Goal: Use online tool/utility: Utilize a website feature to perform a specific function

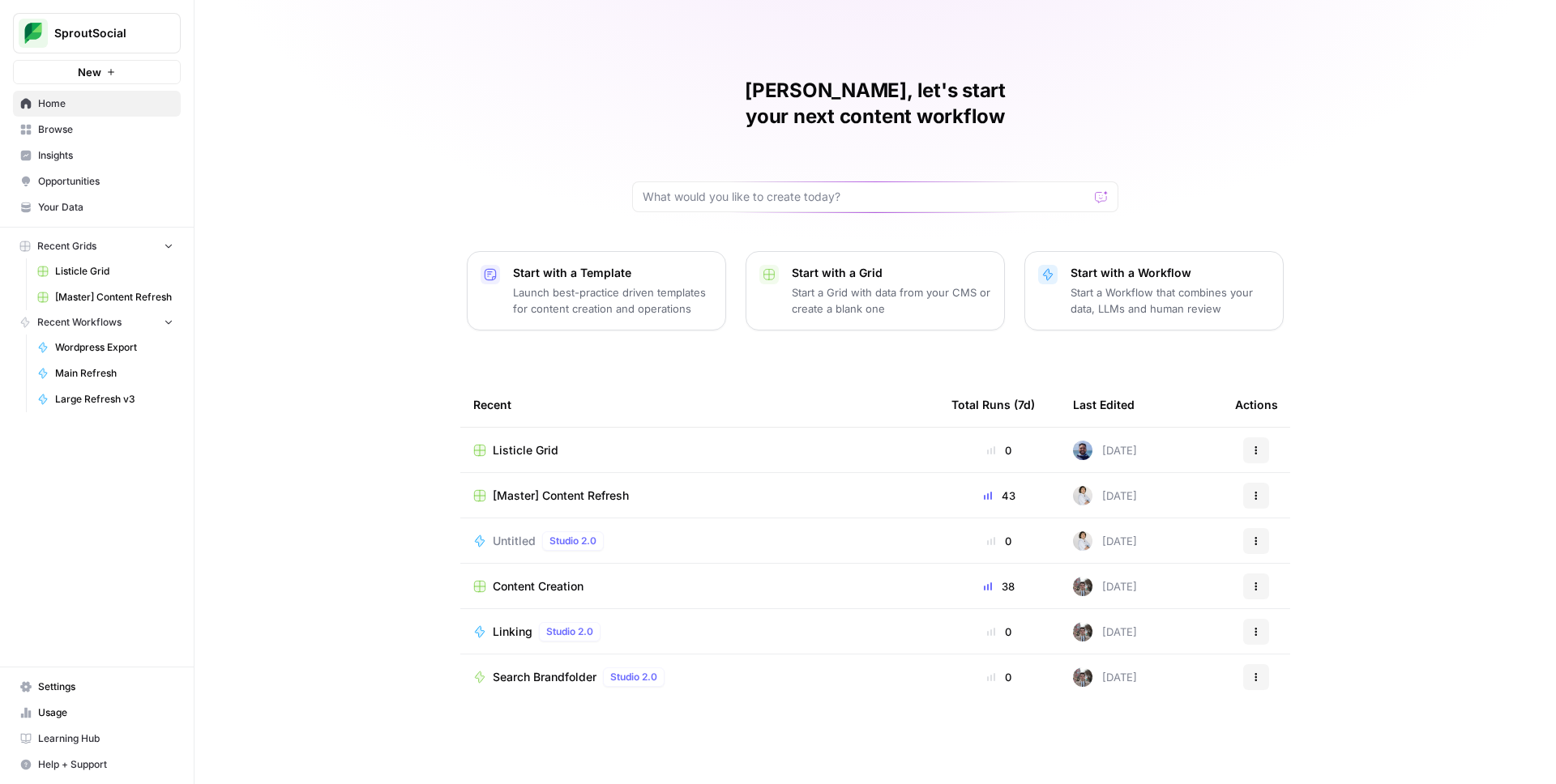
click at [113, 33] on span "SproutSocial" at bounding box center [103, 32] width 98 height 16
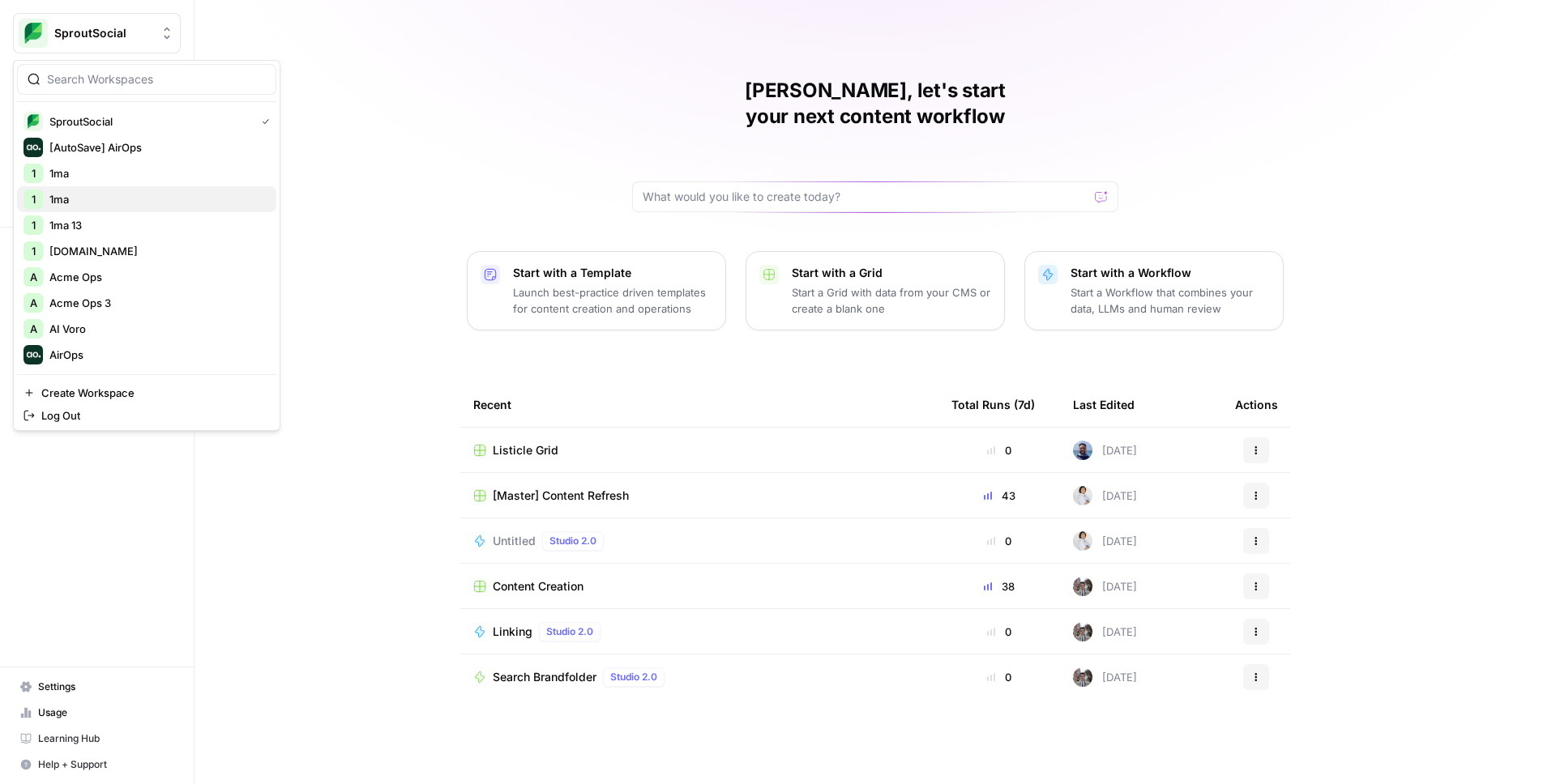
click at [90, 200] on span "1ma" at bounding box center [156, 199] width 214 height 16
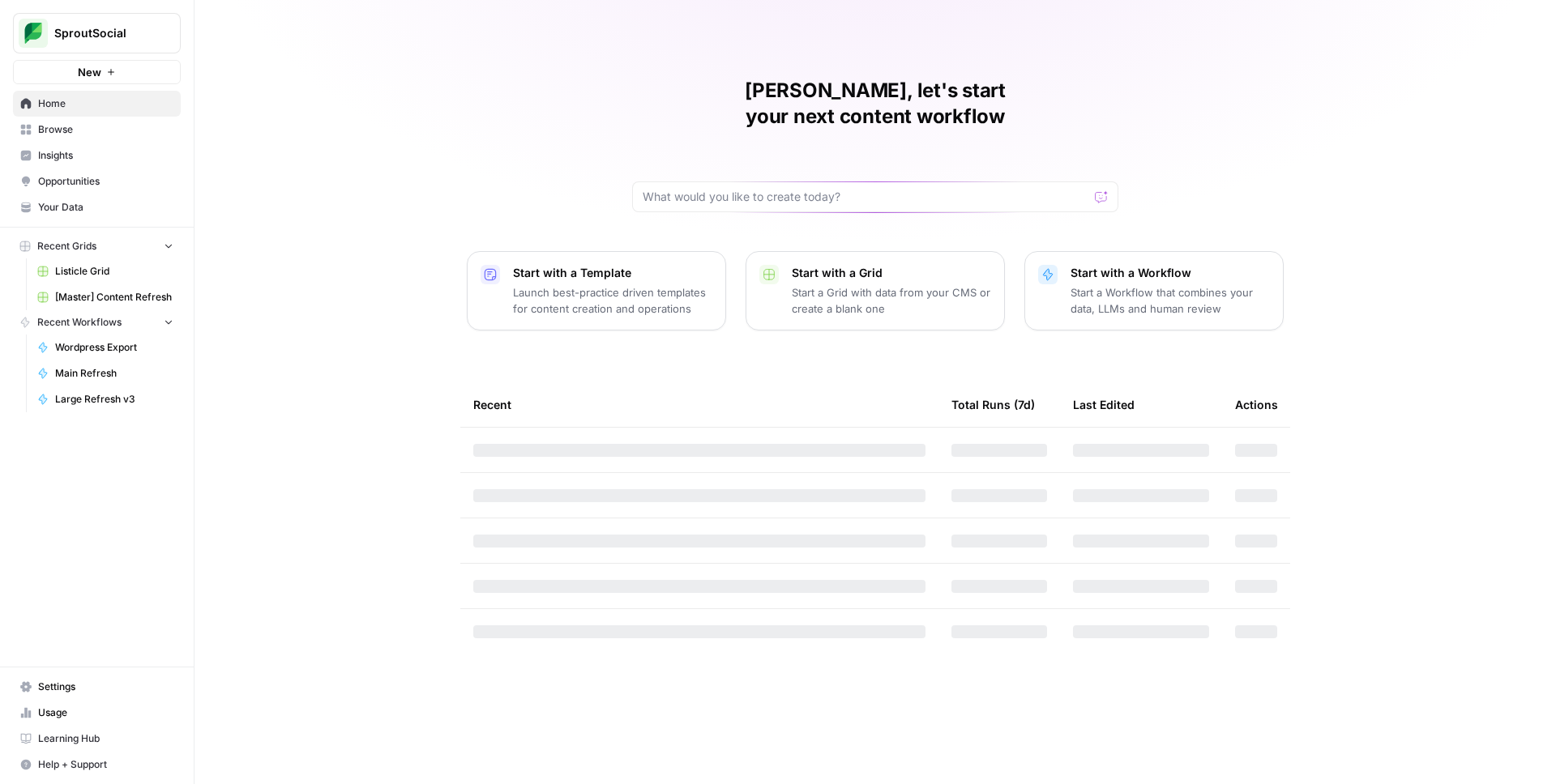
click at [107, 38] on span "SproutSocial" at bounding box center [103, 32] width 98 height 16
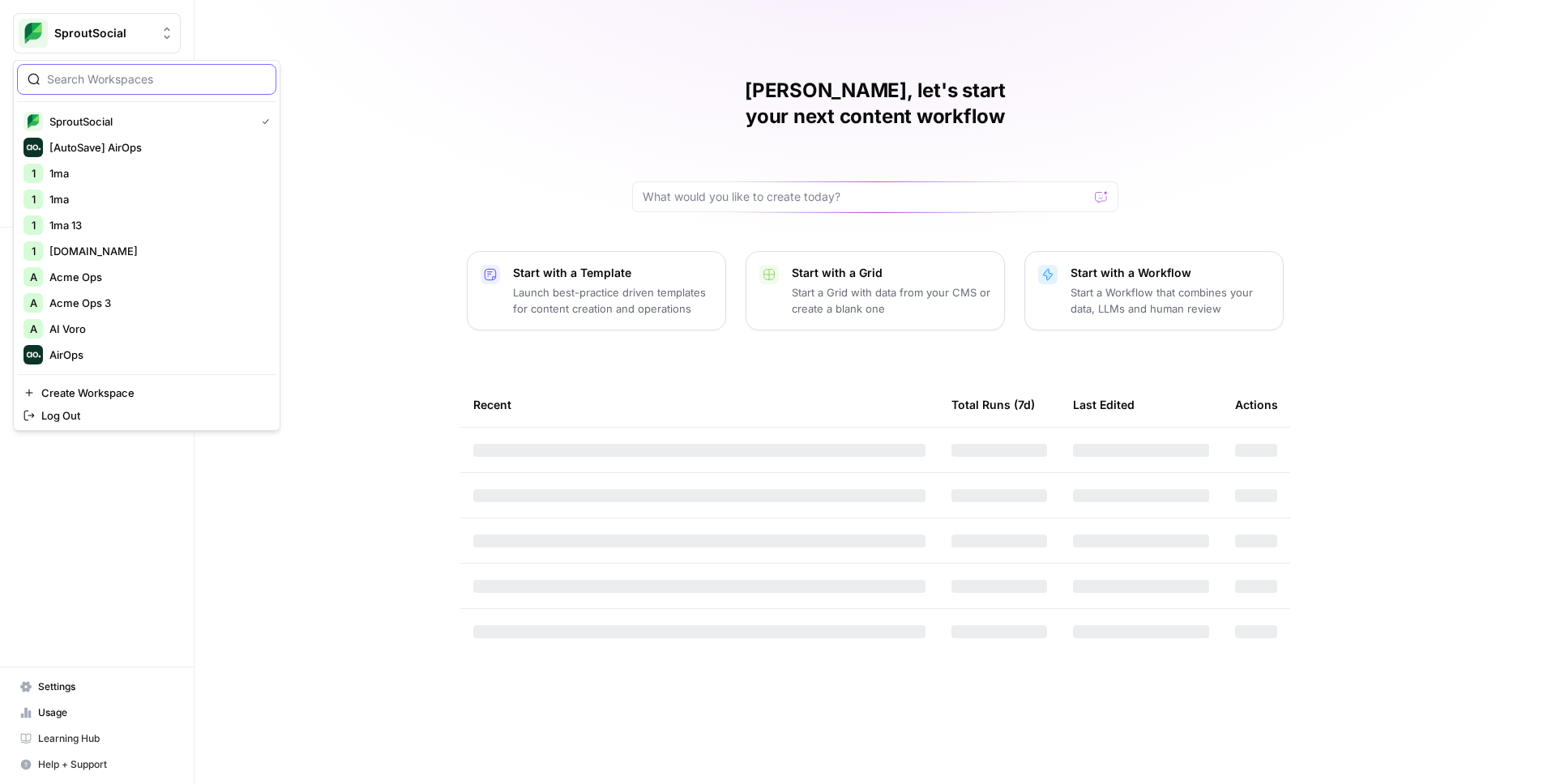
click at [121, 84] on input "search" at bounding box center [156, 79] width 219 height 16
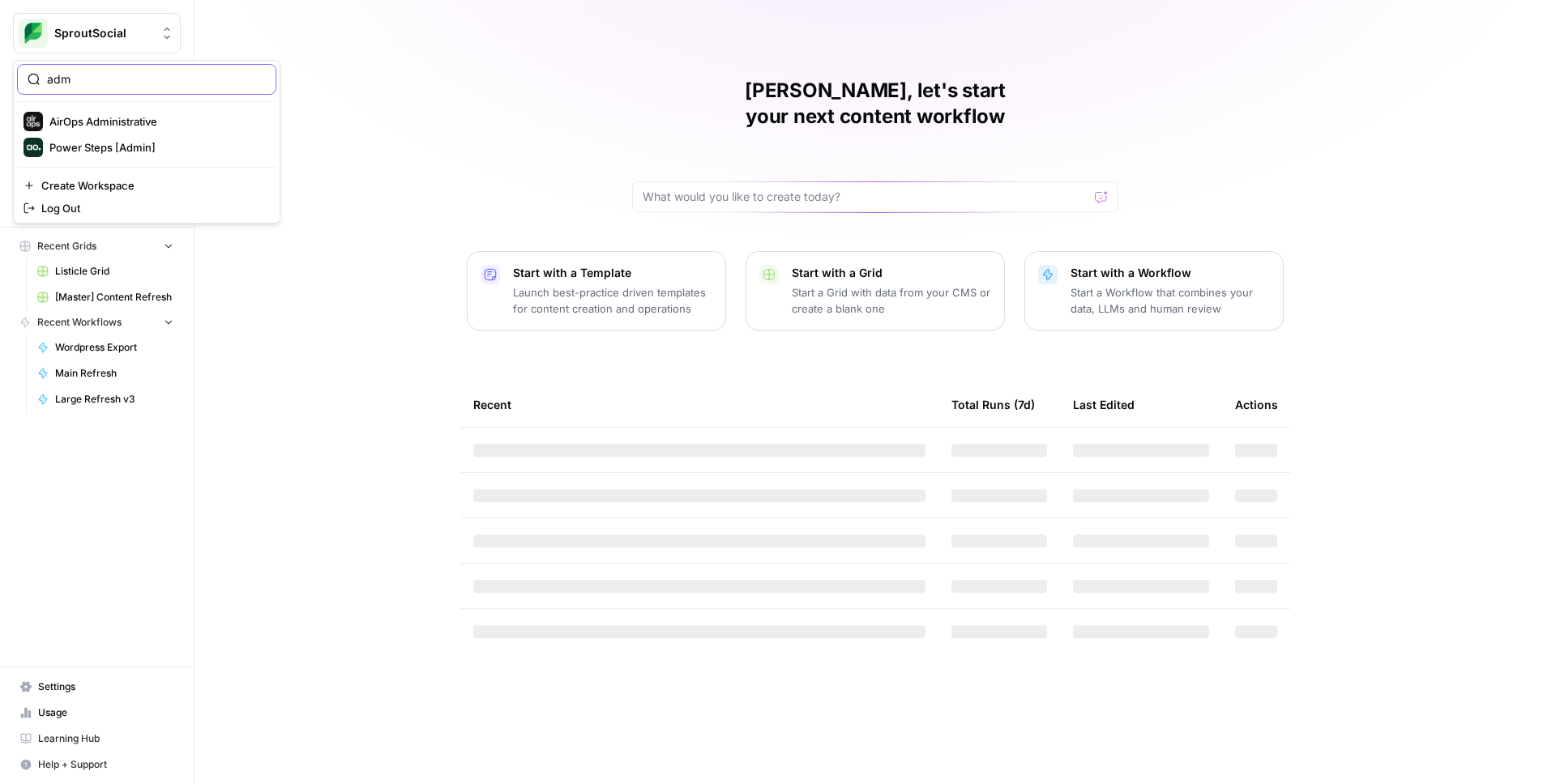
type input "adm"
click at [132, 125] on span "AirOps Administrative" at bounding box center [156, 121] width 214 height 16
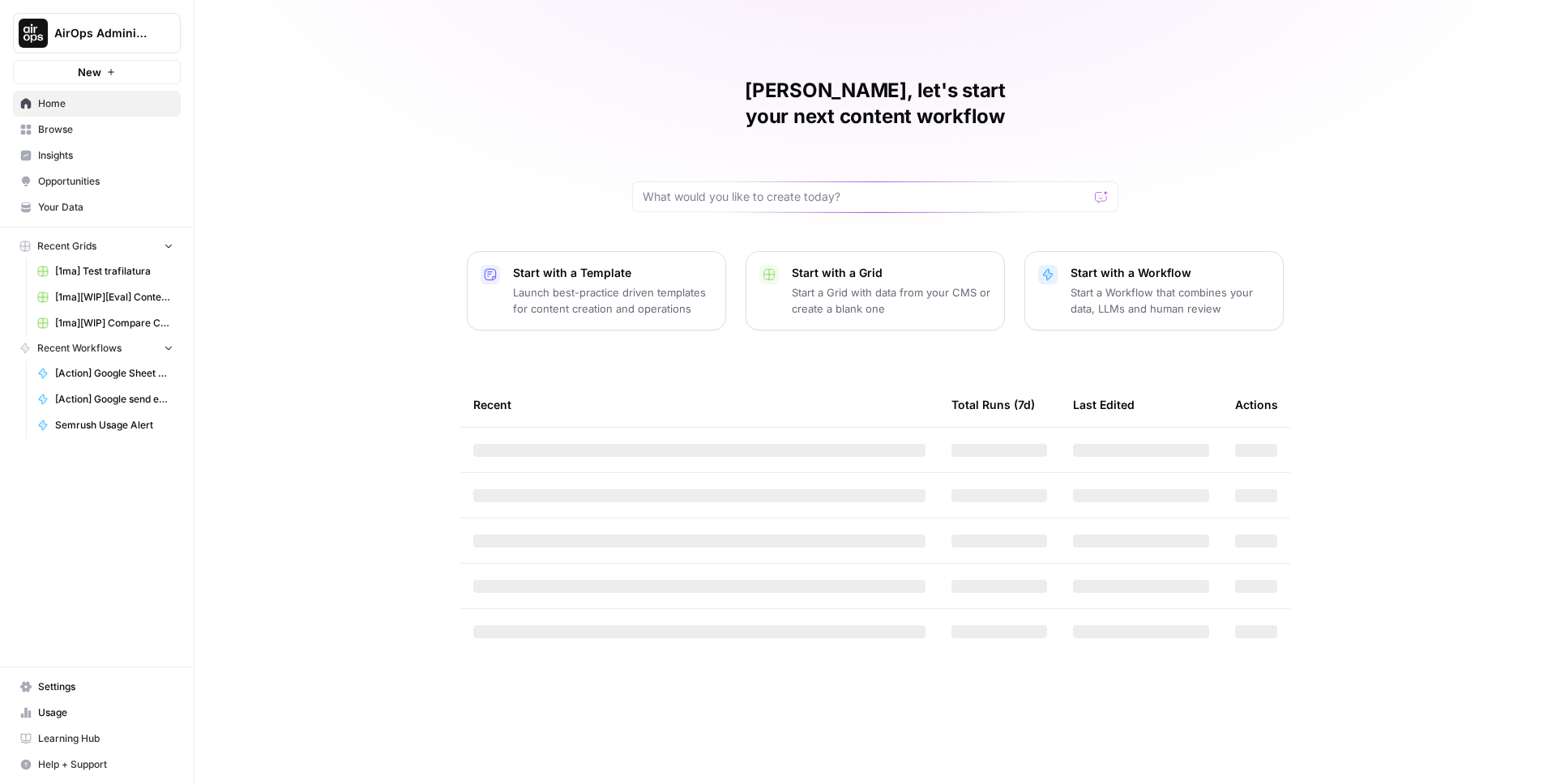
click at [89, 124] on span "Browse" at bounding box center [106, 130] width 136 height 14
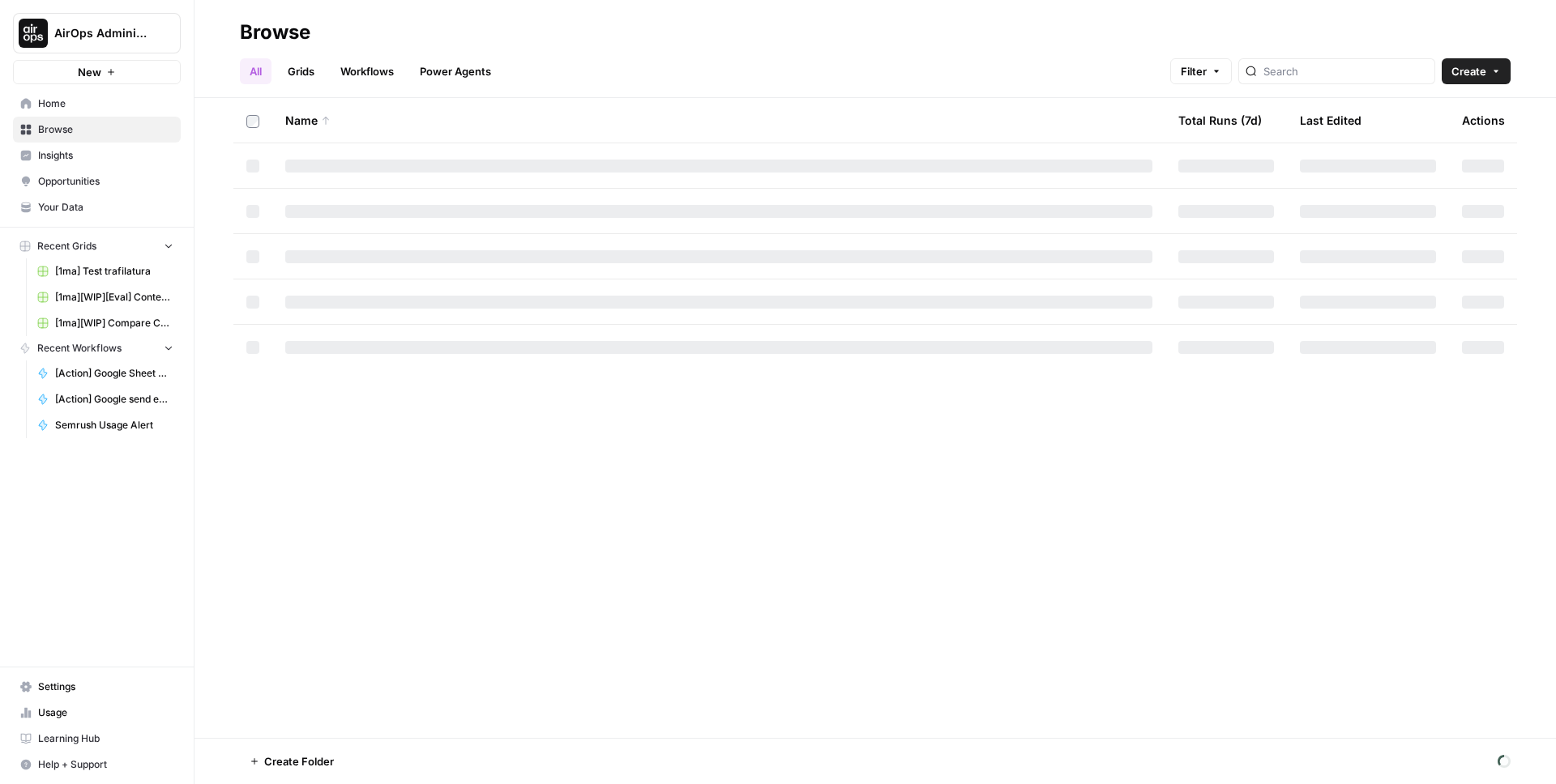
click at [356, 66] on link "Workflows" at bounding box center [367, 71] width 73 height 26
click at [1337, 63] on input "search" at bounding box center [1360, 71] width 165 height 16
type input "text impr"
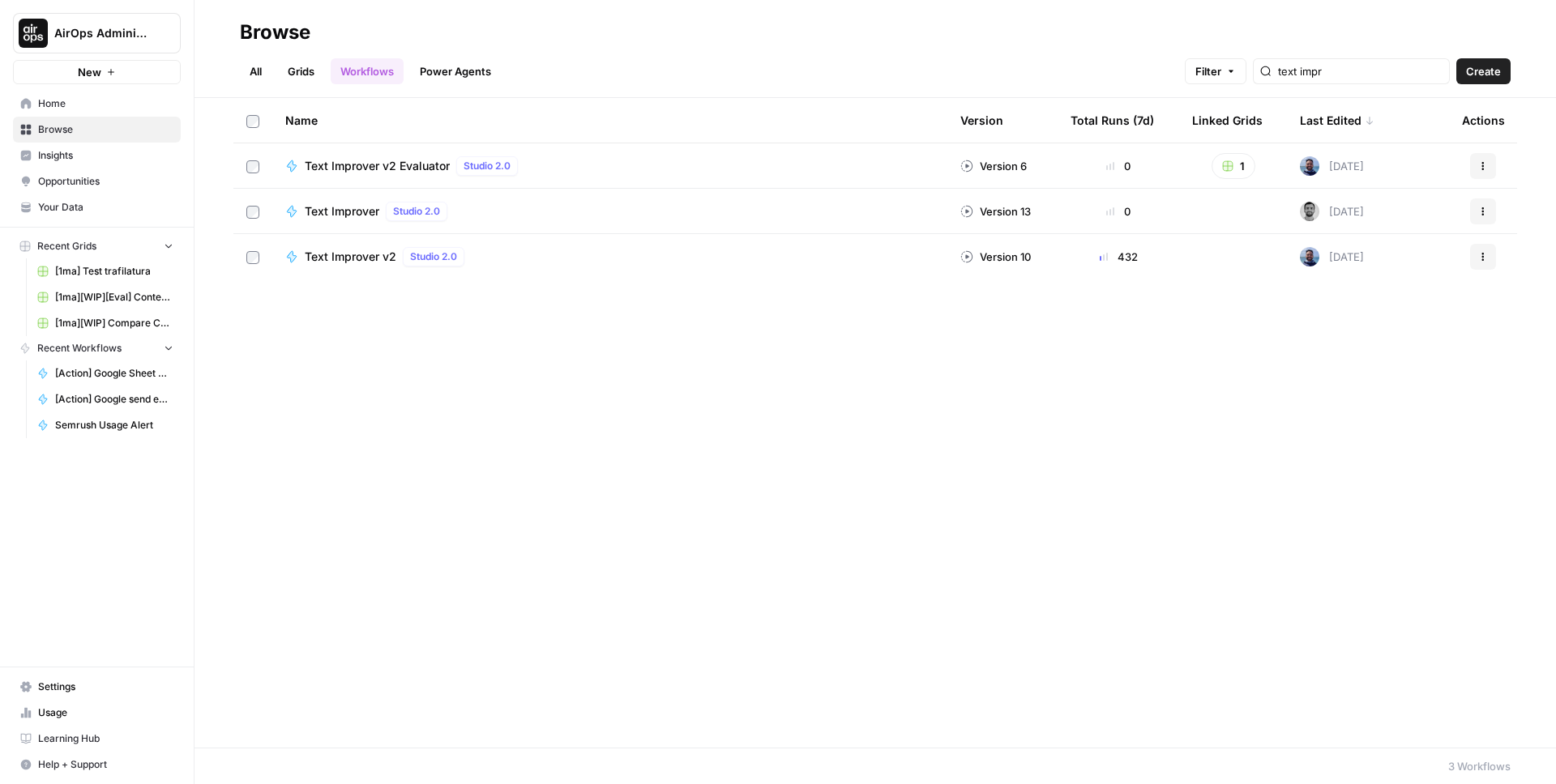
click at [360, 256] on span "Text Improver v2" at bounding box center [350, 257] width 91 height 16
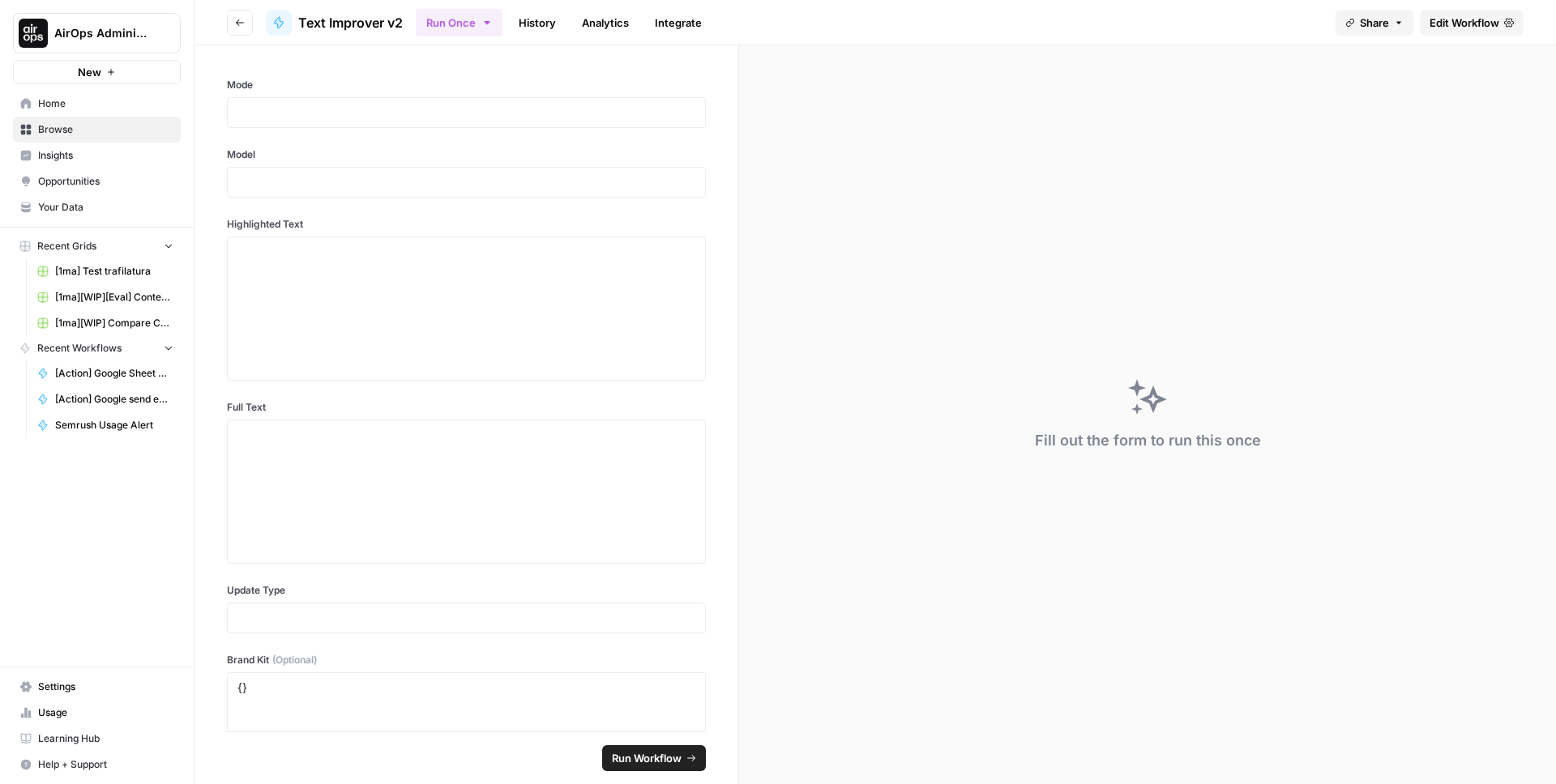
click at [1468, 21] on span "Edit Workflow" at bounding box center [1465, 22] width 70 height 16
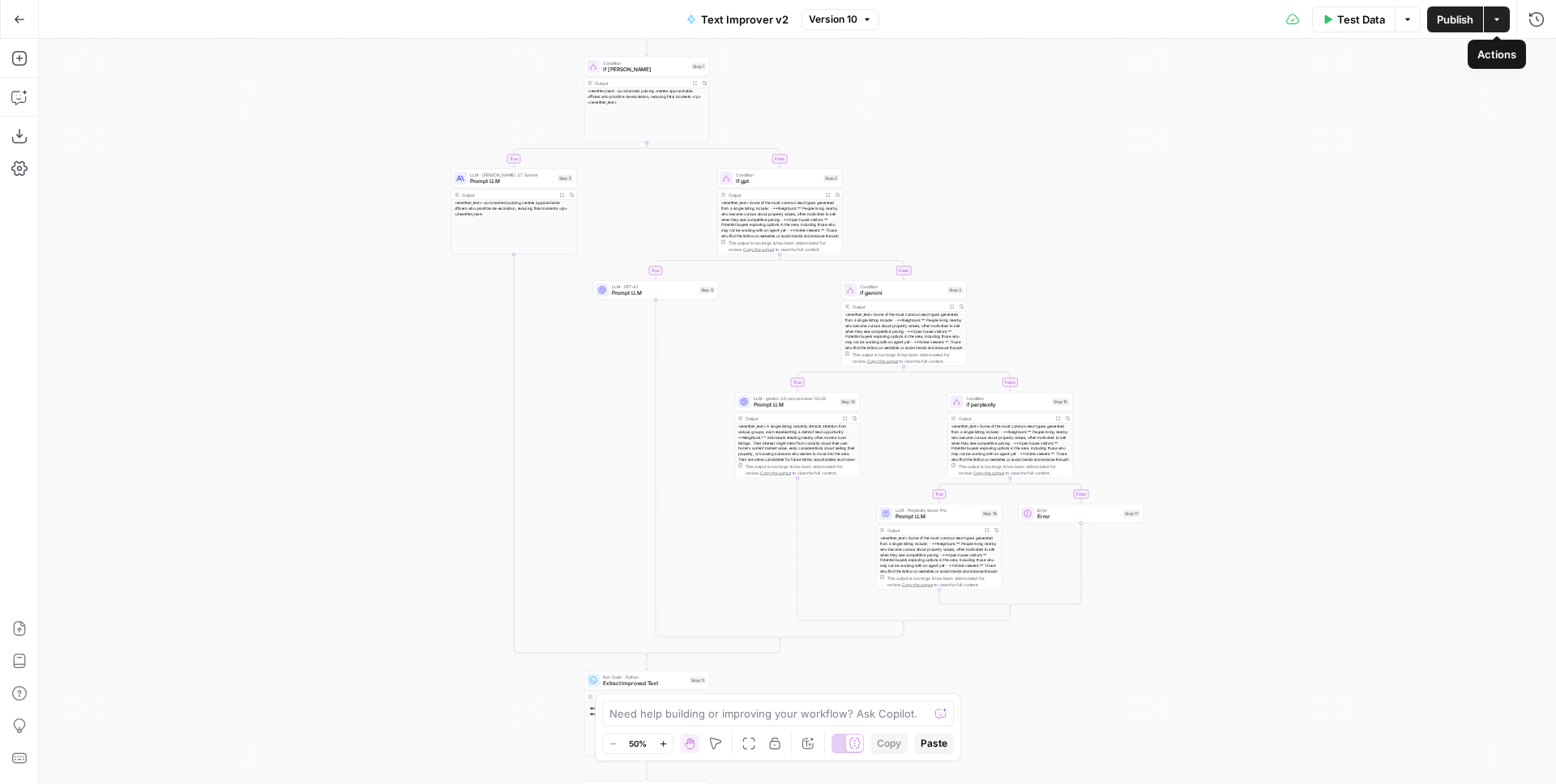
click at [1494, 20] on icon "button" at bounding box center [1496, 19] width 9 height 9
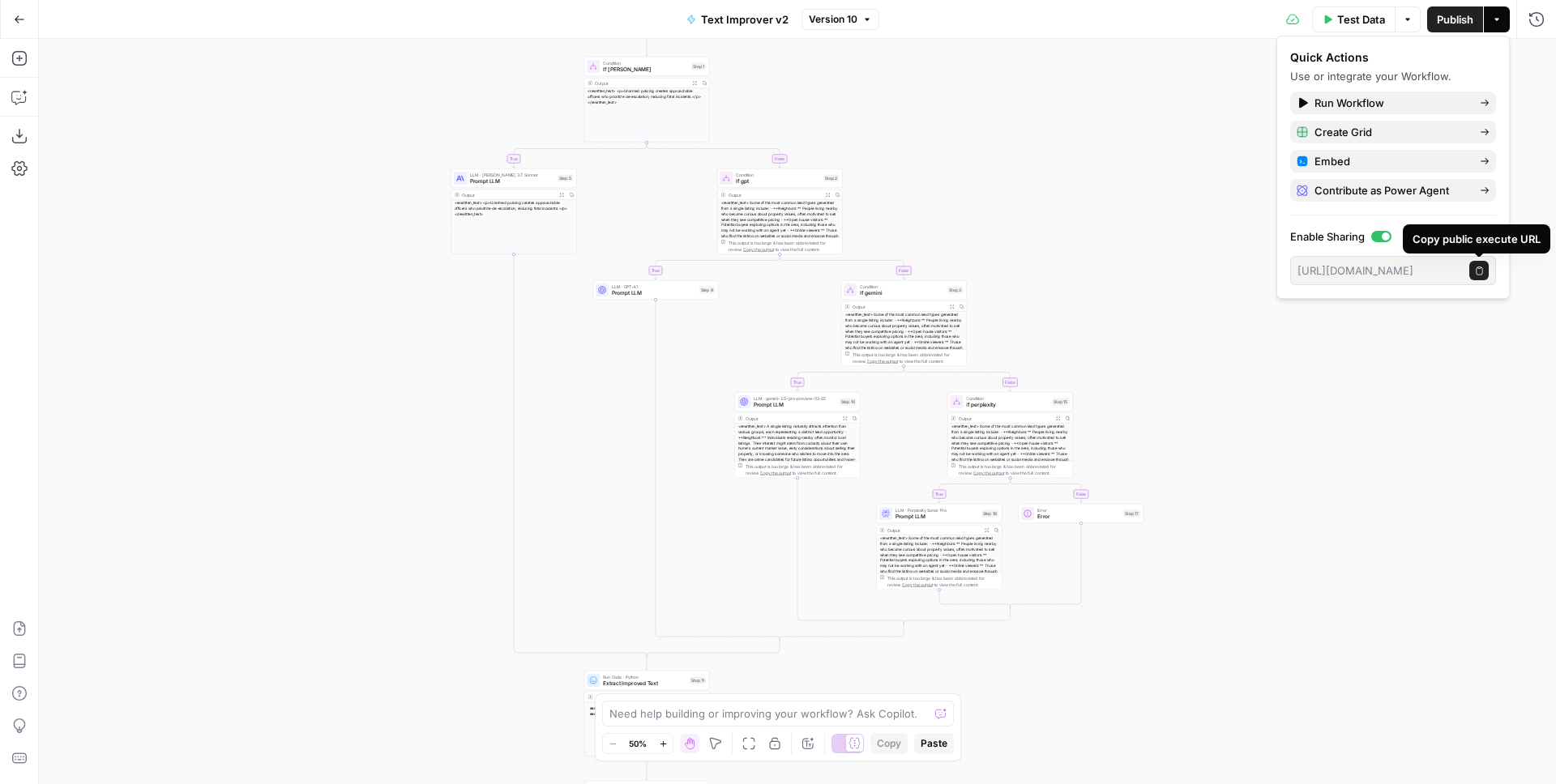
click at [1482, 272] on icon "button" at bounding box center [1479, 271] width 9 height 9
click at [676, 294] on span "Prompt LLM" at bounding box center [654, 293] width 84 height 9
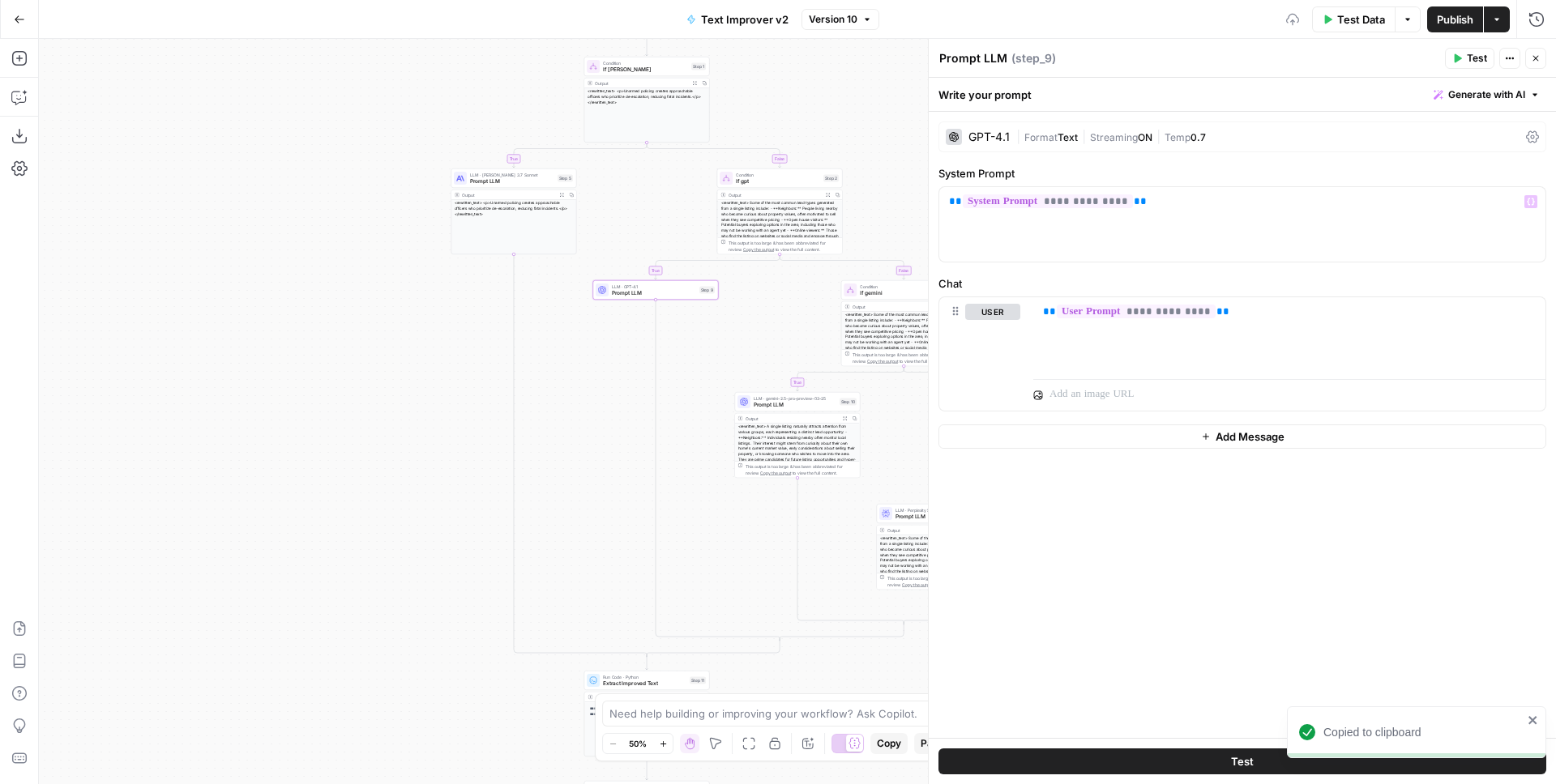
click at [1021, 133] on span "|" at bounding box center [1021, 135] width 9 height 16
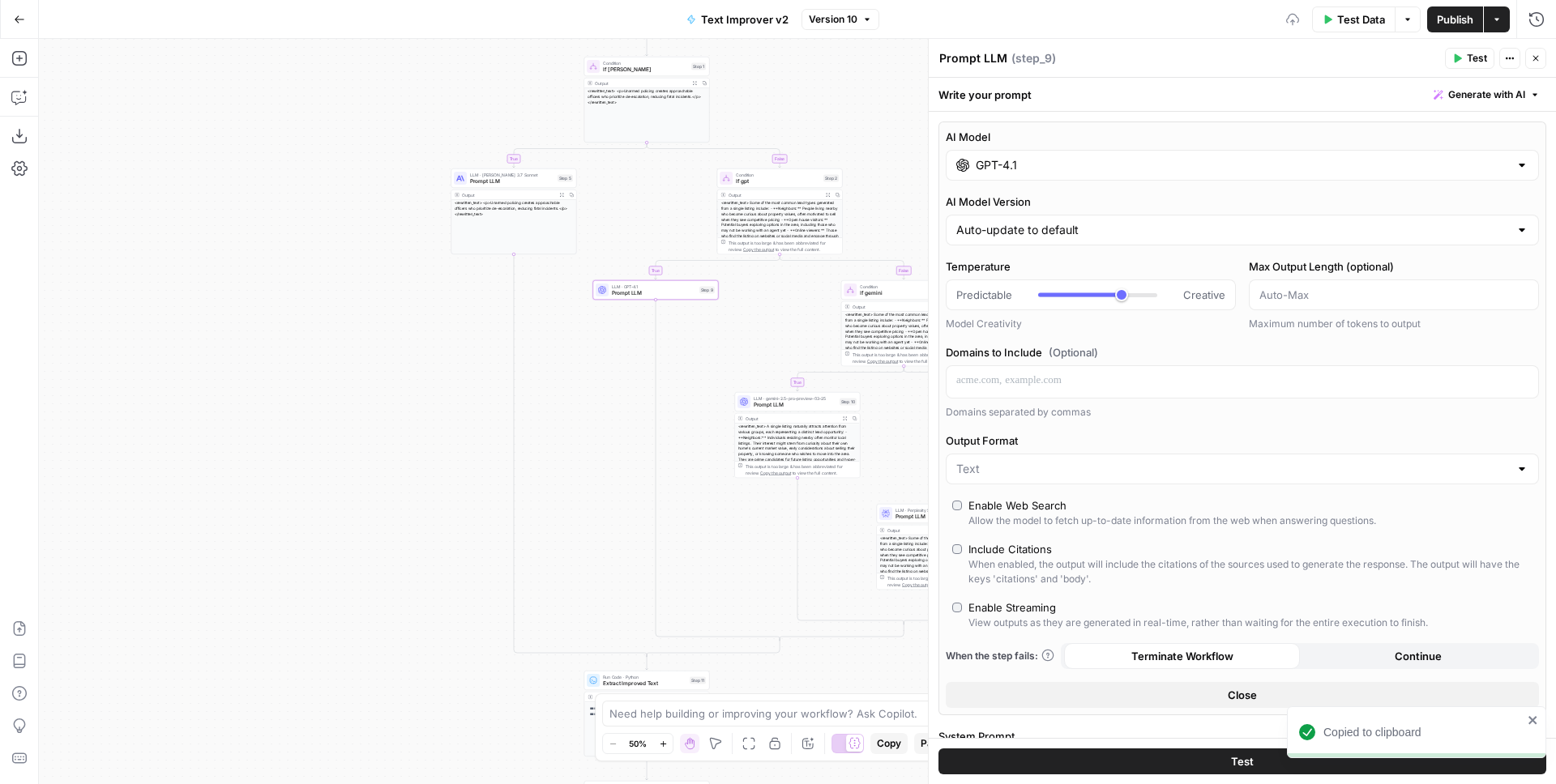
click at [1045, 170] on input "GPT-4.1" at bounding box center [1242, 164] width 533 height 16
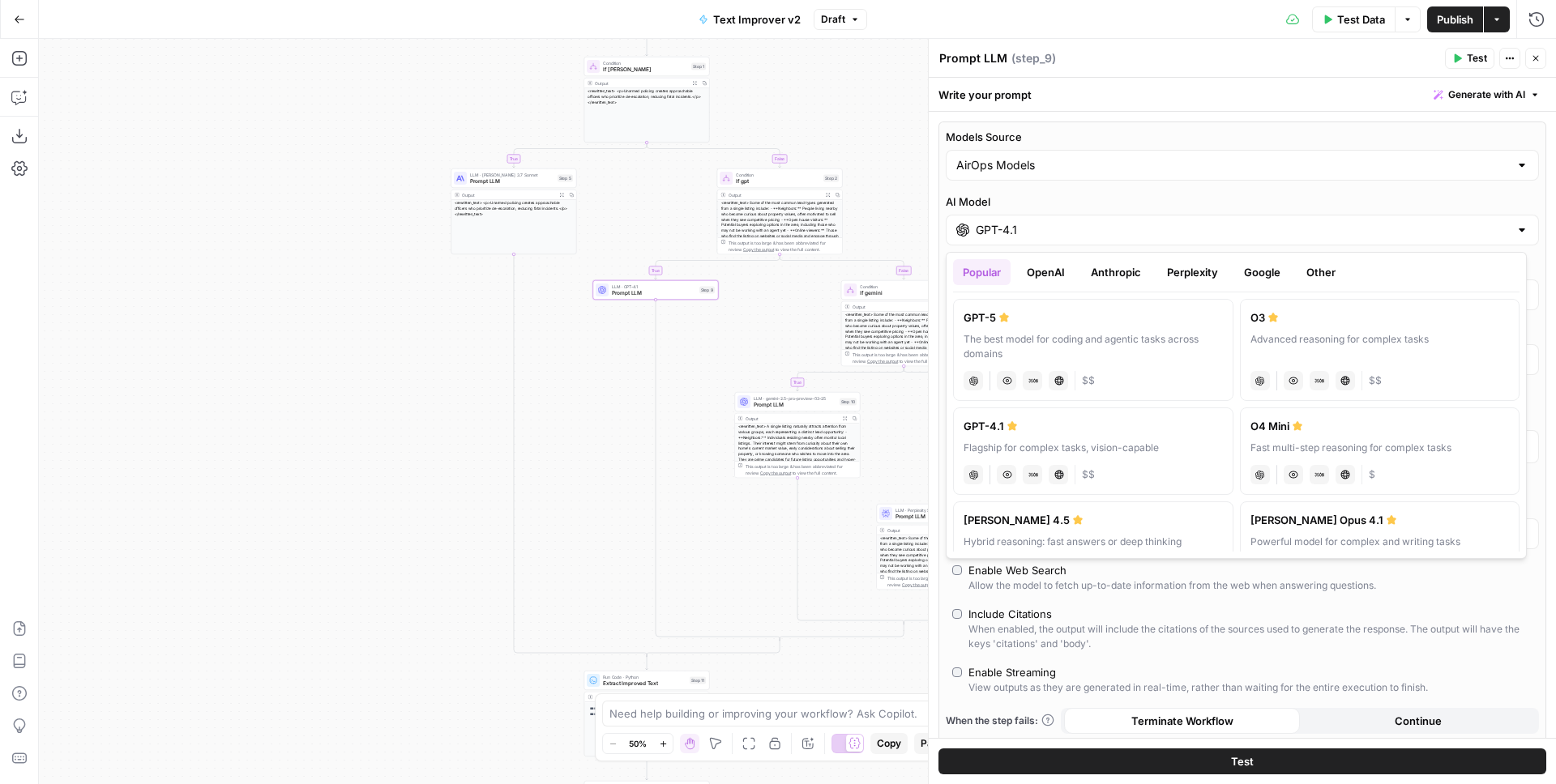
click at [850, 24] on icon "button" at bounding box center [854, 19] width 9 height 9
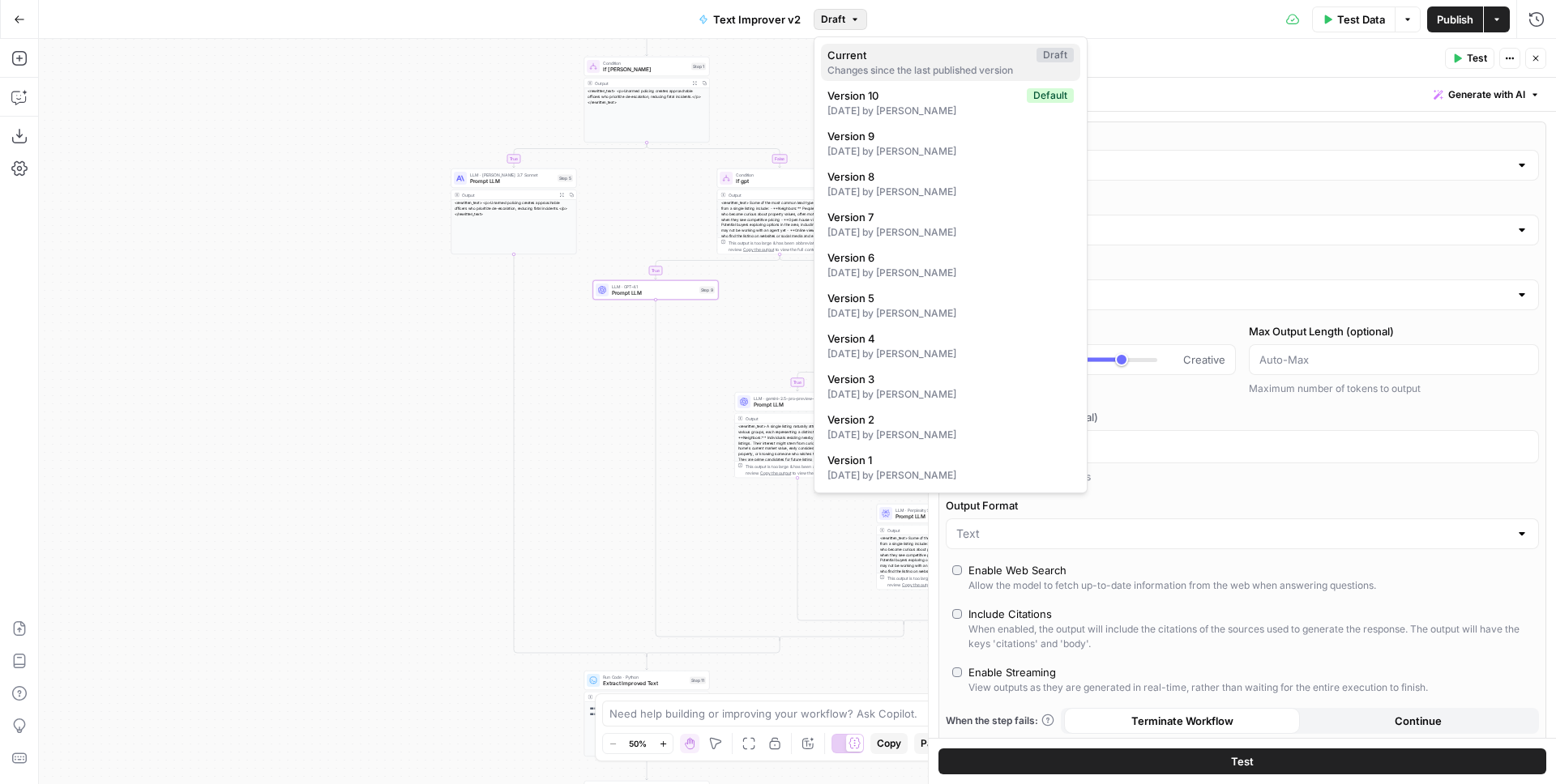
click at [937, 61] on span "Current" at bounding box center [929, 55] width 203 height 16
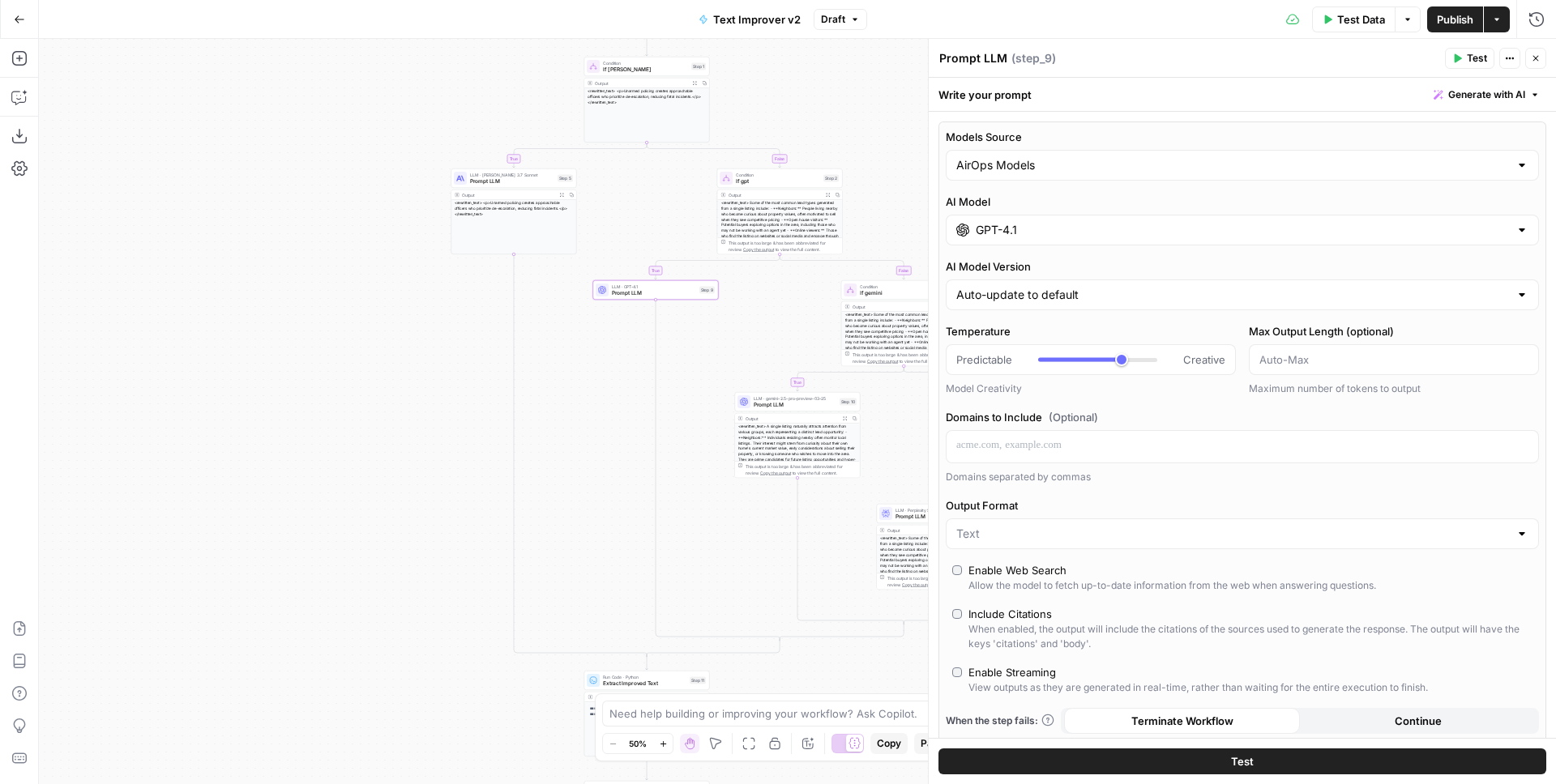
click at [1531, 59] on icon "button" at bounding box center [1536, 58] width 9 height 9
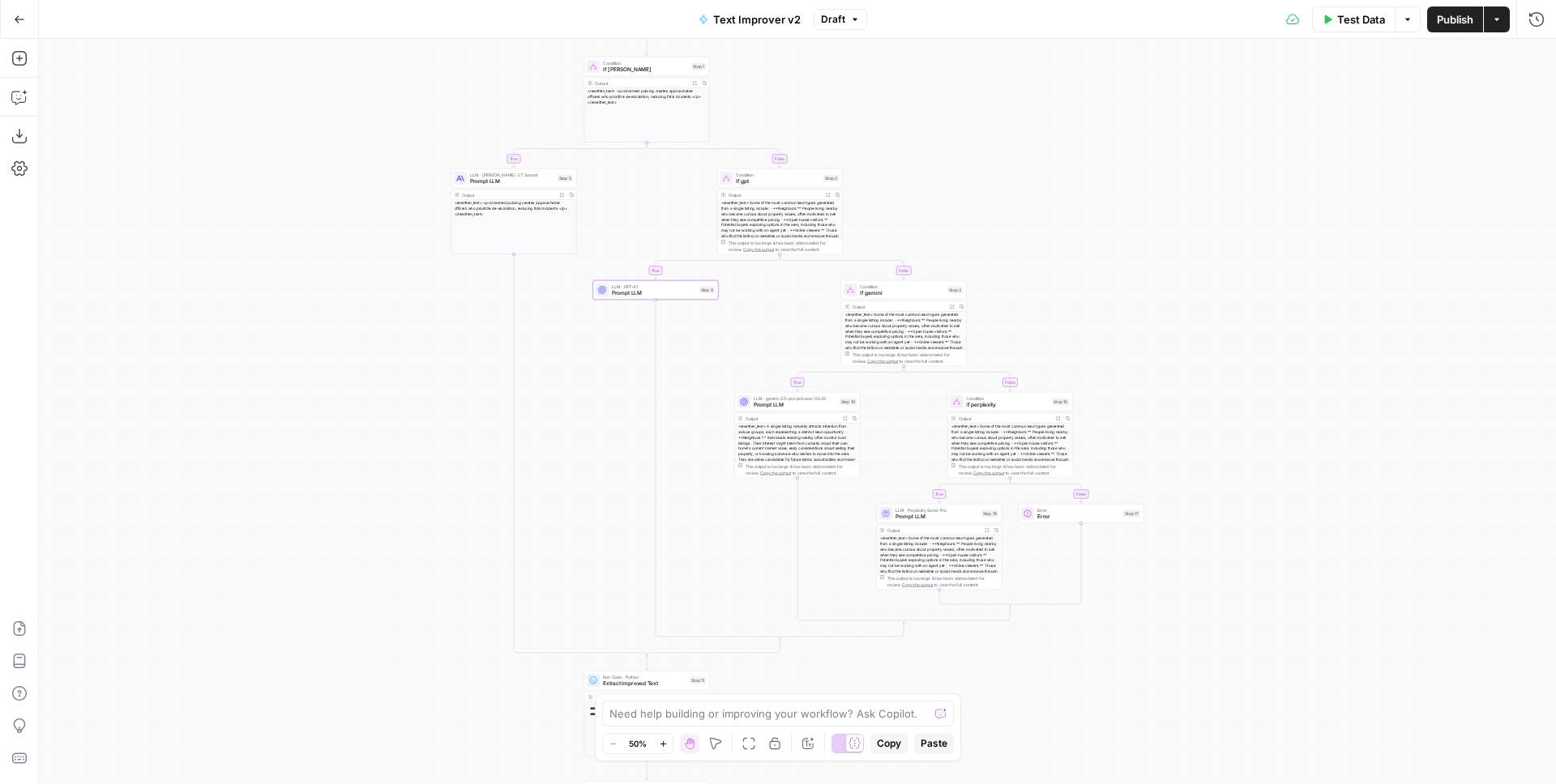
click at [850, 23] on icon "button" at bounding box center [854, 19] width 9 height 9
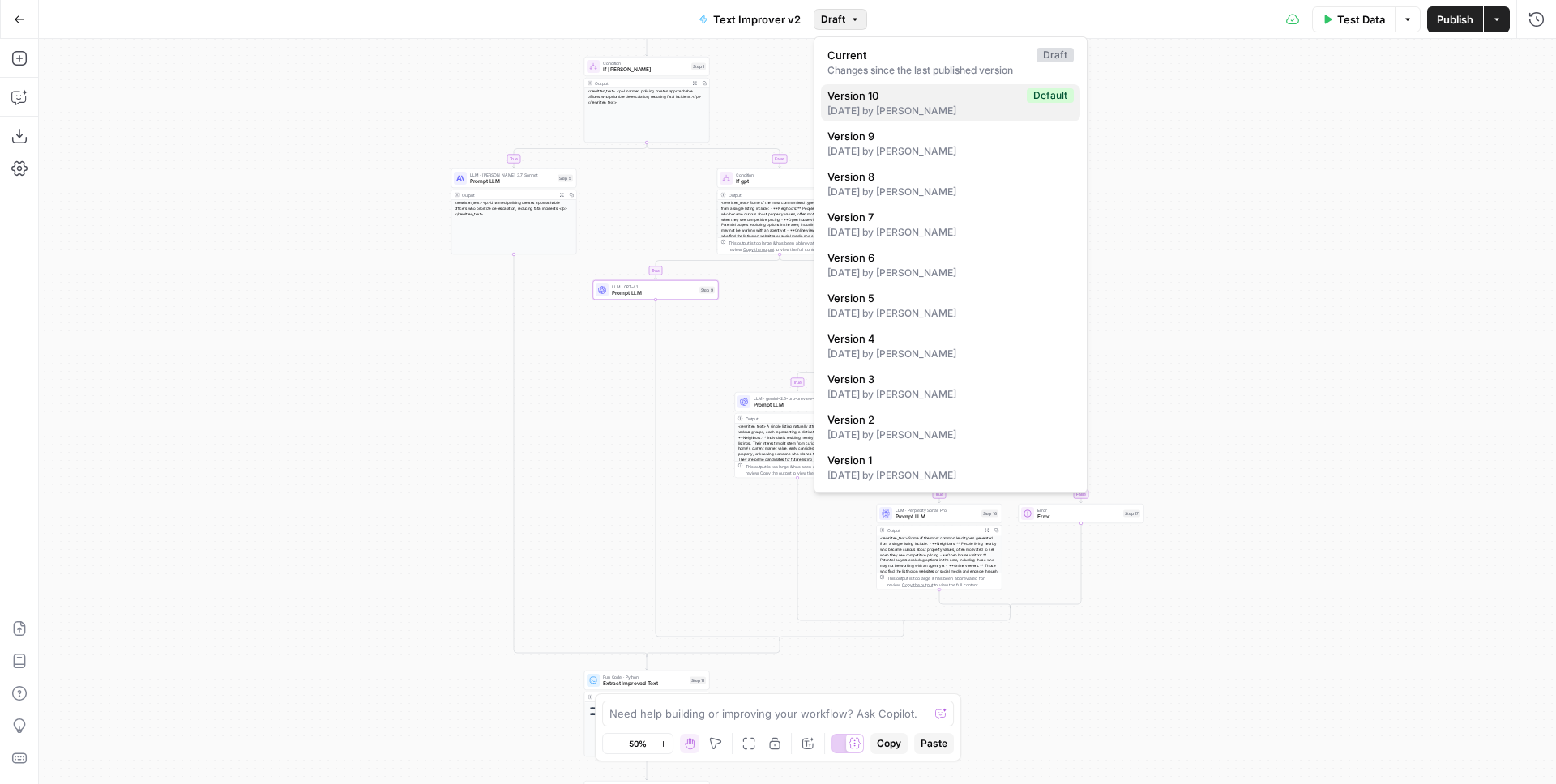
click at [914, 108] on div "[DATE] by [PERSON_NAME]" at bounding box center [951, 111] width 246 height 14
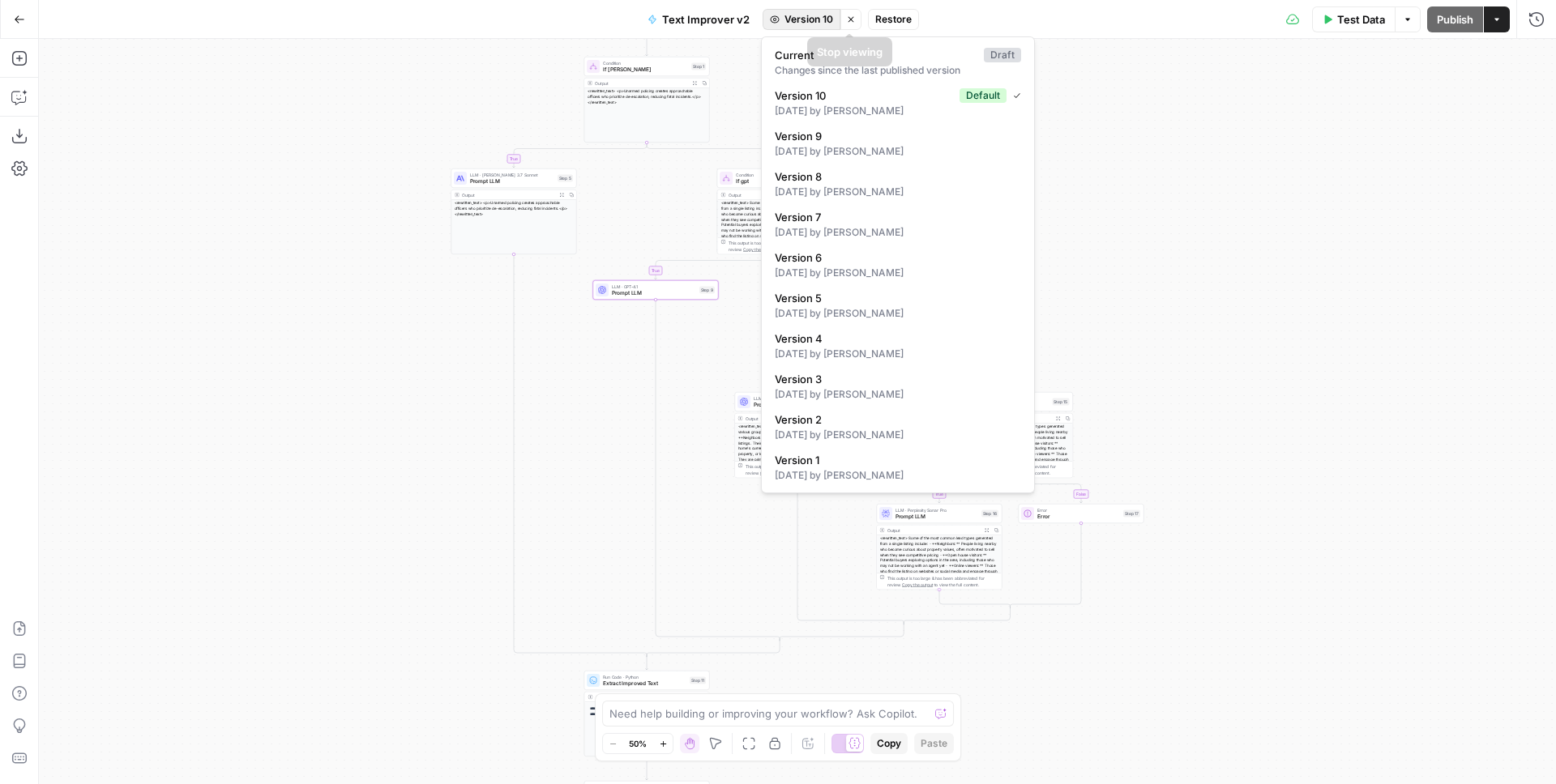
click at [820, 19] on span "Version 10" at bounding box center [808, 19] width 49 height 14
click at [876, 57] on span "Current" at bounding box center [876, 55] width 203 height 16
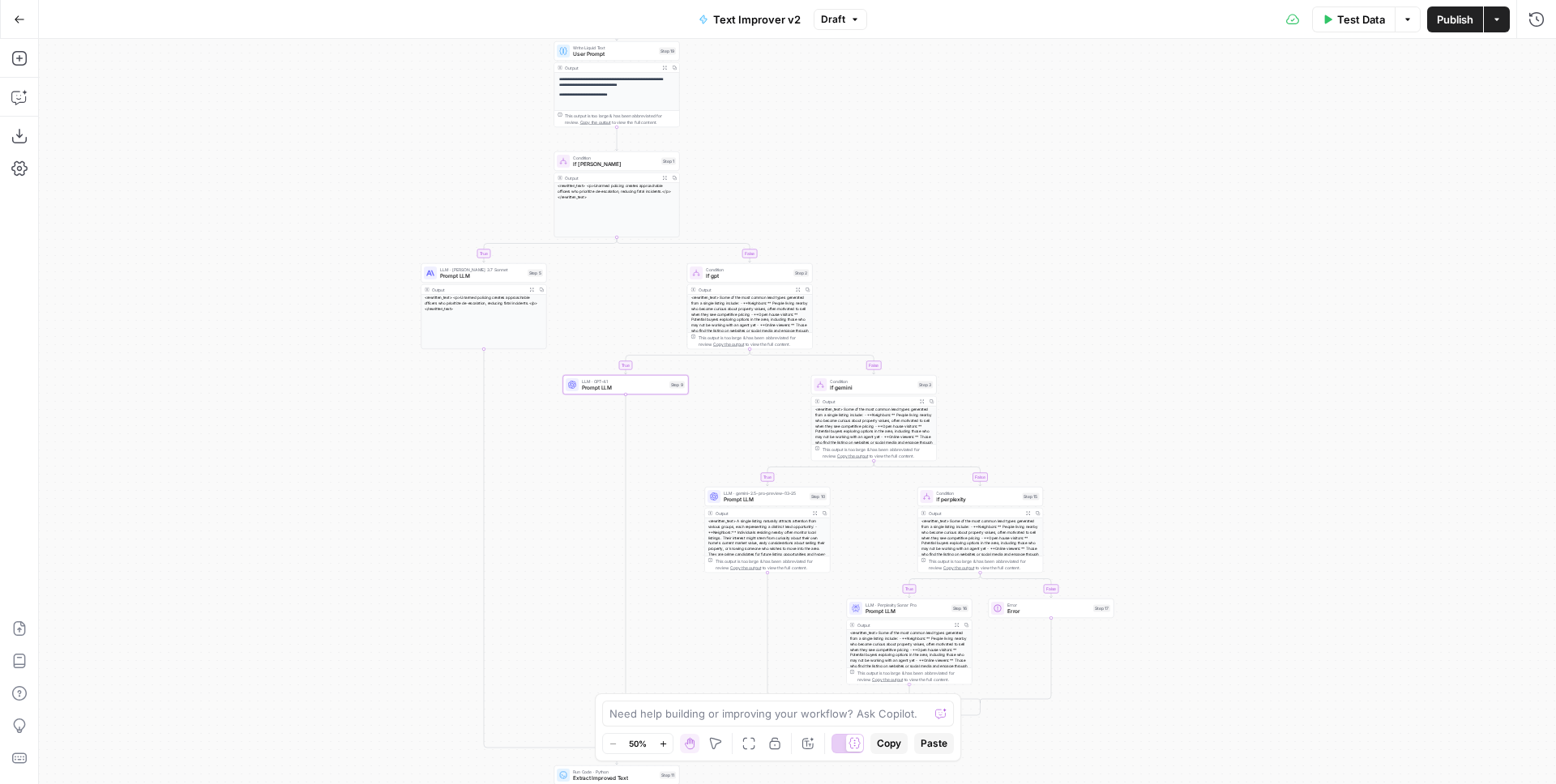
drag, startPoint x: 905, startPoint y: 108, endPoint x: 869, endPoint y: 275, distance: 170.8
click at [871, 274] on div "**********" at bounding box center [798, 412] width 1518 height 746
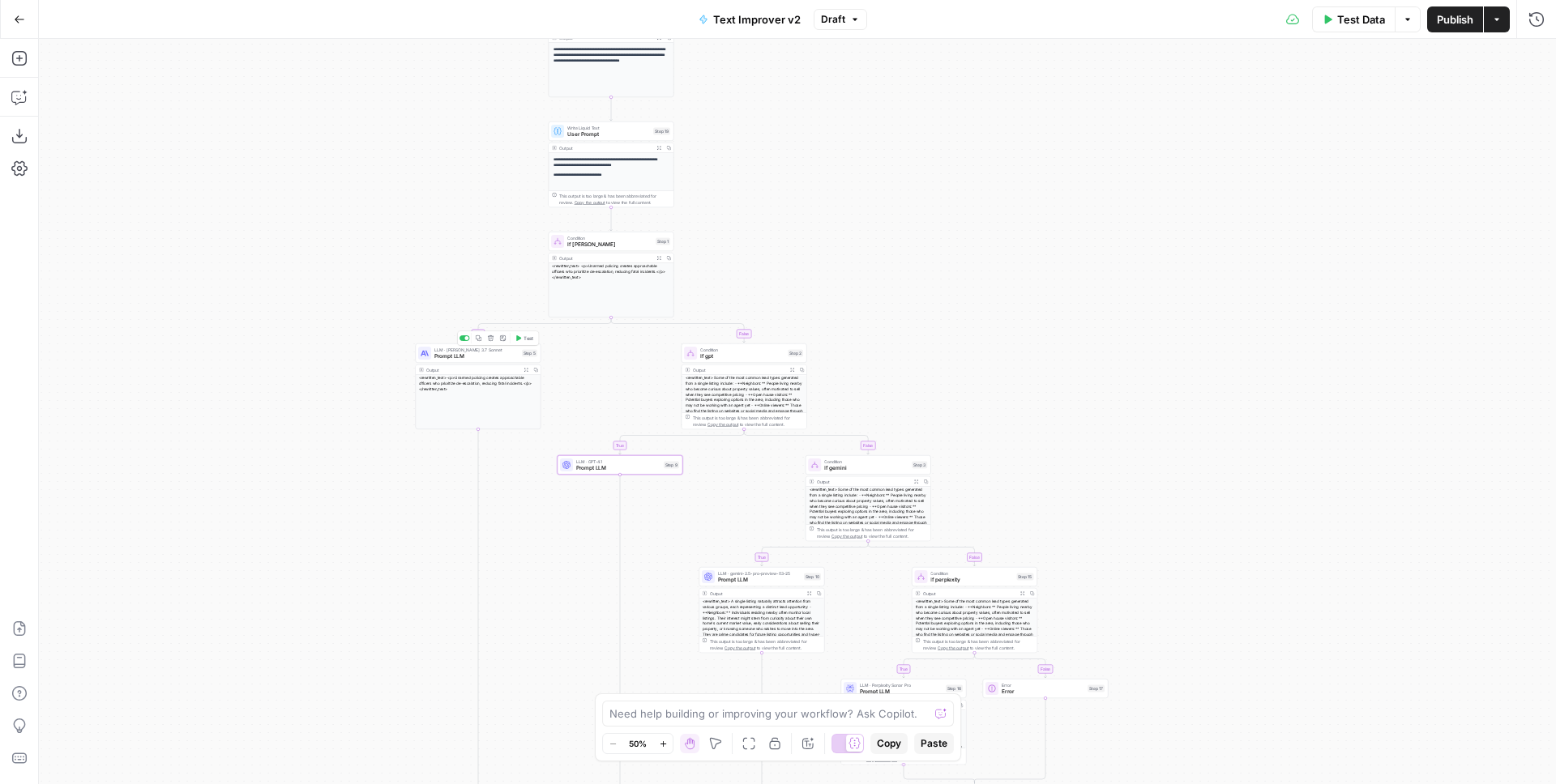
click at [496, 361] on div "LLM · [PERSON_NAME] 3.7 Sonnet Prompt LLM Step 5 Copy step Delete step Add Note…" at bounding box center [477, 353] width 125 height 20
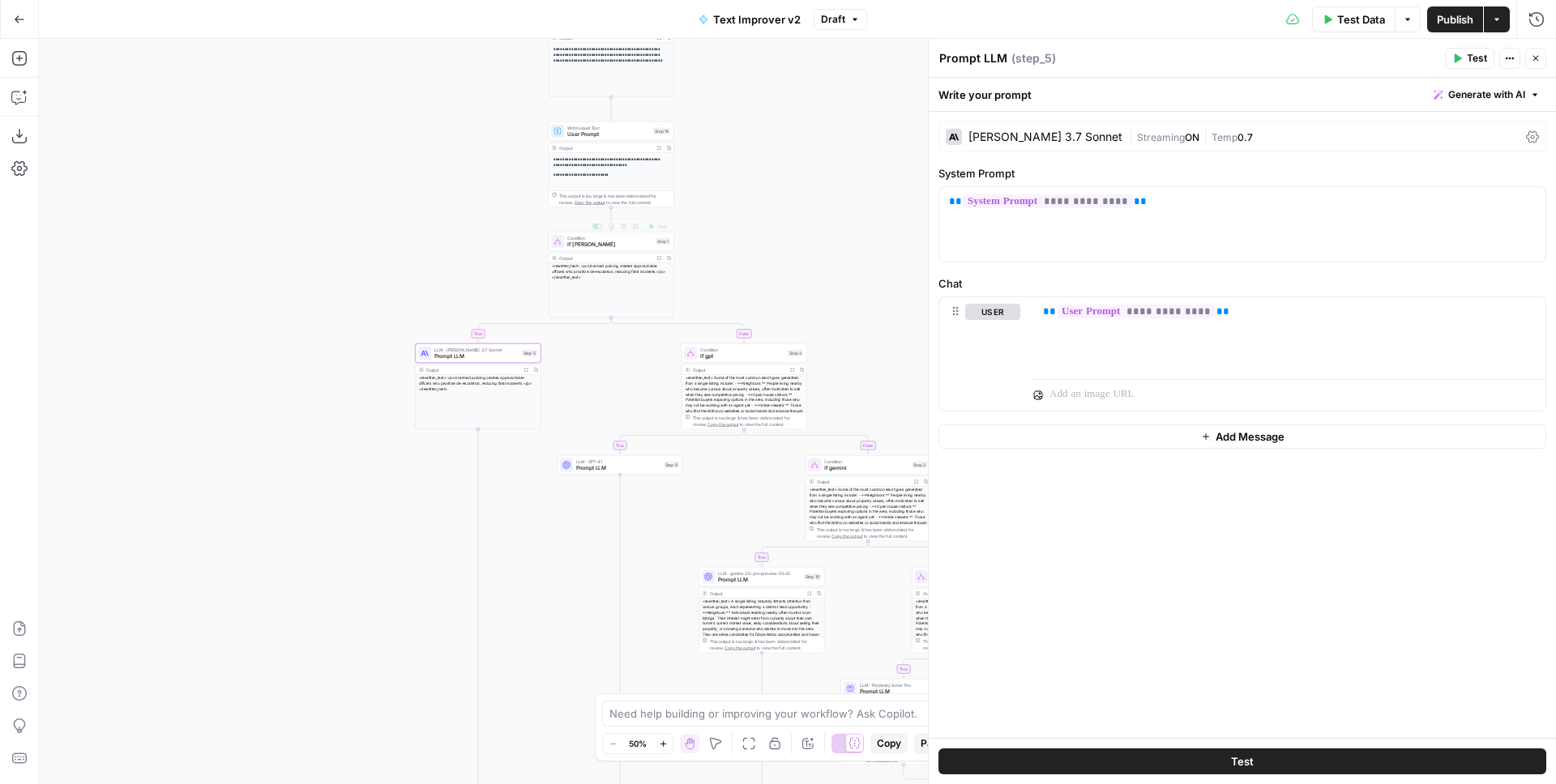
click at [593, 244] on span "If [PERSON_NAME]" at bounding box center [610, 245] width 85 height 9
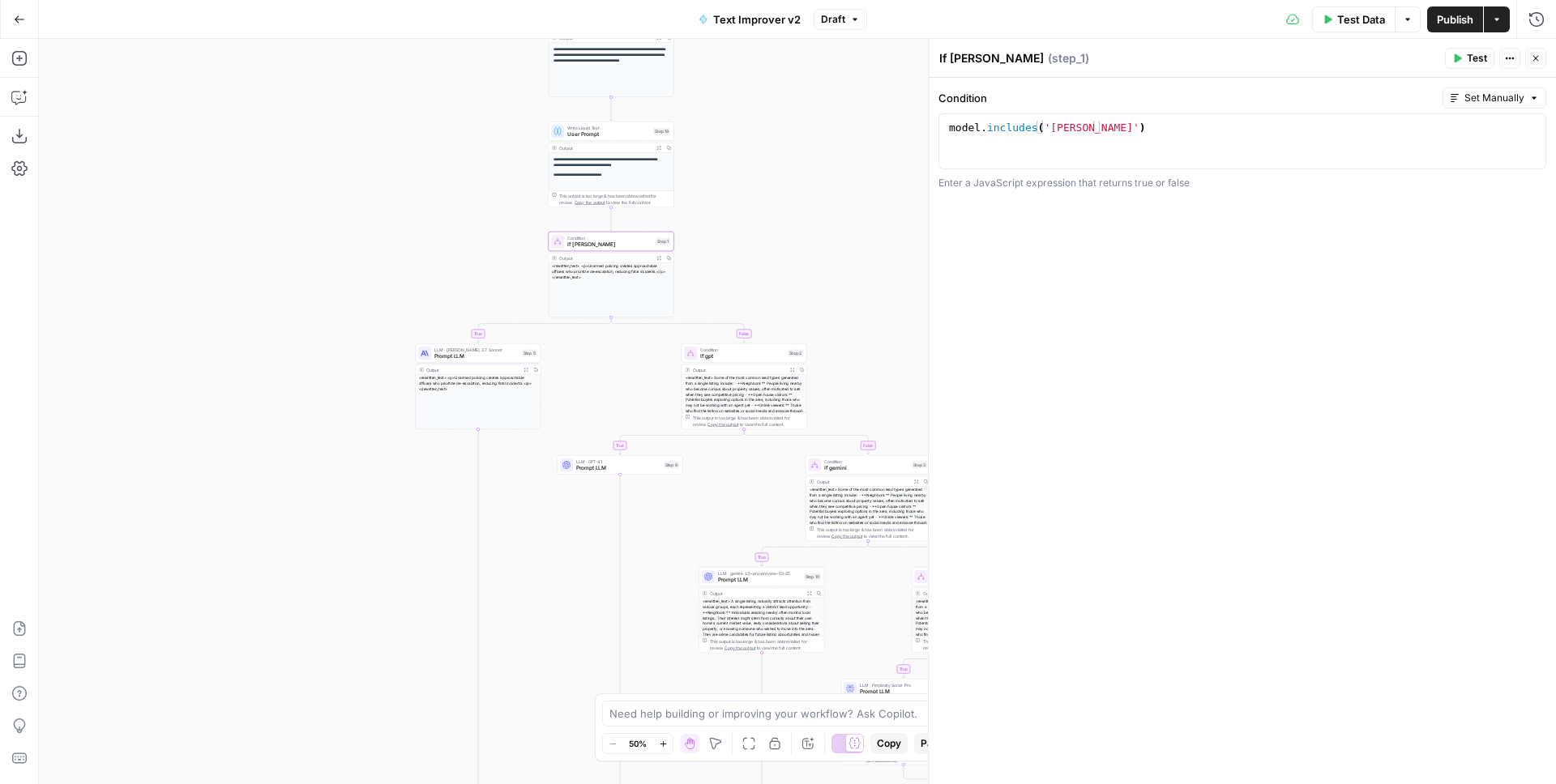
click at [464, 353] on span "Prompt LLM" at bounding box center [477, 357] width 84 height 9
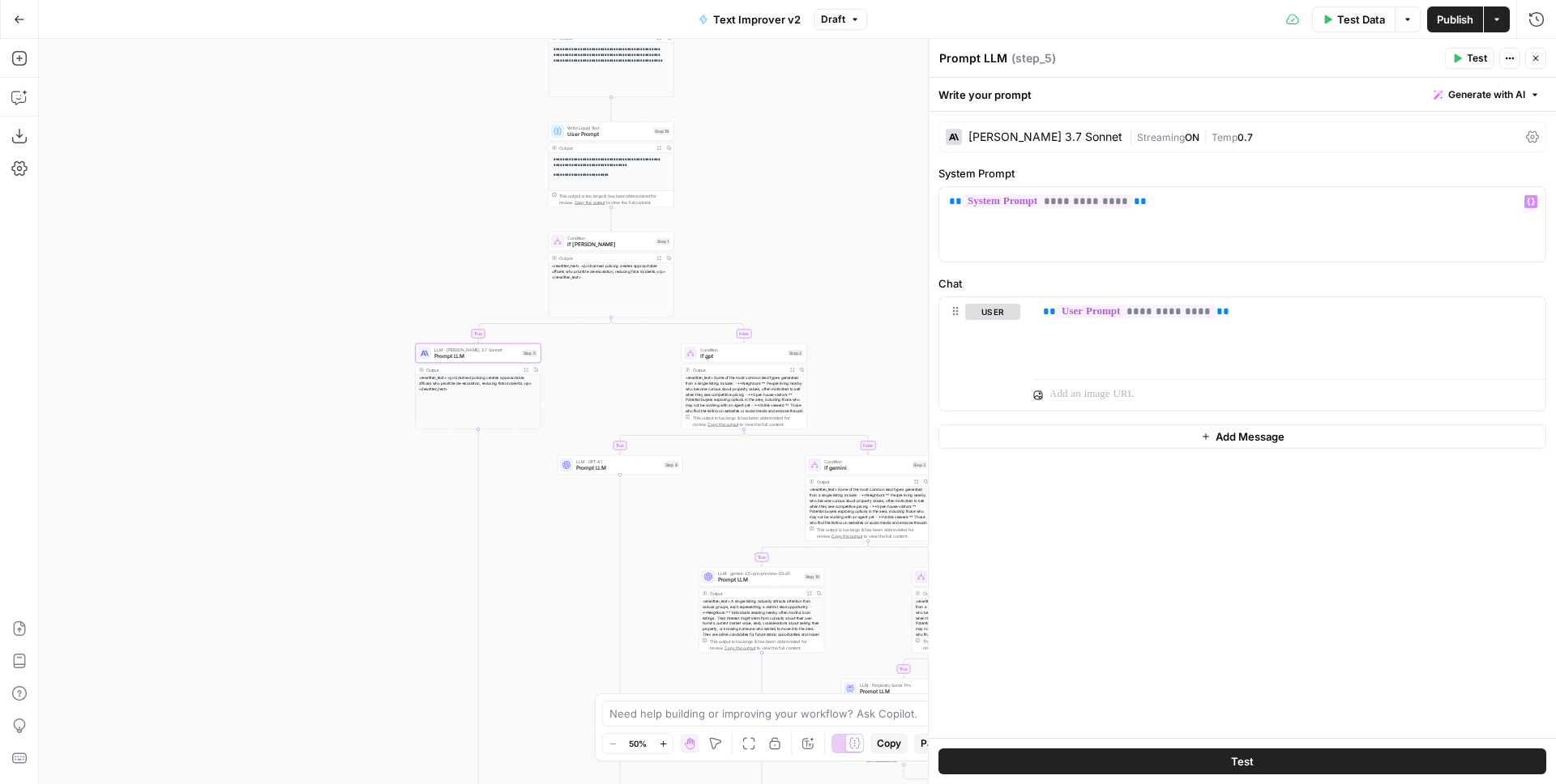
click at [1046, 135] on div "[PERSON_NAME] 3.7 Sonnet" at bounding box center [1045, 136] width 154 height 11
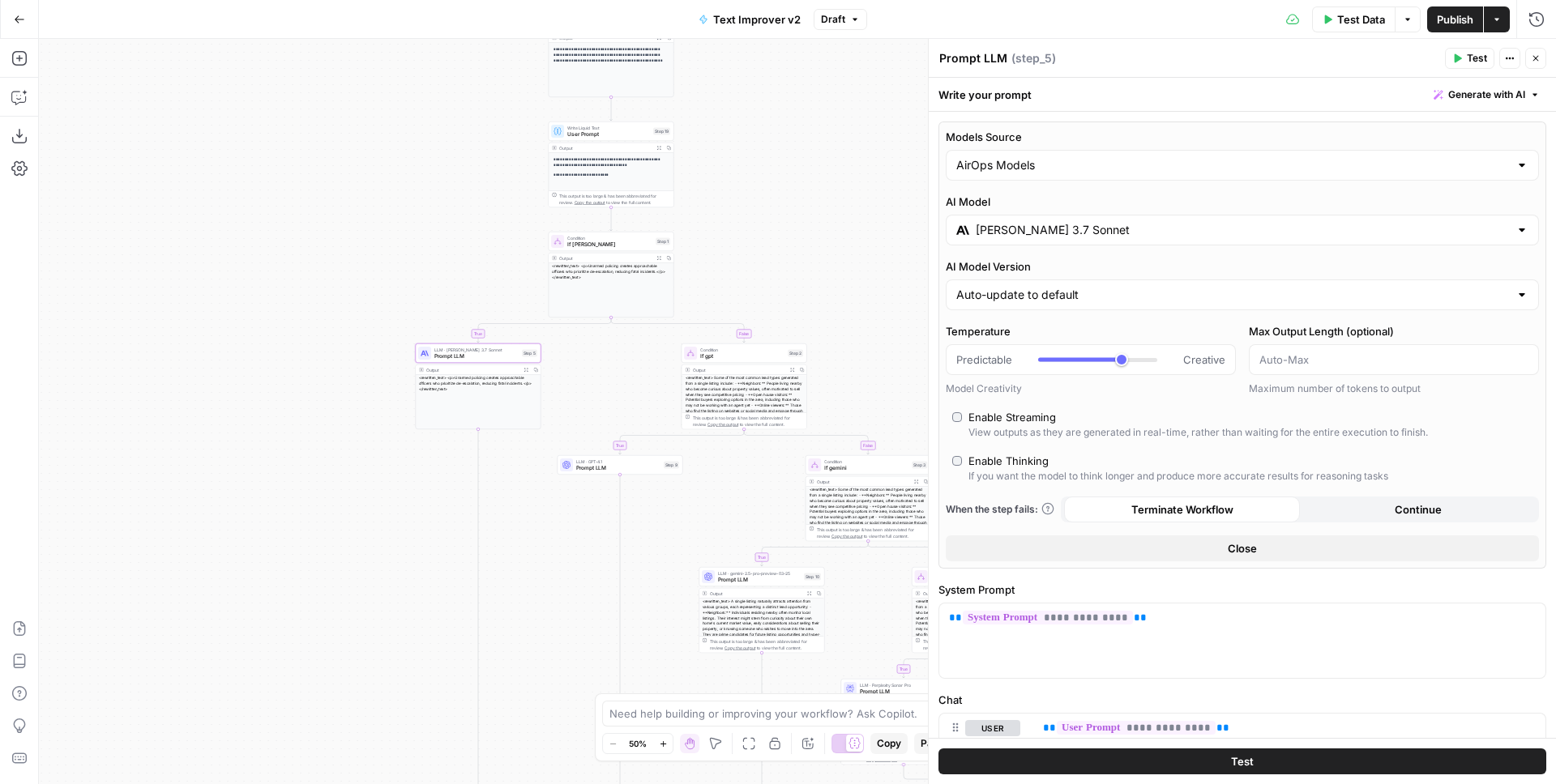
click at [1055, 222] on input "[PERSON_NAME] 3.7 Sonnet" at bounding box center [1242, 229] width 533 height 16
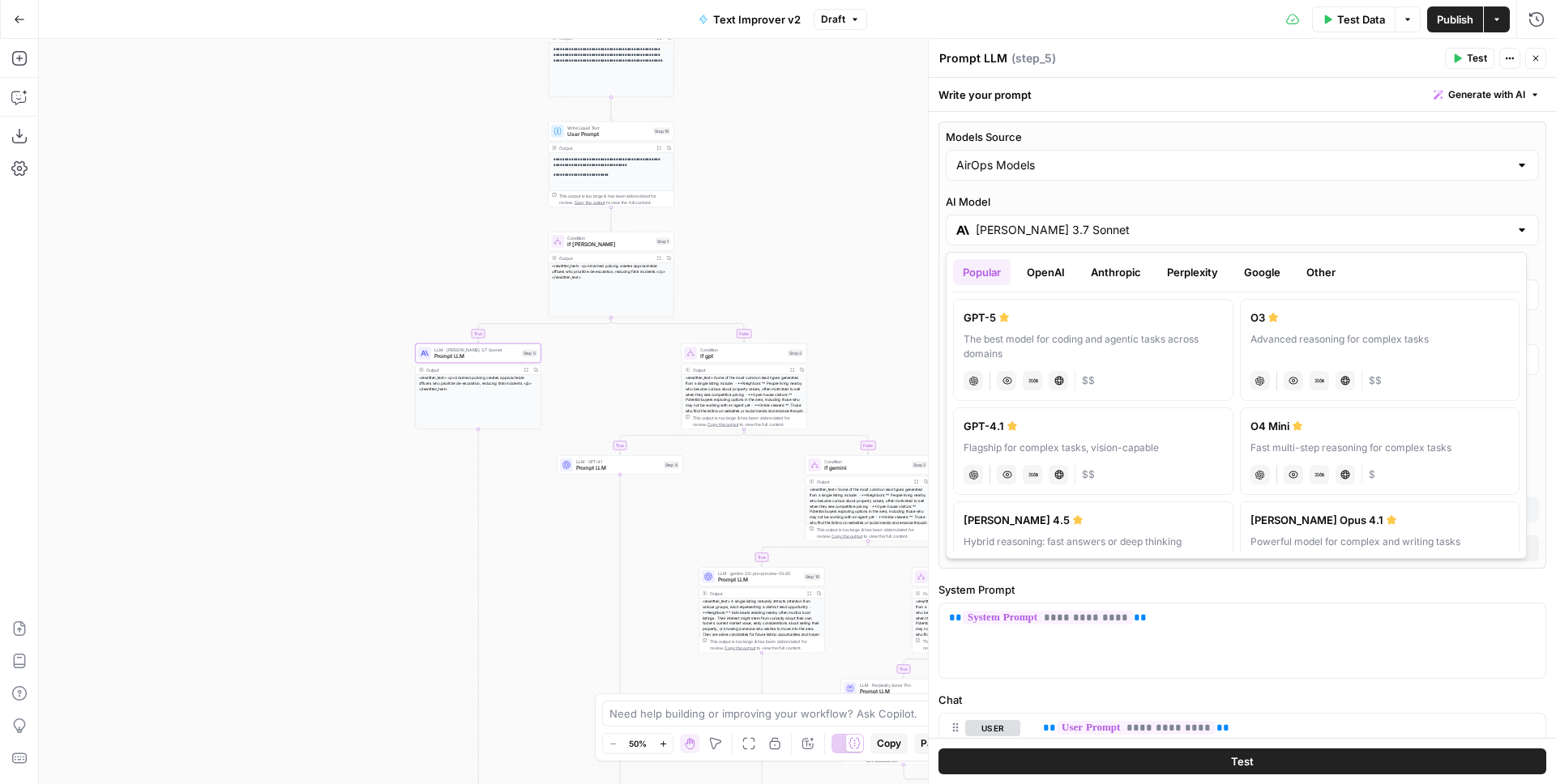
click at [1120, 269] on button "Anthropic" at bounding box center [1116, 272] width 70 height 26
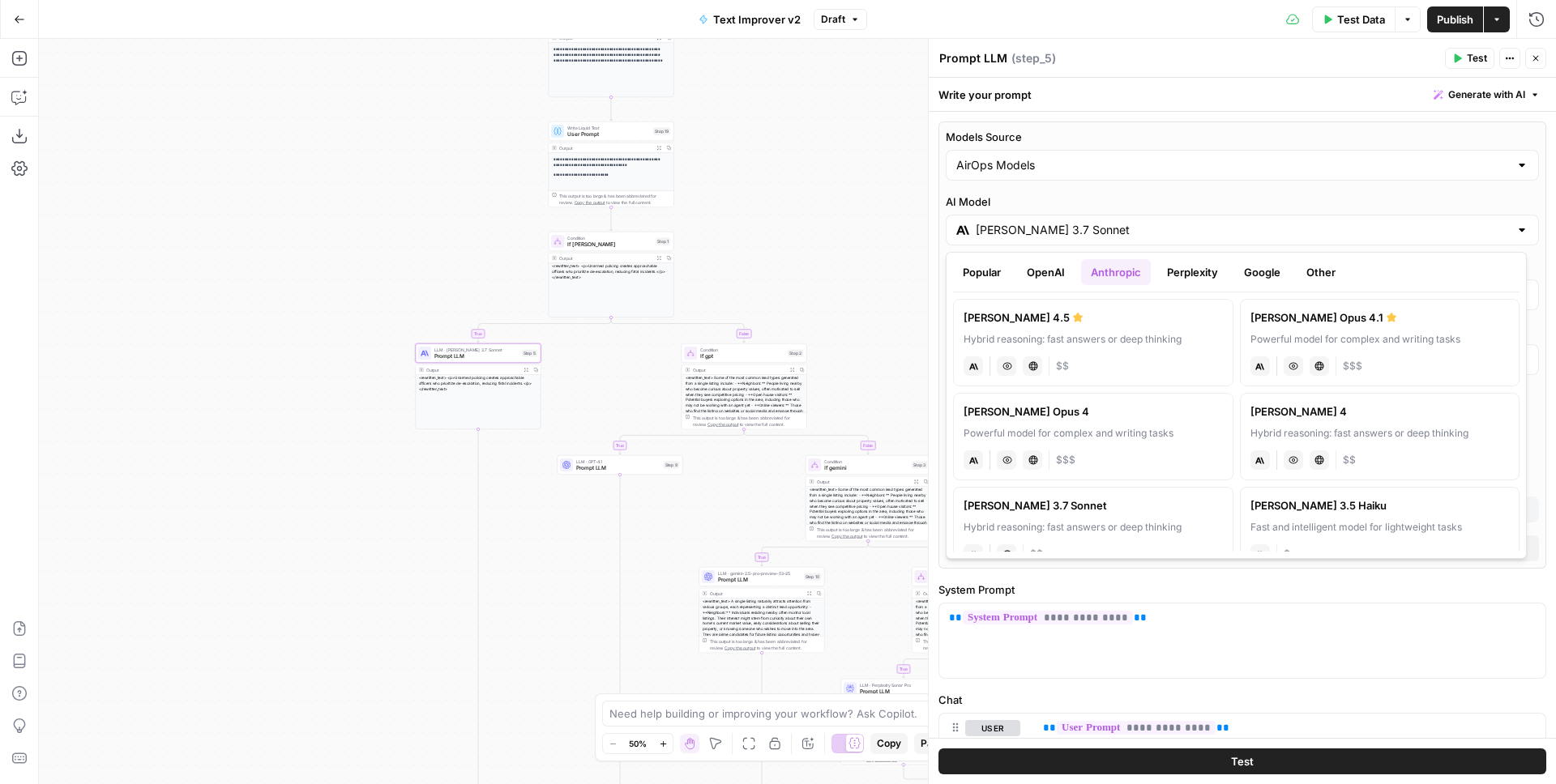
click at [1107, 339] on div "Hybrid reasoning: fast answers or deep thinking" at bounding box center [1093, 339] width 259 height 14
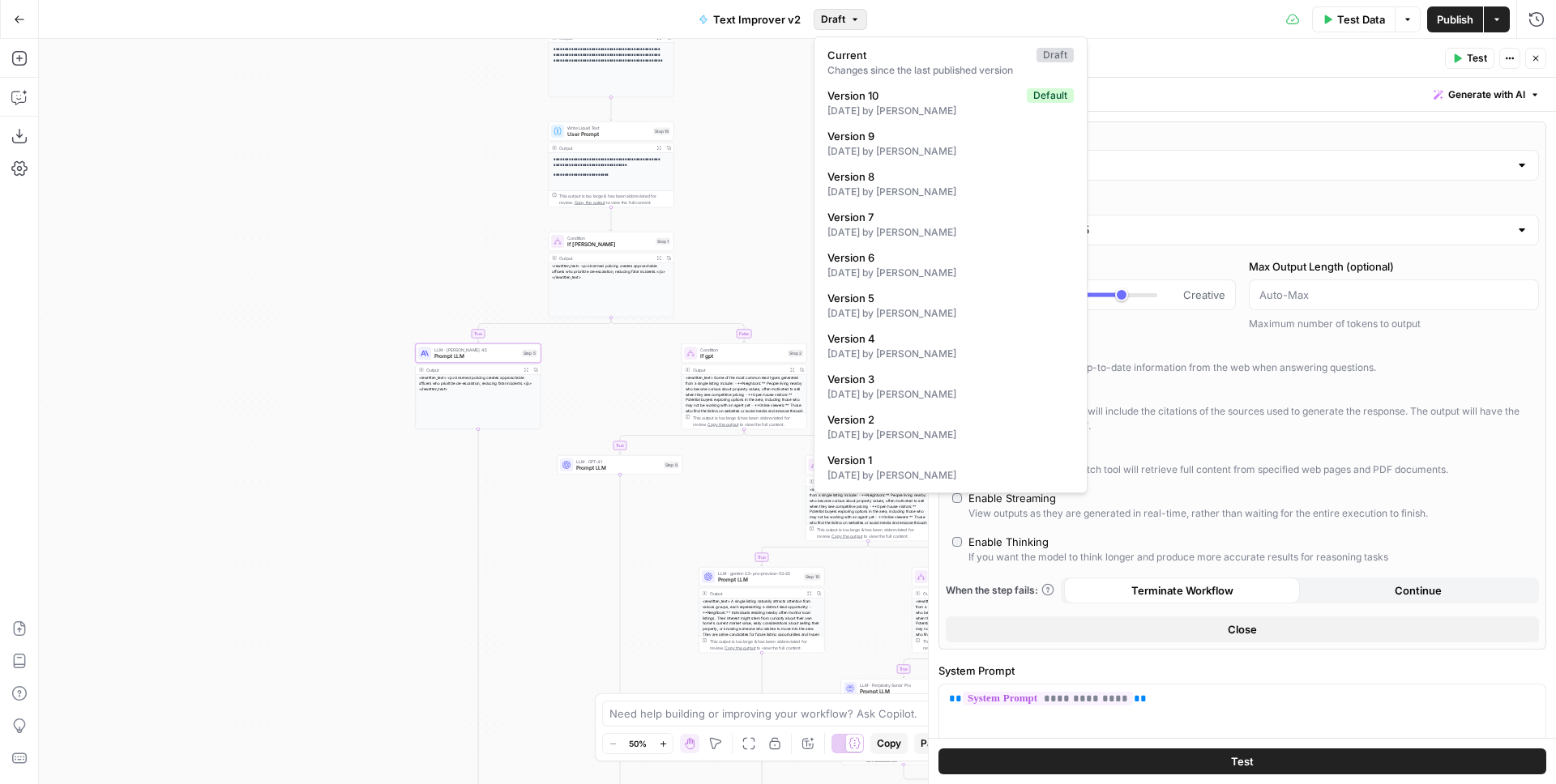
click at [837, 25] on span "Draft" at bounding box center [833, 19] width 25 height 14
click at [951, 100] on span "Version 10" at bounding box center [924, 95] width 193 height 16
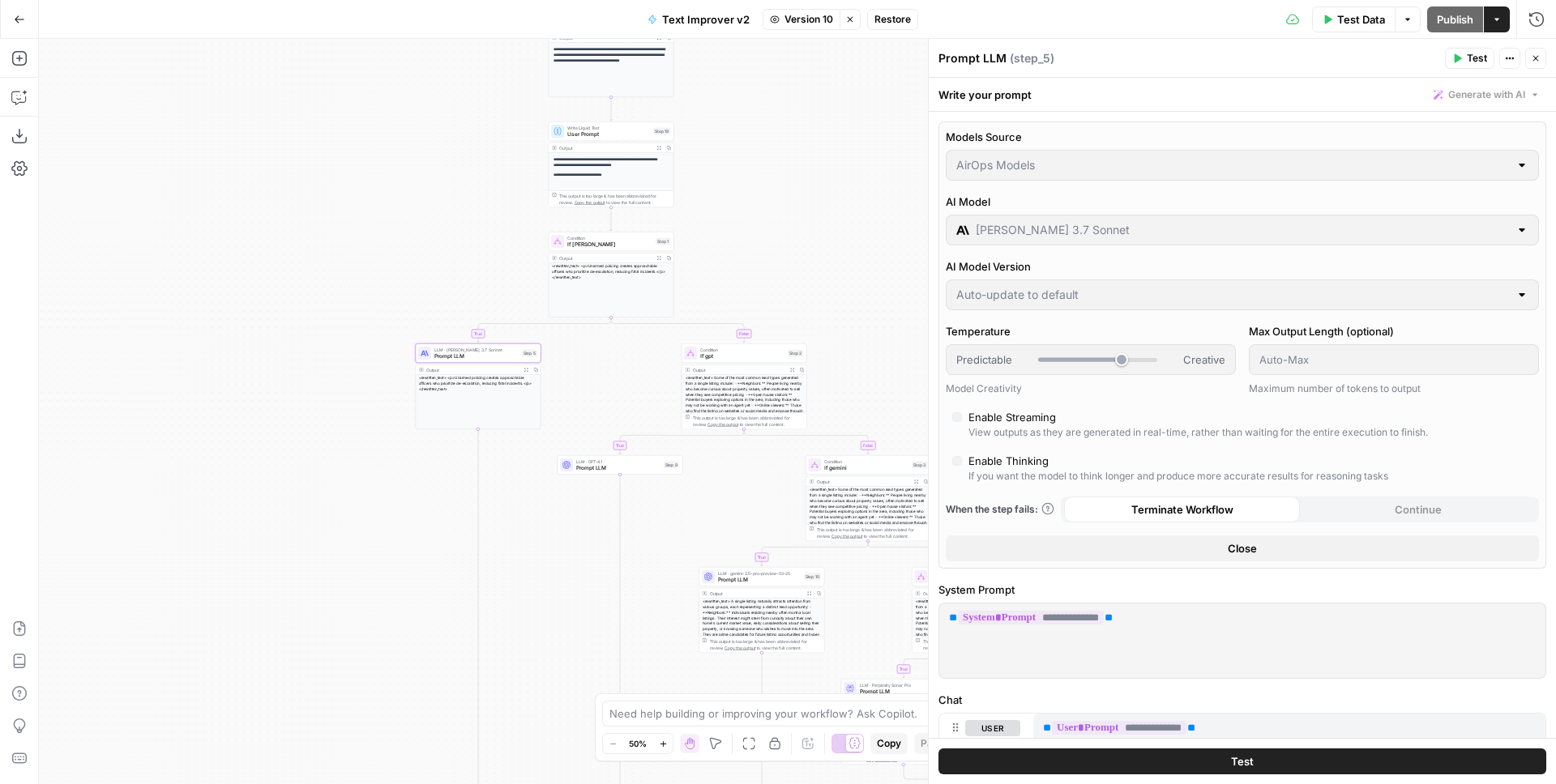
click at [893, 20] on span "Restore" at bounding box center [893, 19] width 37 height 14
click at [736, 184] on span "Restore" at bounding box center [724, 187] width 43 height 16
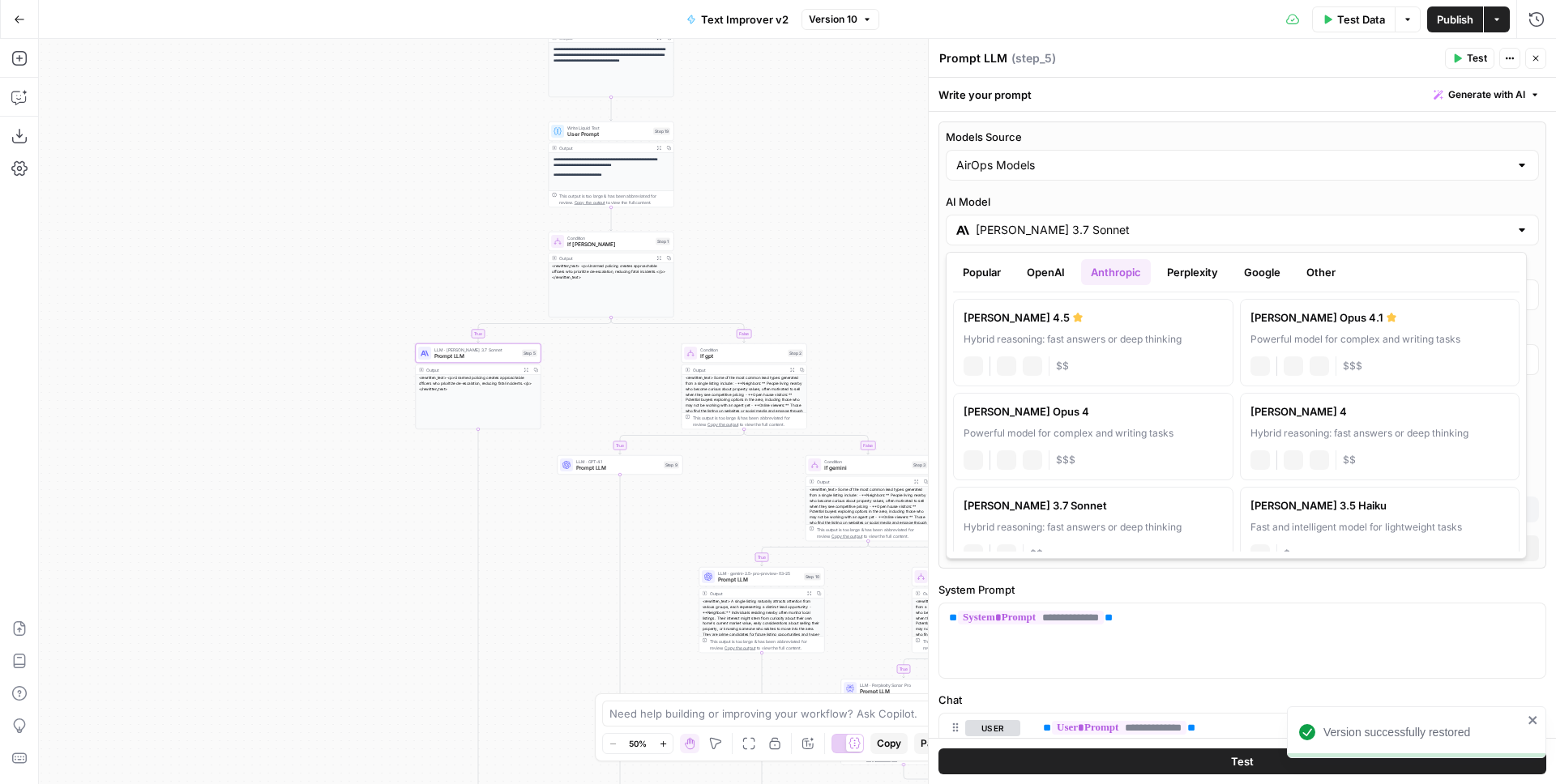
click at [1004, 233] on input "[PERSON_NAME] 3.7 Sonnet" at bounding box center [1242, 229] width 533 height 16
click at [1095, 328] on label "[PERSON_NAME] 4.5 Hybrid reasoning: fast answers or deep thinking anthropic Vis…" at bounding box center [1093, 343] width 281 height 88
type input "[PERSON_NAME] 4.5"
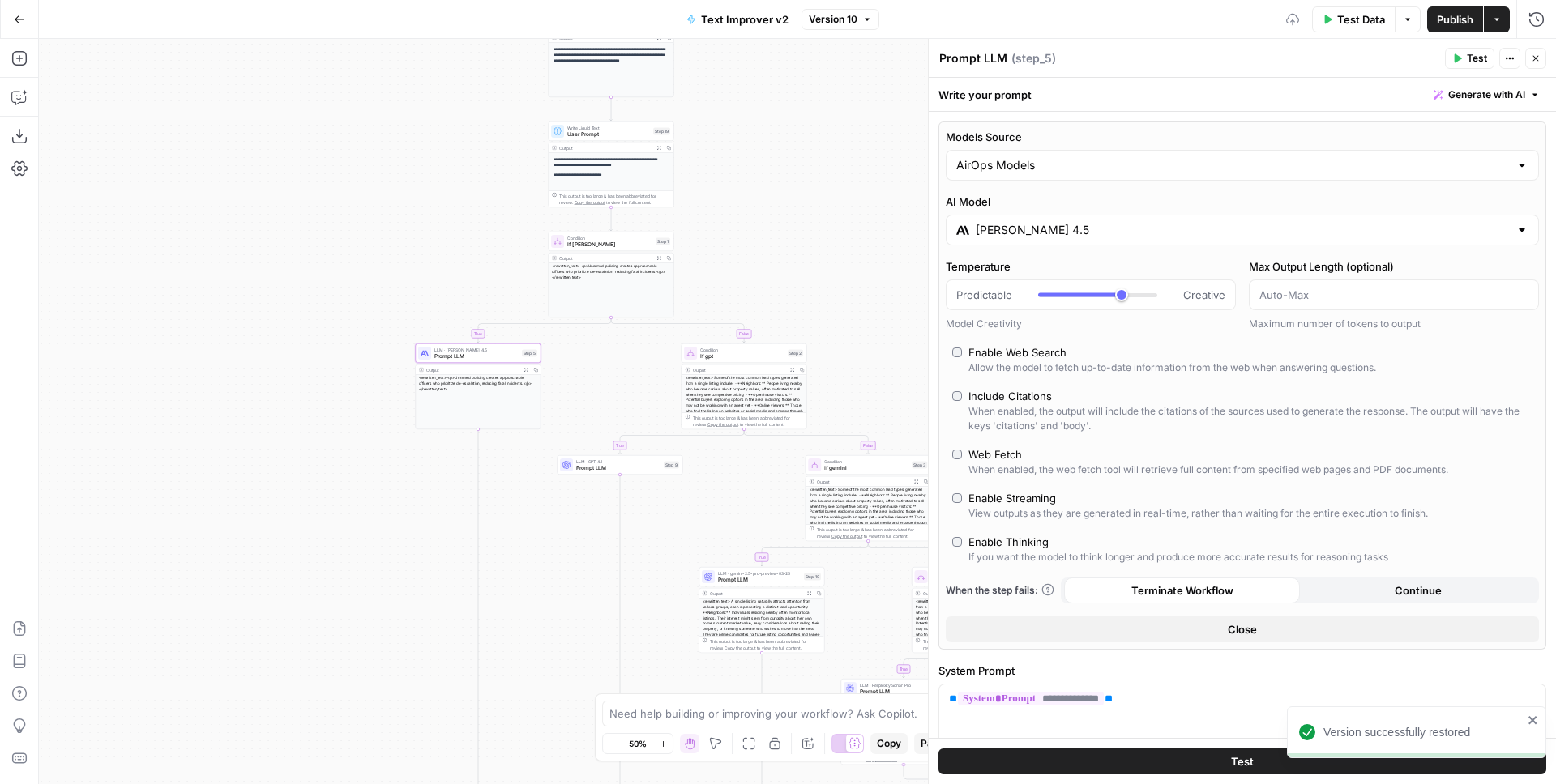
click at [877, 226] on div "**********" at bounding box center [798, 412] width 1518 height 746
click at [613, 467] on span "Prompt LLM" at bounding box center [618, 469] width 84 height 9
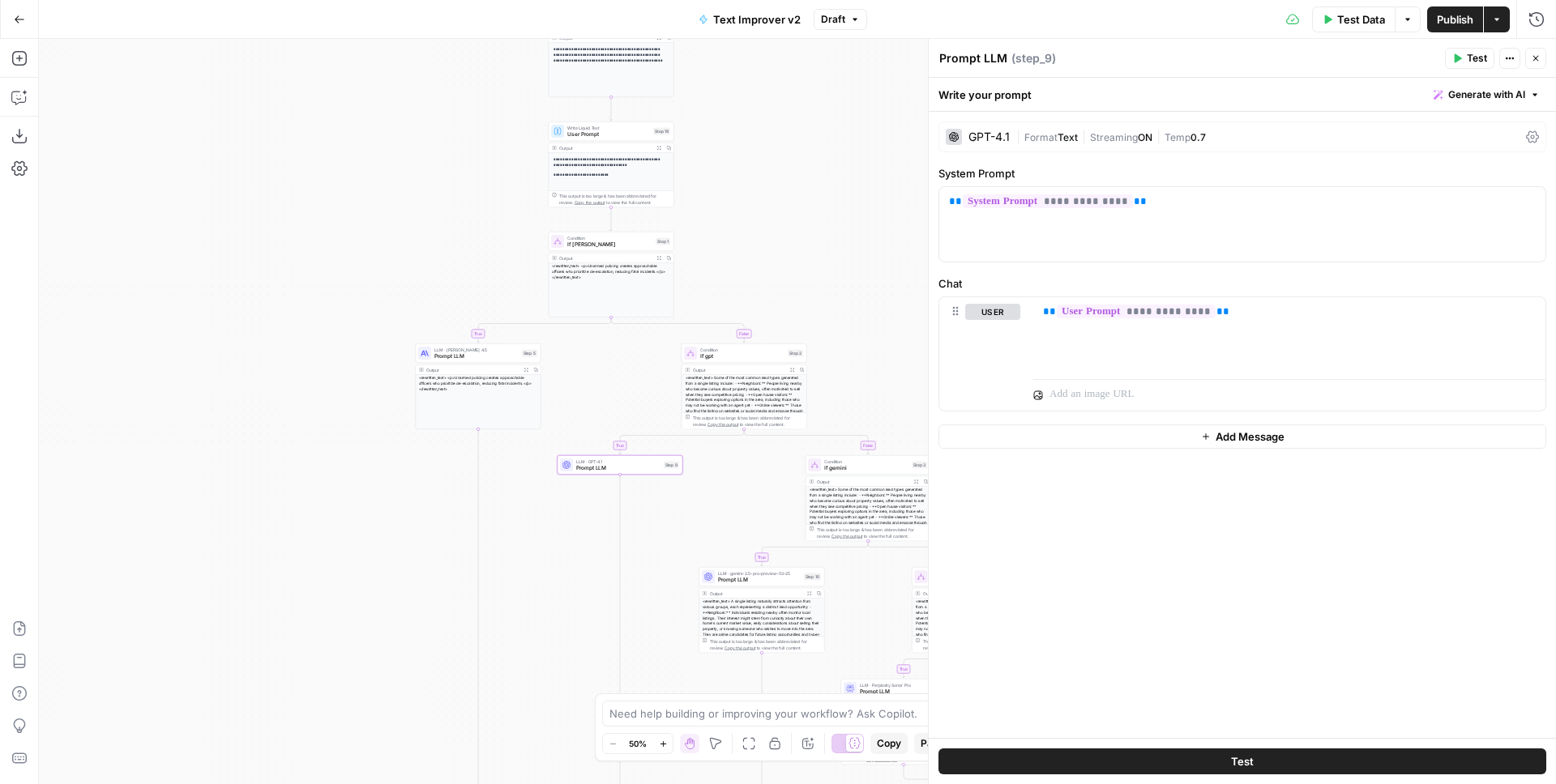
click at [1011, 135] on div "GPT-4.1 | Format Text | Streaming ON | Temp 0.7" at bounding box center [1242, 137] width 608 height 31
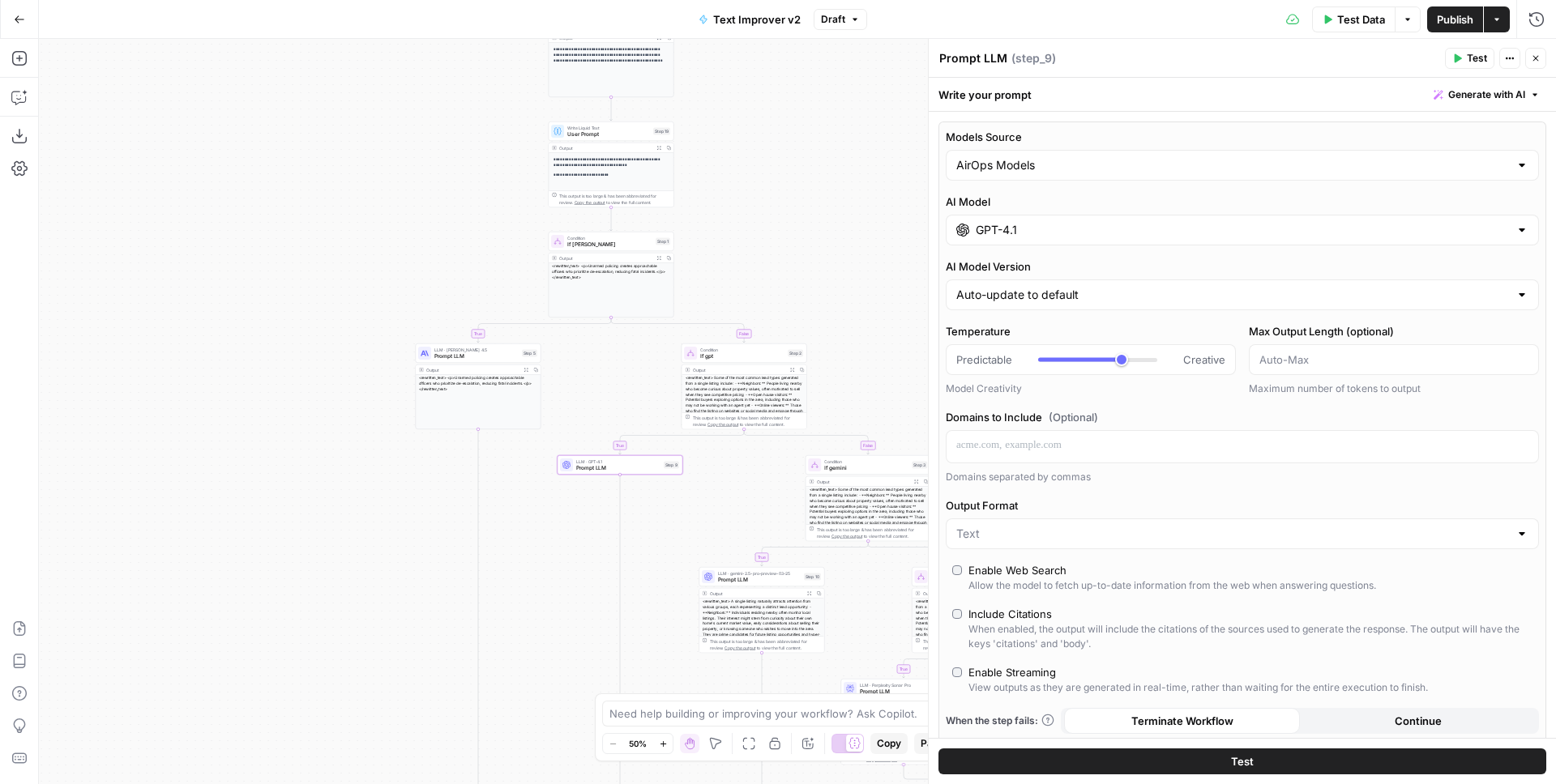
click at [1035, 223] on input "GPT-4.1" at bounding box center [1242, 229] width 533 height 16
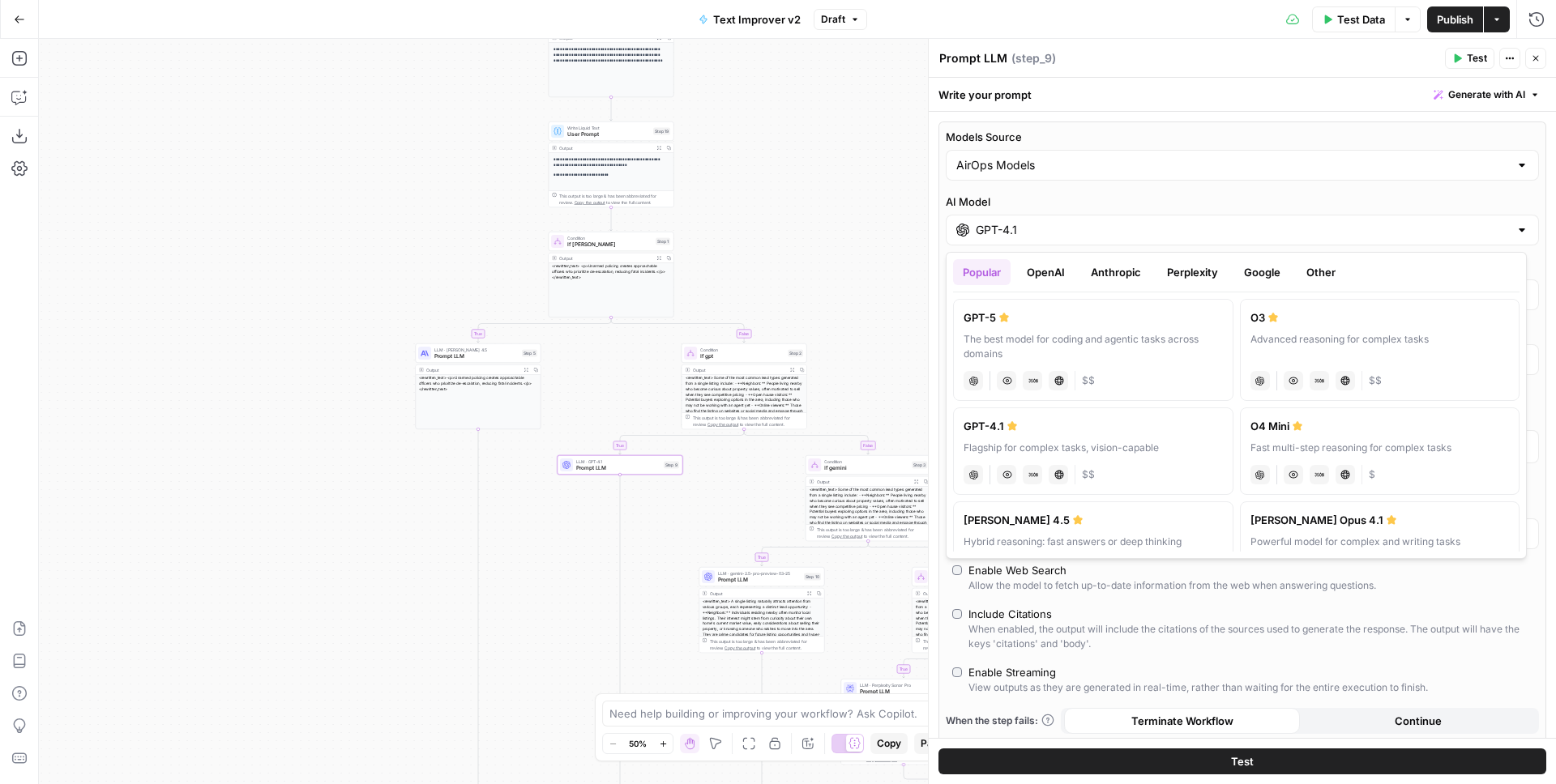
click at [1048, 325] on div "GPT-5" at bounding box center [1093, 317] width 259 height 16
type input "GPT-5"
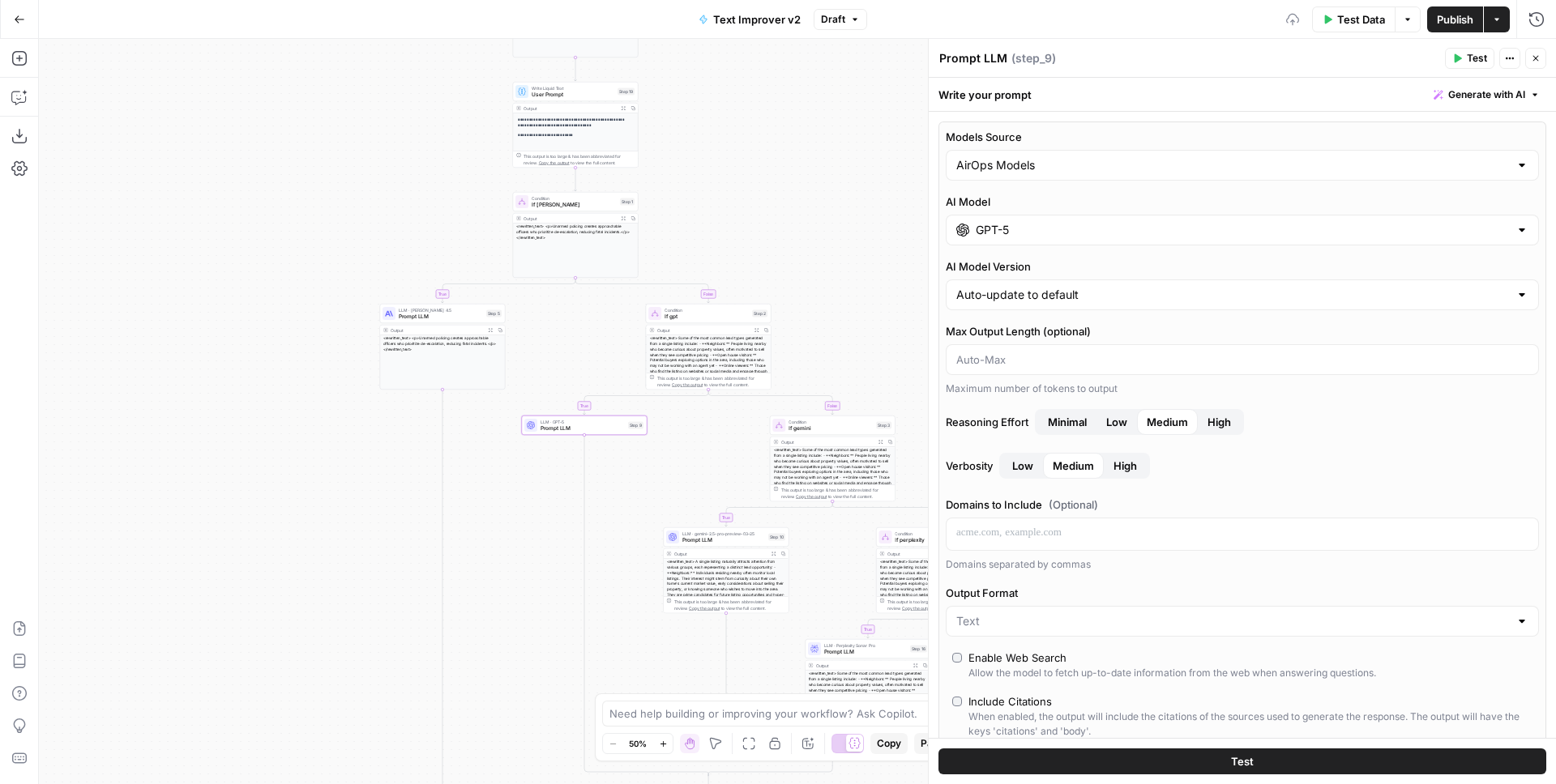
drag, startPoint x: 878, startPoint y: 209, endPoint x: 785, endPoint y: 107, distance: 138.0
click at [786, 107] on div "**********" at bounding box center [798, 412] width 1518 height 746
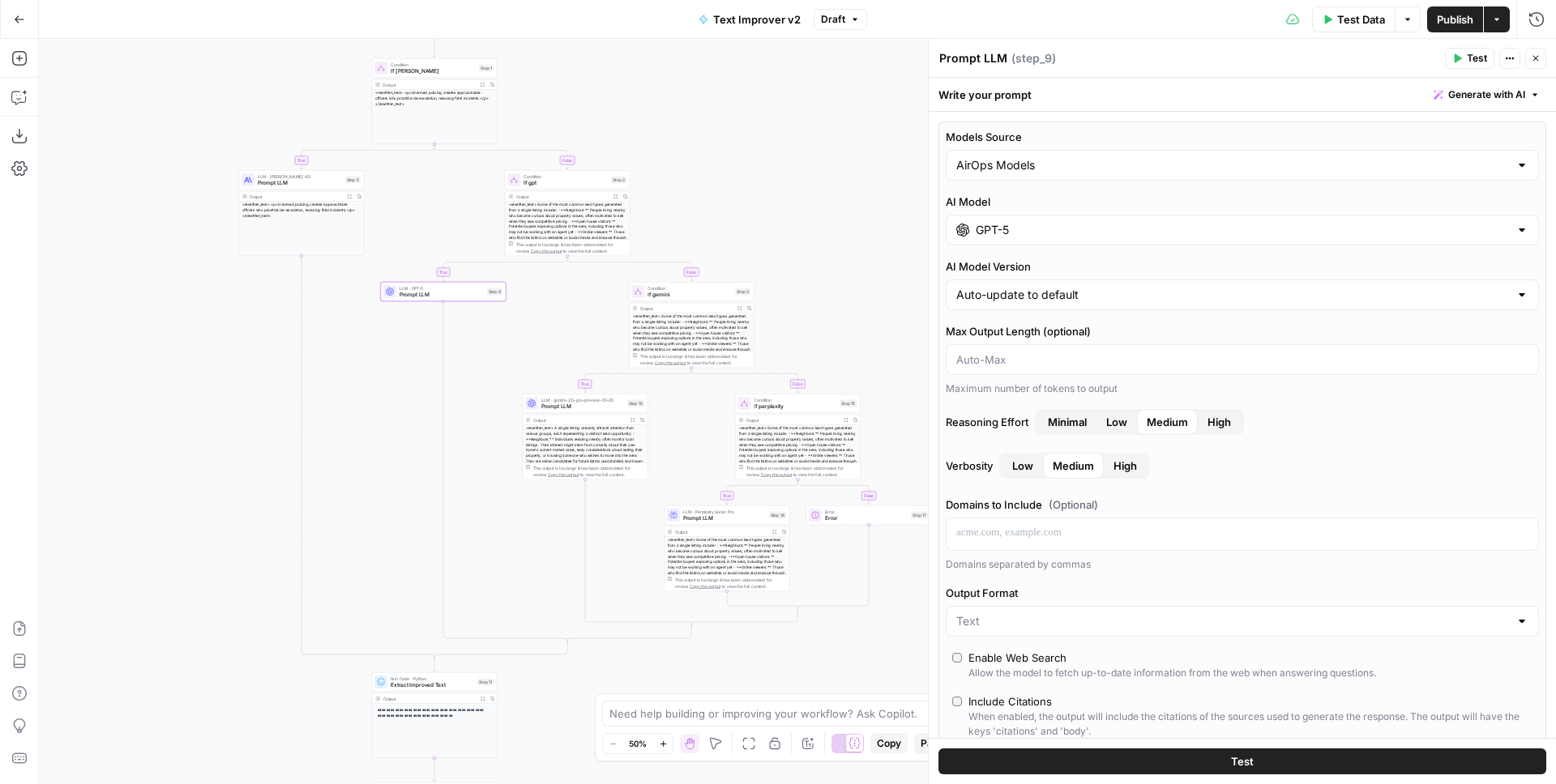
drag, startPoint x: 863, startPoint y: 182, endPoint x: 778, endPoint y: 115, distance: 108.2
click at [778, 109] on div "**********" at bounding box center [798, 412] width 1518 height 746
click at [581, 404] on span "Prompt LLM" at bounding box center [581, 406] width 83 height 9
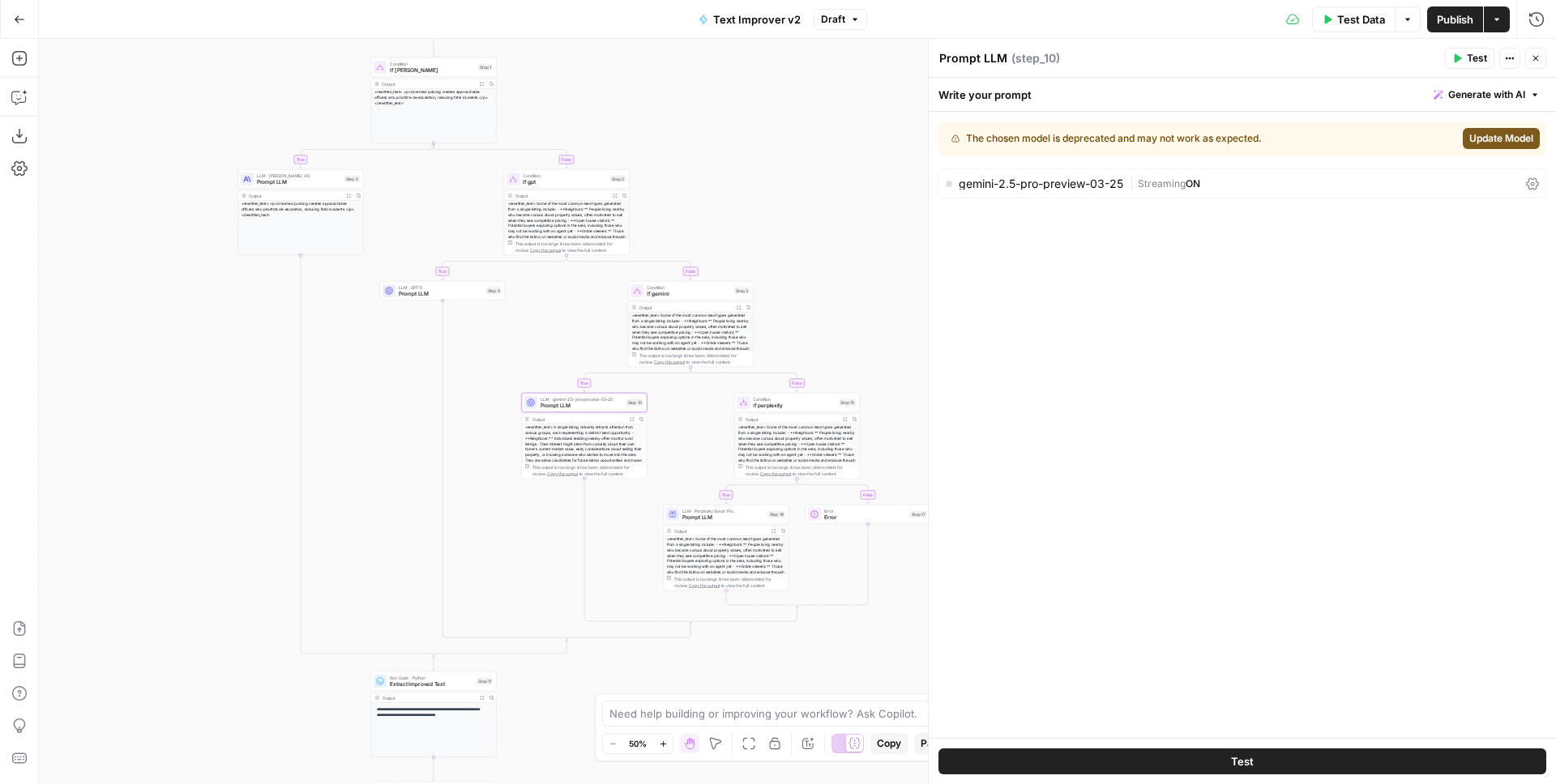
click at [1107, 187] on div "gemini-2.5-pro-preview-03-25" at bounding box center [1041, 183] width 165 height 11
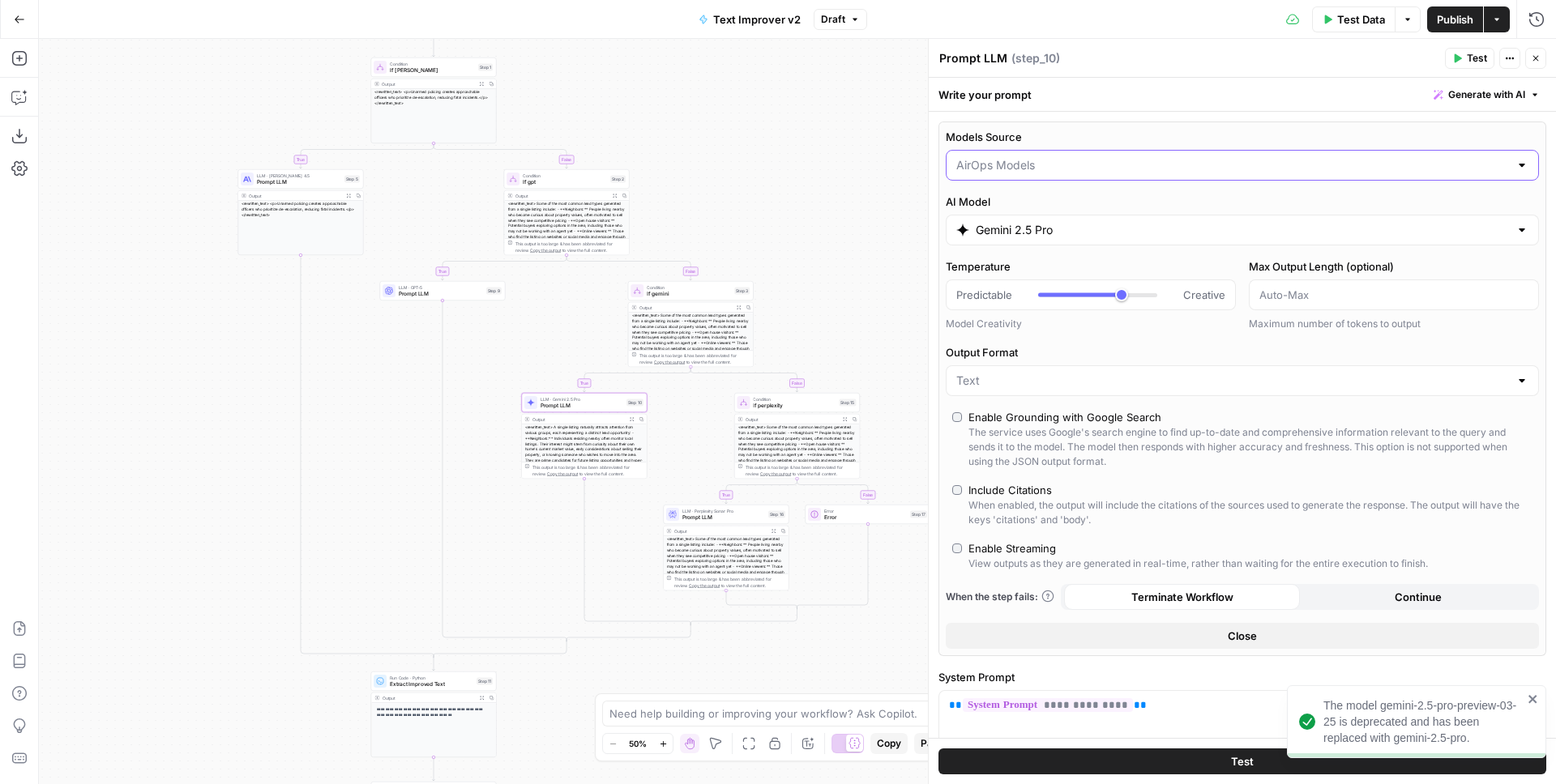
click at [1034, 159] on input "Models Source" at bounding box center [1233, 164] width 552 height 16
click at [1015, 229] on span "My Models" at bounding box center [1233, 228] width 547 height 16
type input "My Models"
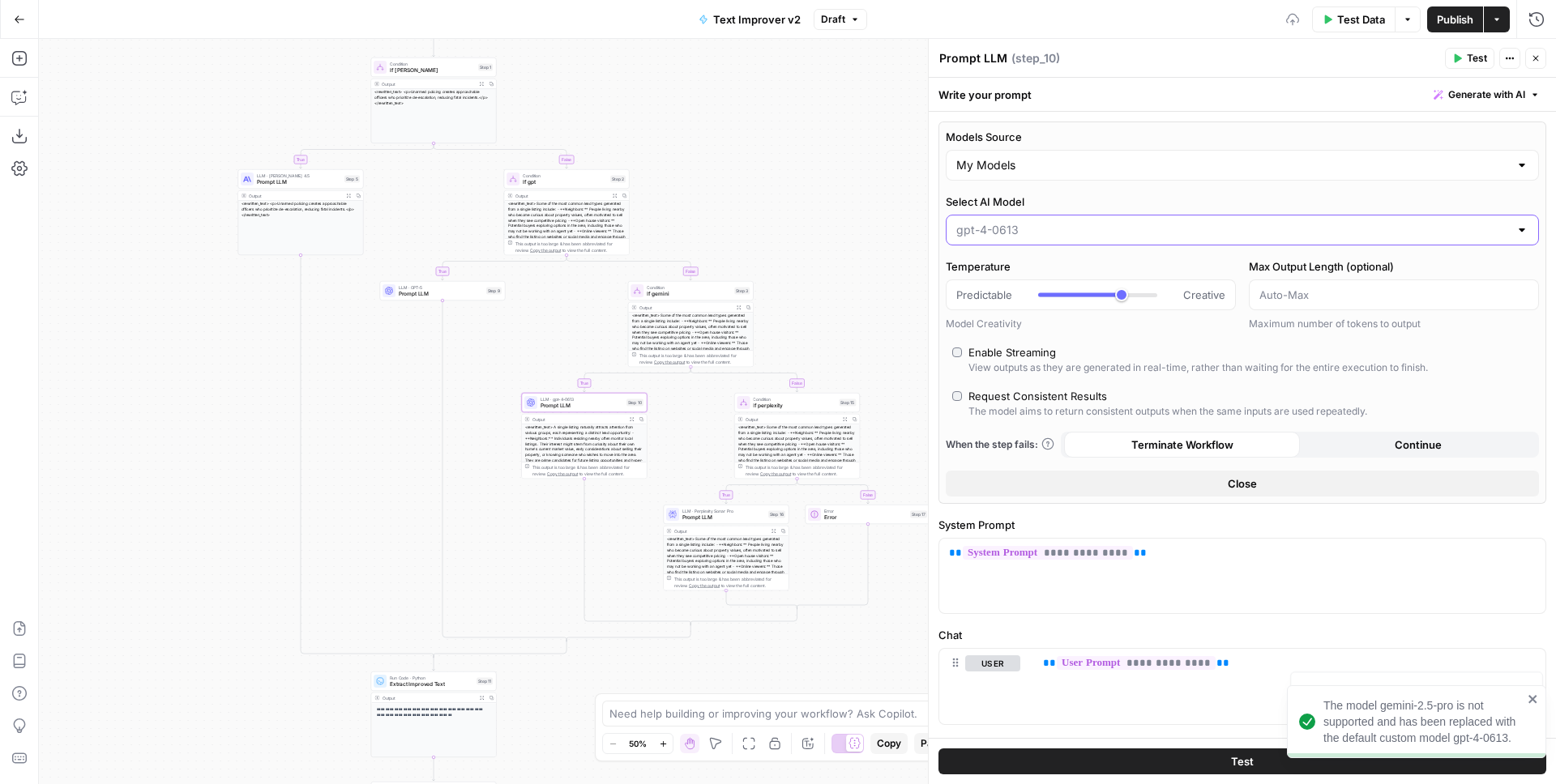
click at [1018, 232] on input "Select AI Model" at bounding box center [1233, 229] width 552 height 16
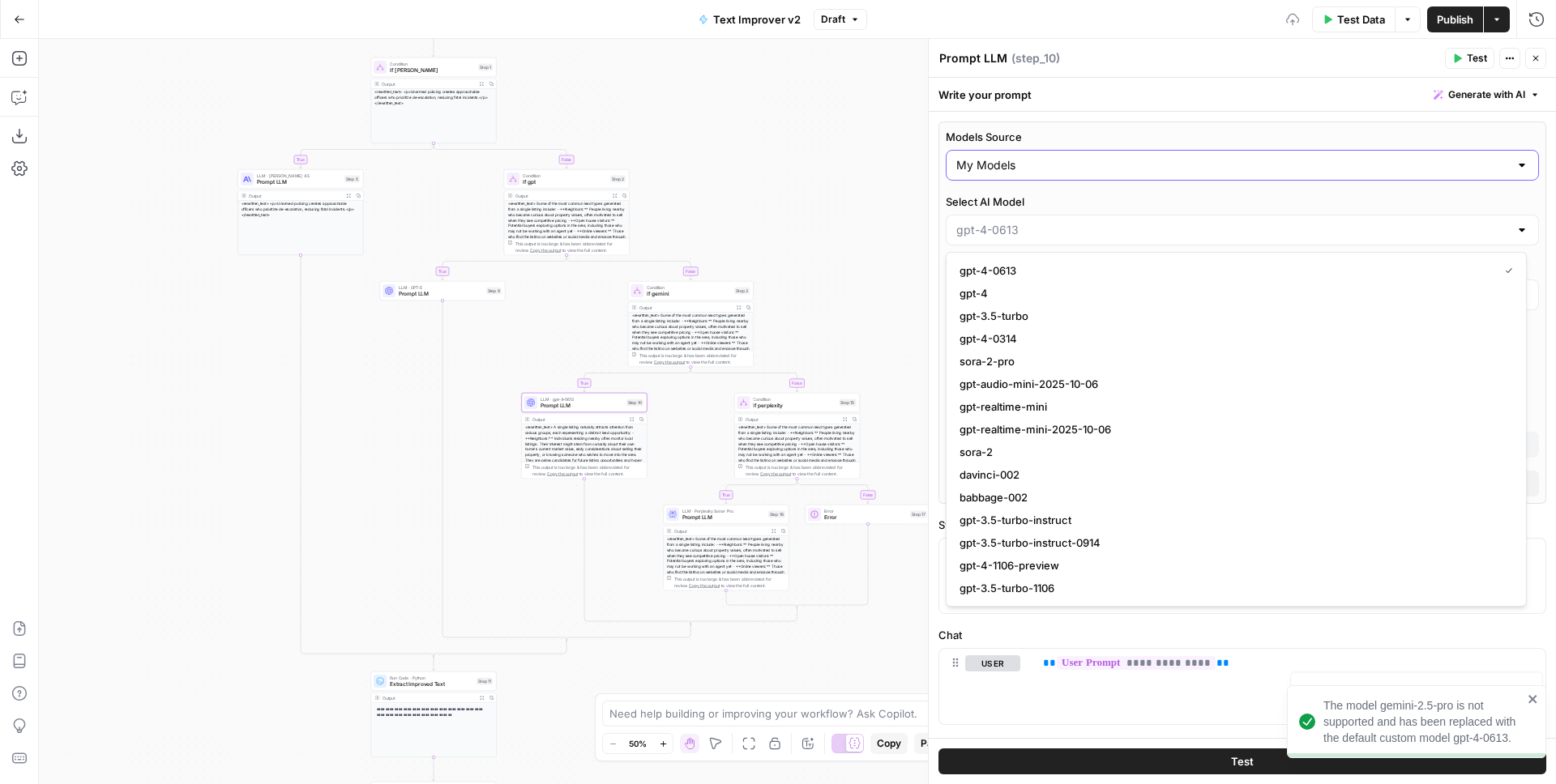
type input "gpt-4-0613"
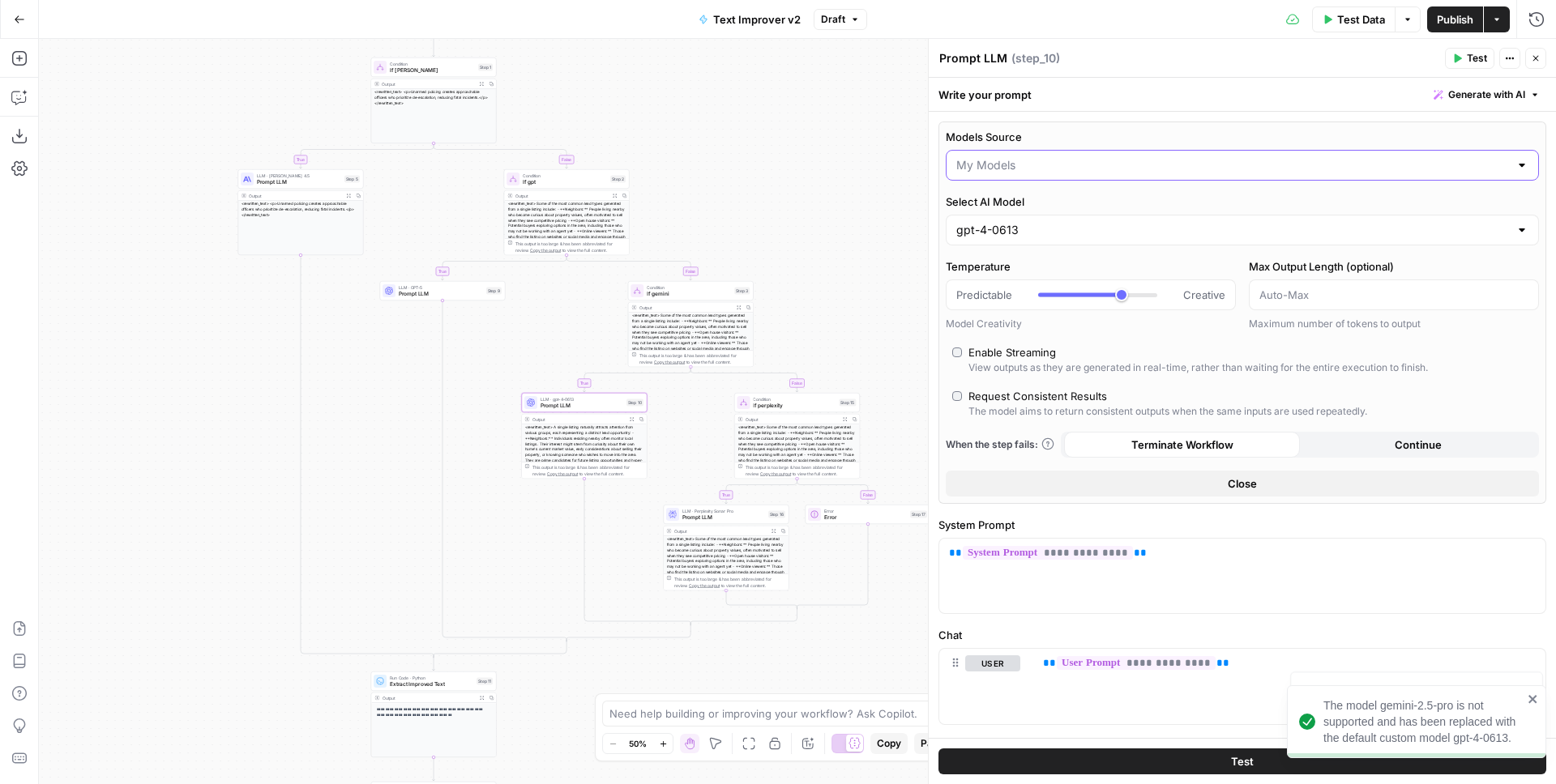
click at [1022, 162] on input "Models Source" at bounding box center [1233, 164] width 552 height 16
click at [998, 208] on span "AirOps Models" at bounding box center [1233, 205] width 547 height 16
type input "AirOps Models"
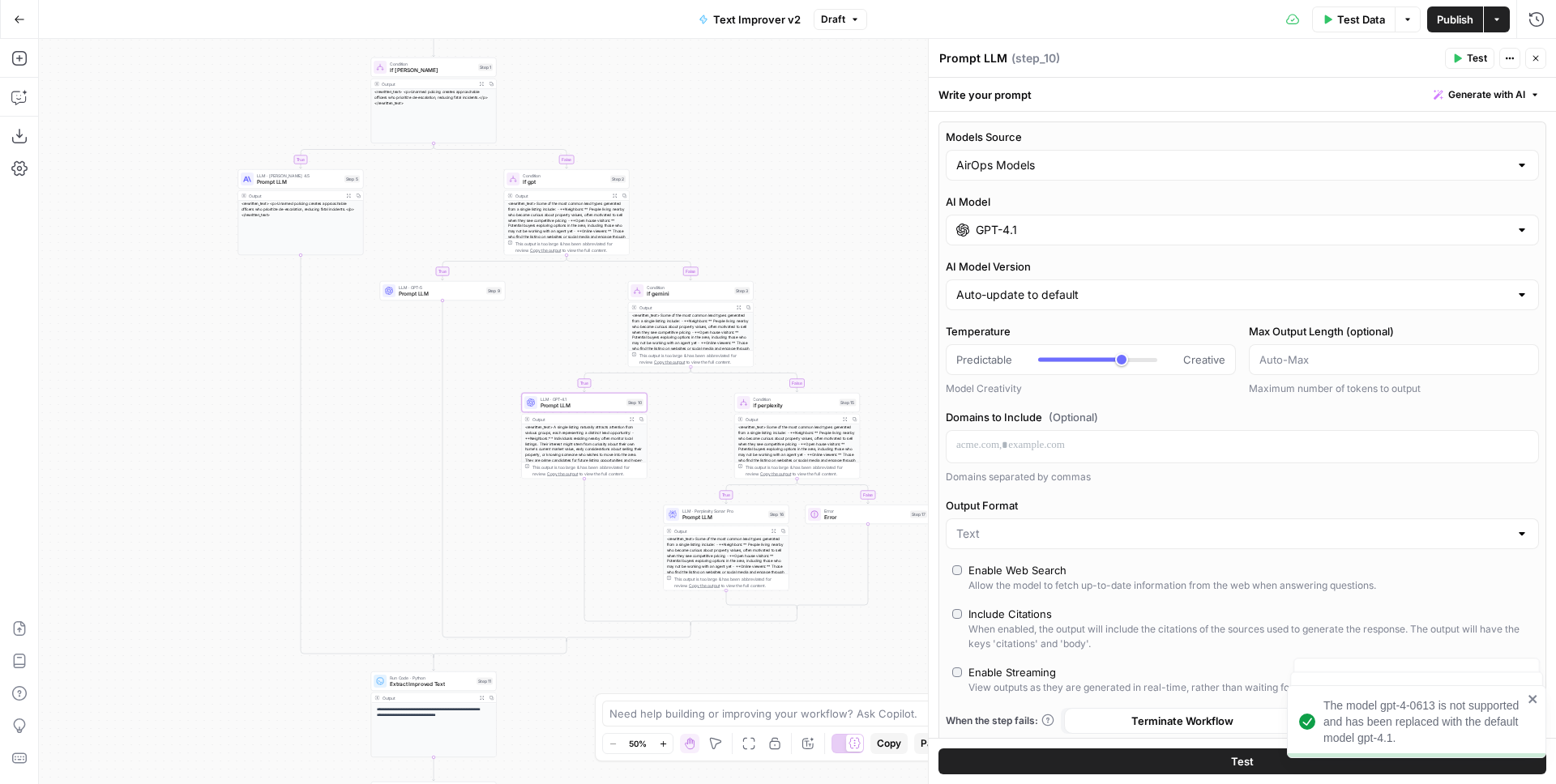
click at [1017, 218] on div "GPT-4.1" at bounding box center [1242, 230] width 593 height 31
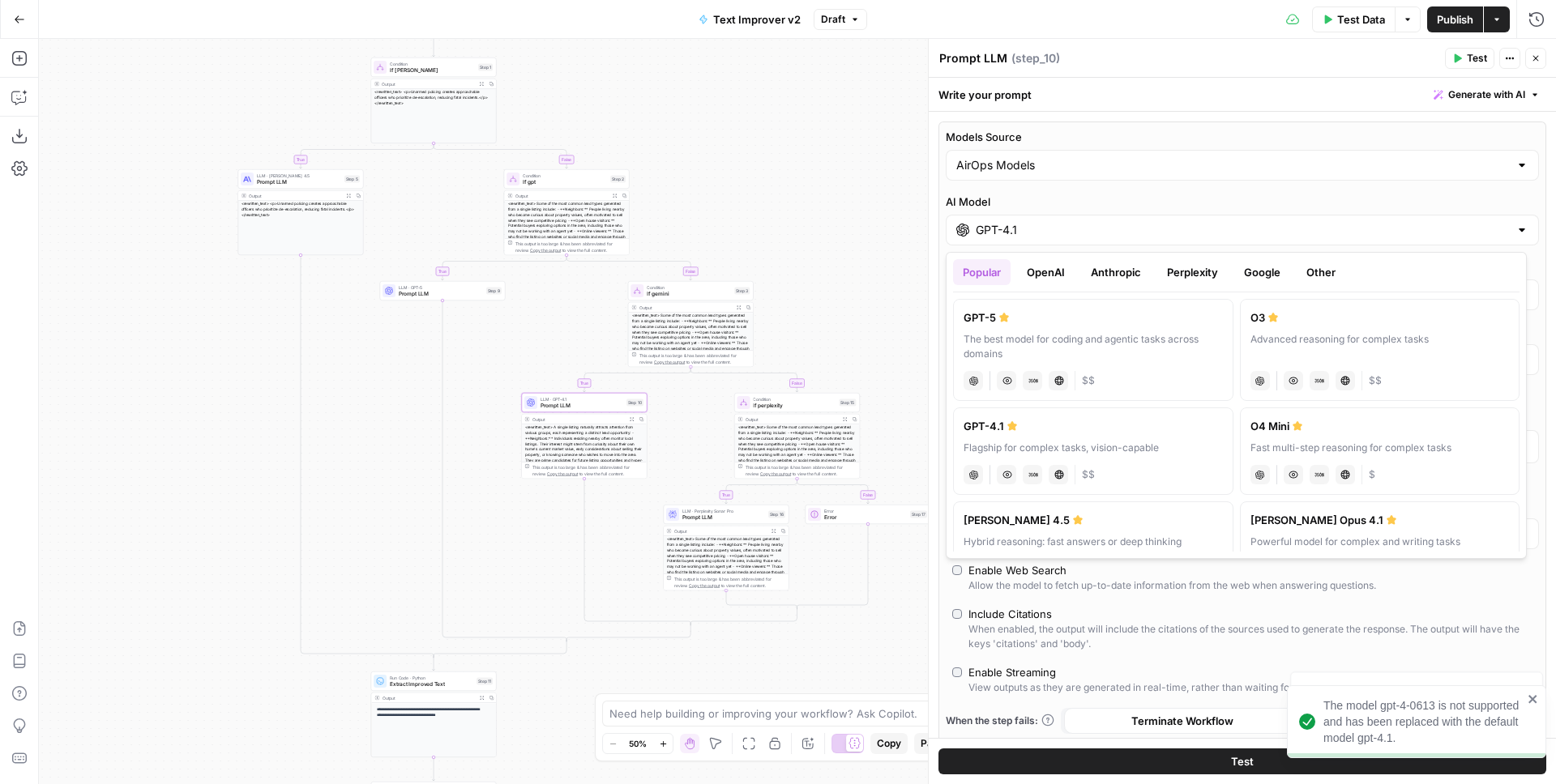
click at [1229, 272] on ul "Popular OpenAI Anthropic Perplexity Google Other" at bounding box center [1236, 272] width 566 height 26
click at [1252, 268] on button "Google" at bounding box center [1263, 272] width 56 height 26
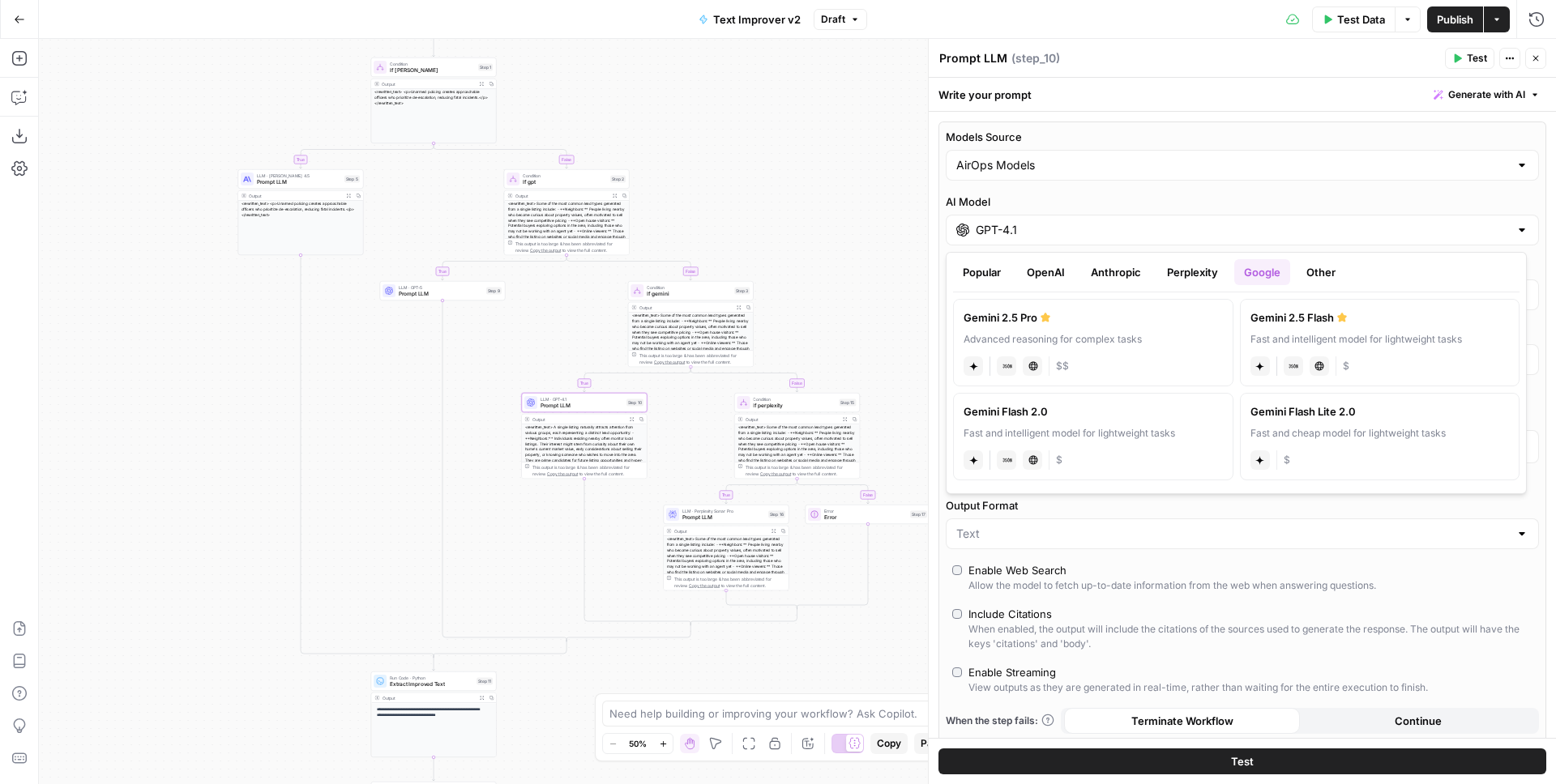
click at [1370, 337] on div "Fast and intelligent model for lightweight tasks" at bounding box center [1380, 339] width 259 height 14
type input "Gemini 2.5 Flash"
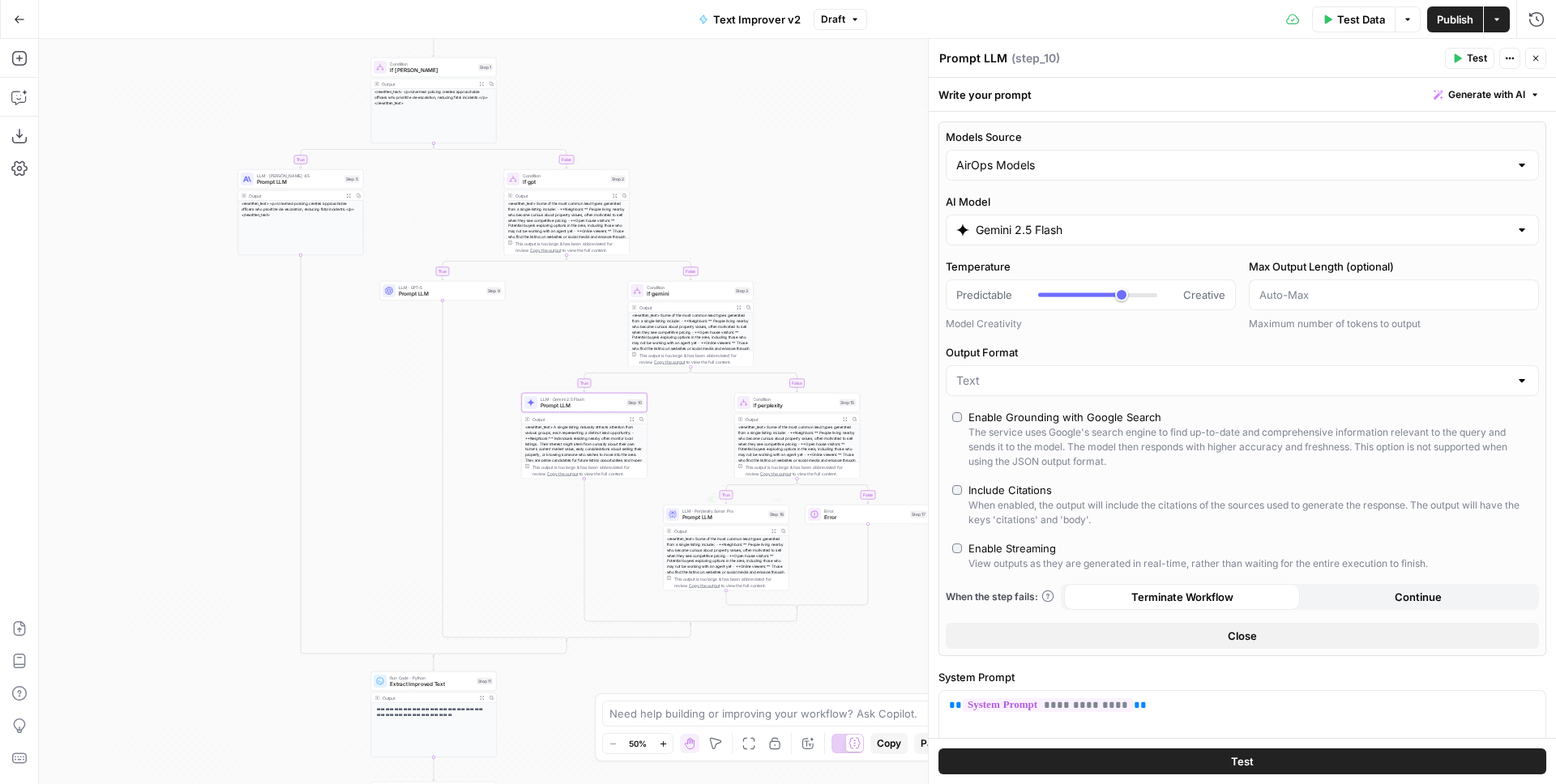
click at [731, 517] on span "Prompt LLM" at bounding box center [723, 518] width 83 height 9
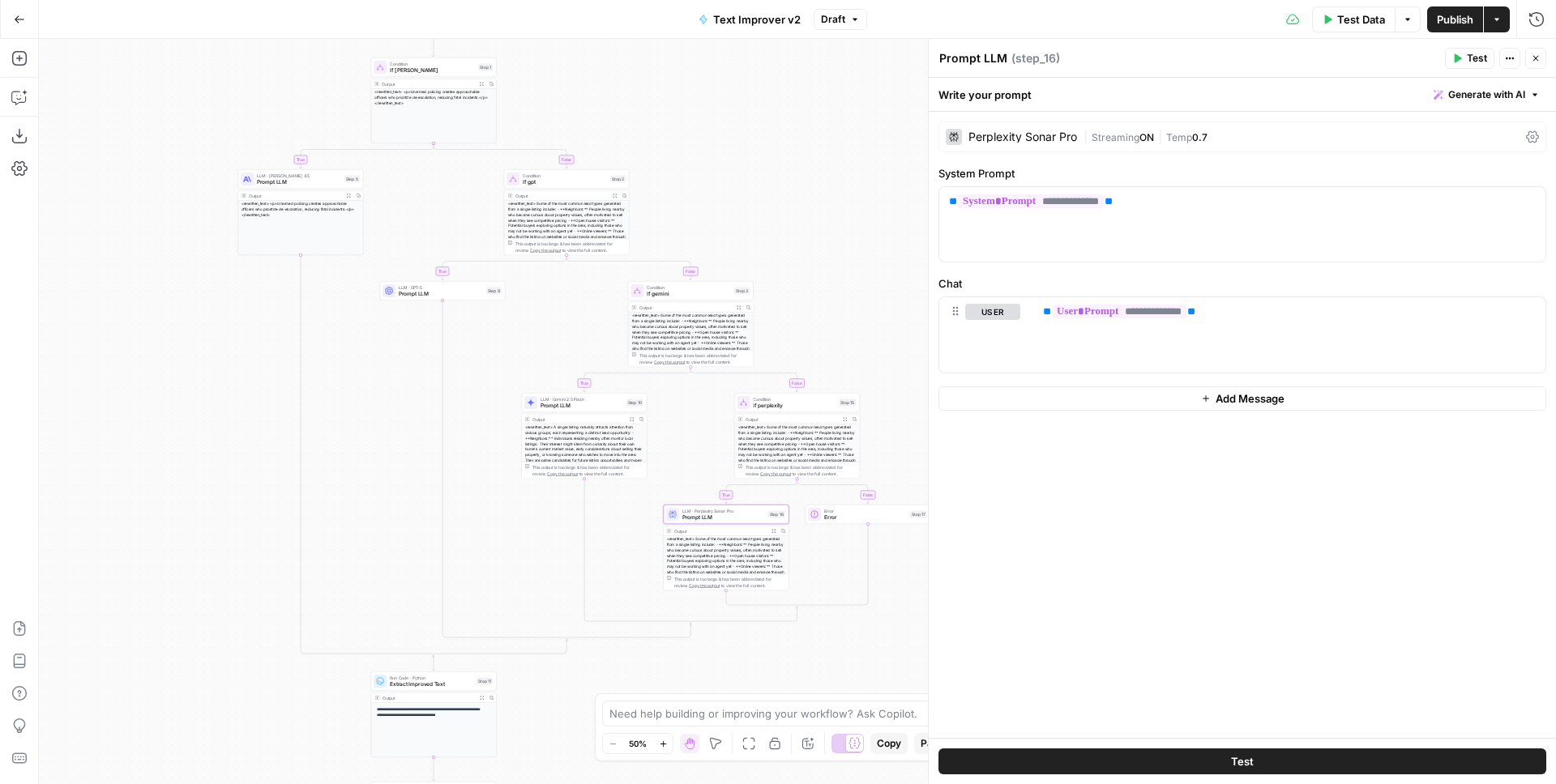
click at [1101, 139] on span "Streaming" at bounding box center [1115, 137] width 48 height 12
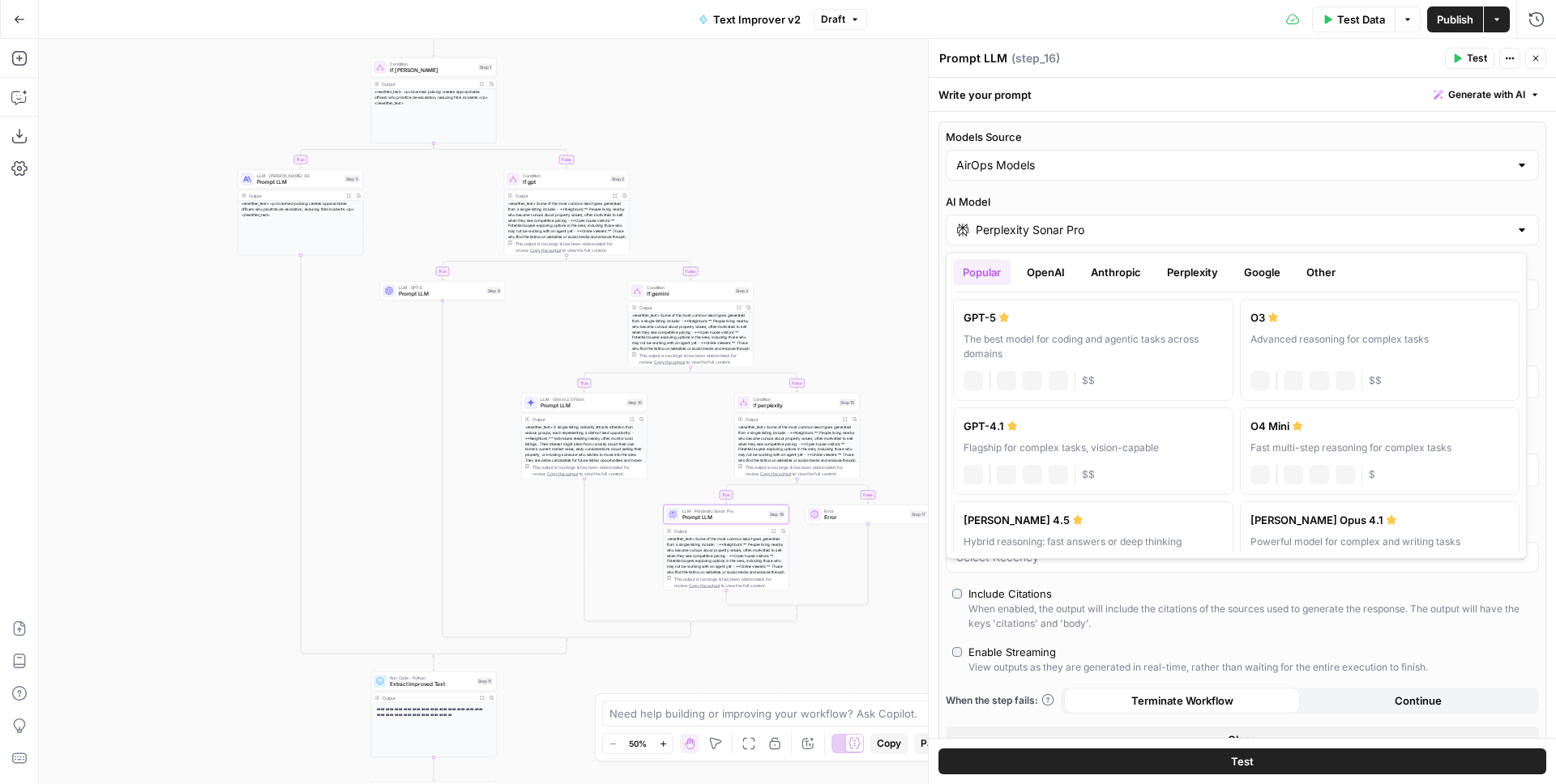
click at [1085, 237] on input "Perplexity Sonar Pro" at bounding box center [1242, 229] width 533 height 16
click at [1186, 275] on button "Perplexity" at bounding box center [1192, 272] width 71 height 26
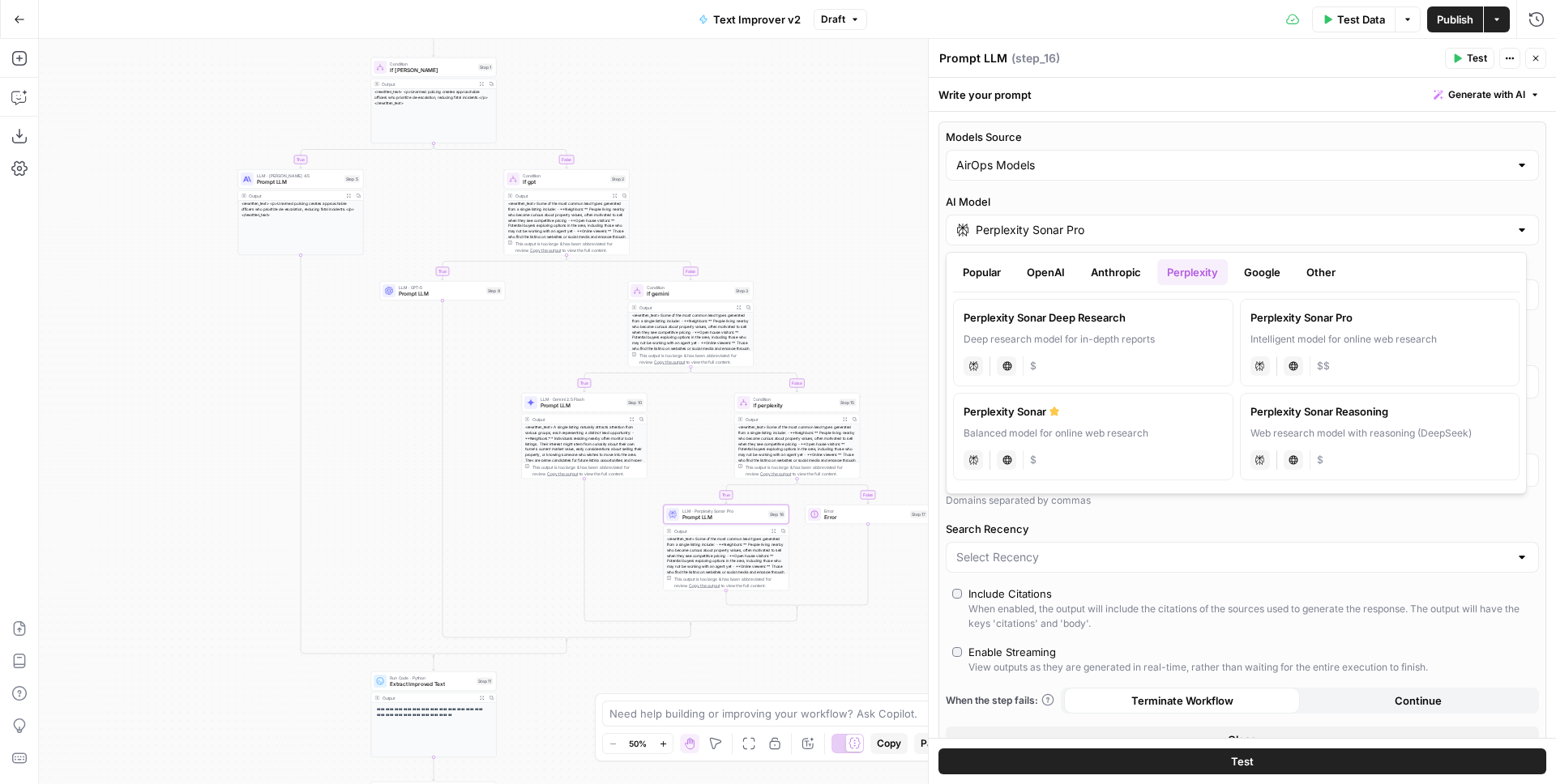
click at [1382, 326] on label "Perplexity Sonar Pro Intelligent model for online web research perplexity Live …" at bounding box center [1380, 343] width 281 height 88
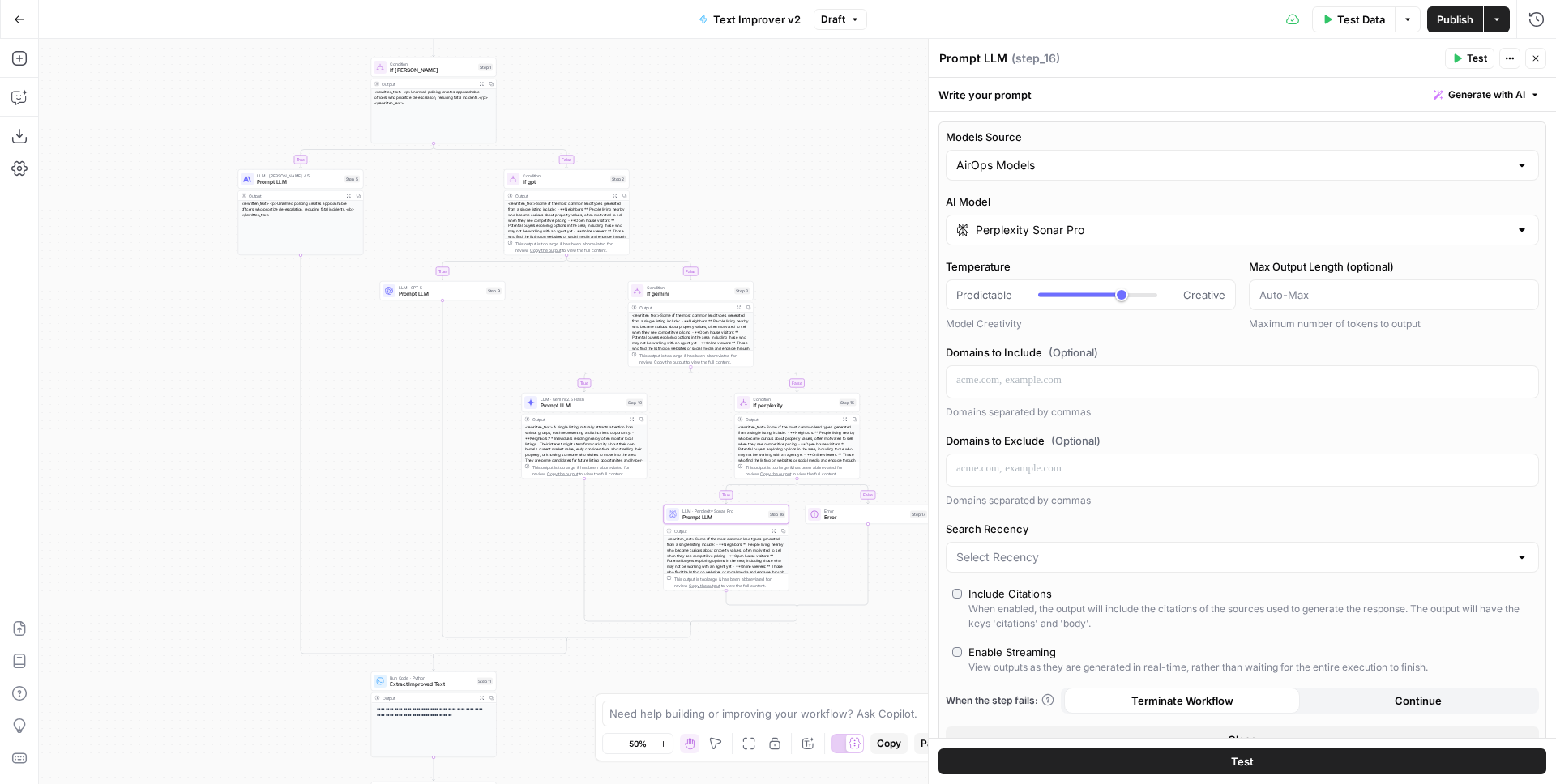
click at [1187, 203] on label "AI Model" at bounding box center [1242, 201] width 593 height 16
click at [1187, 222] on input "Perplexity Sonar Pro" at bounding box center [1242, 229] width 533 height 16
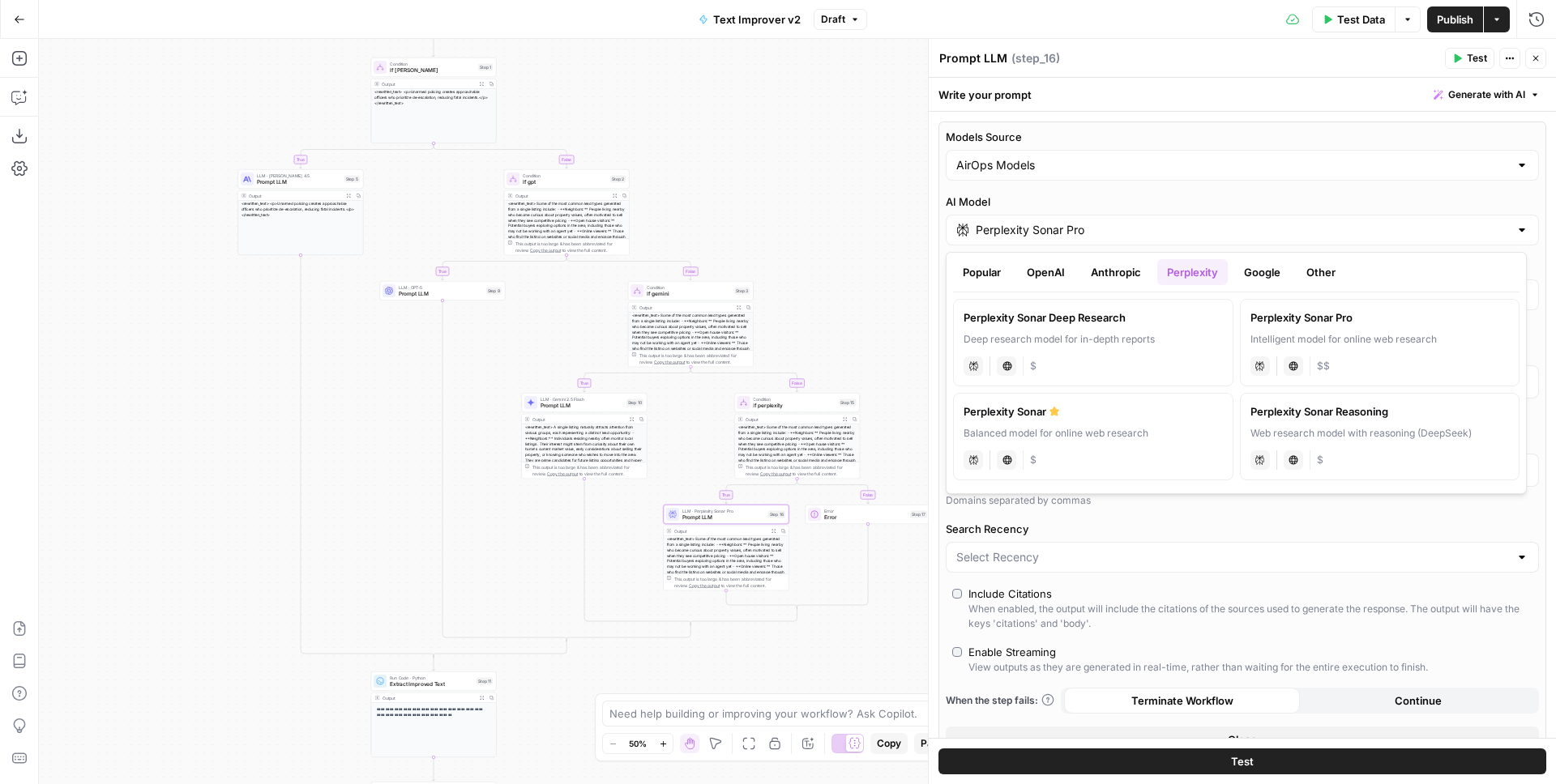
click at [1311, 319] on div "Perplexity Sonar Pro" at bounding box center [1380, 317] width 259 height 16
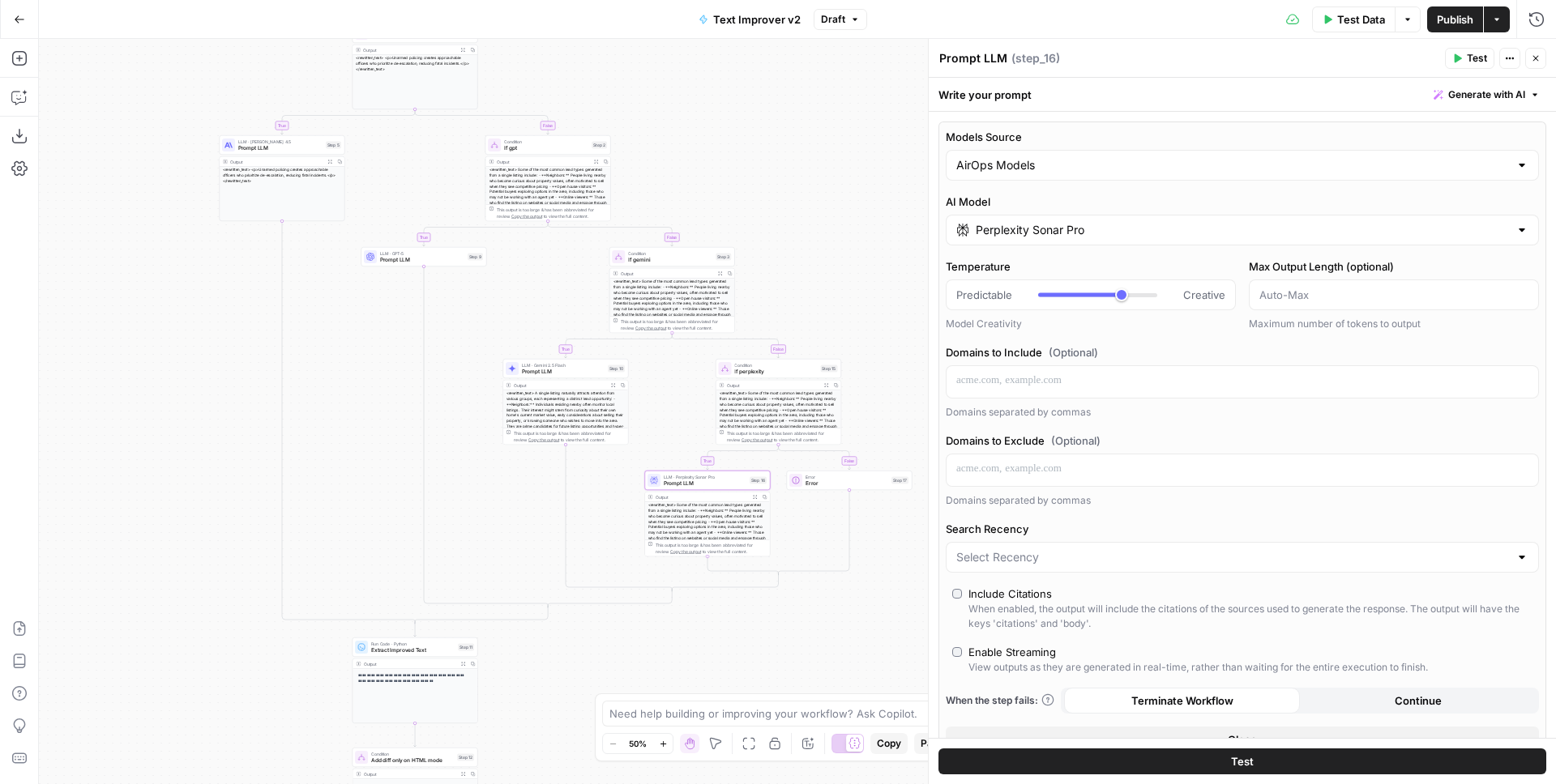
drag, startPoint x: 888, startPoint y: 270, endPoint x: 877, endPoint y: 253, distance: 20.2
click at [877, 254] on div "**********" at bounding box center [798, 412] width 1518 height 746
click at [1534, 61] on icon "button" at bounding box center [1536, 58] width 9 height 9
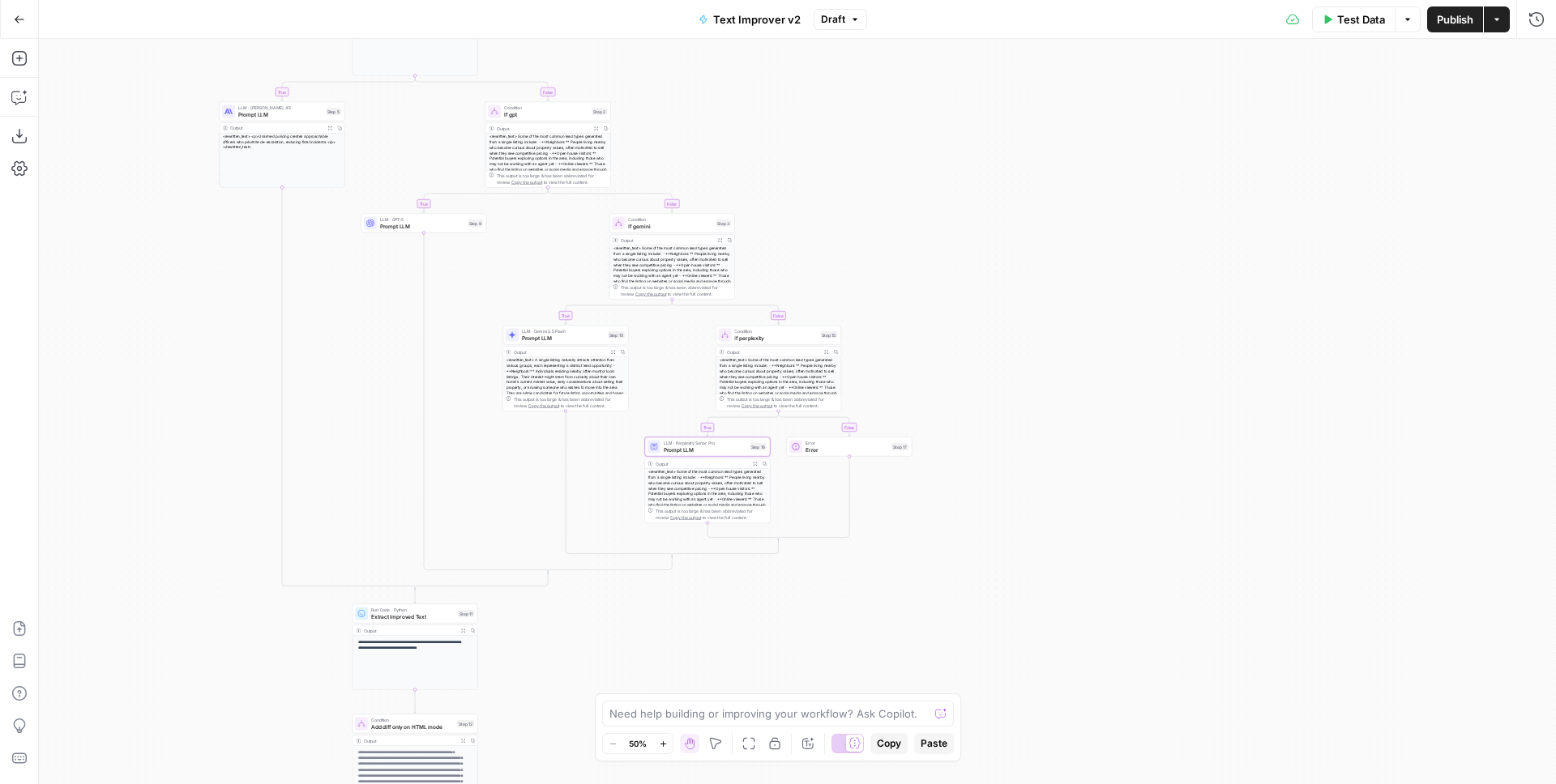
click at [1343, 23] on span "Test Data" at bounding box center [1361, 19] width 48 height 16
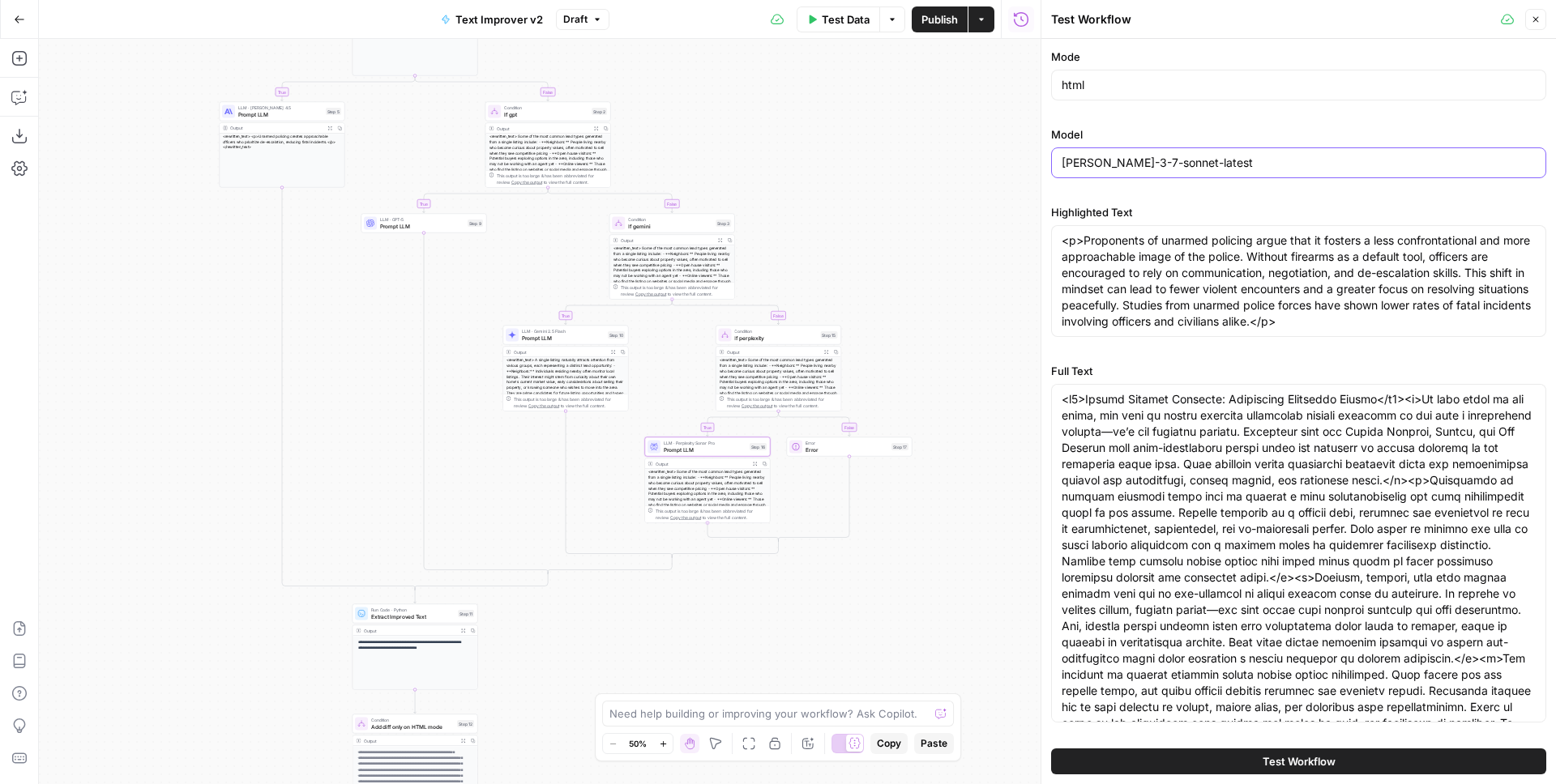
click at [1195, 164] on input "[PERSON_NAME]-3-7-sonnet-latest" at bounding box center [1299, 163] width 474 height 16
drag, startPoint x: 1107, startPoint y: 161, endPoint x: 1247, endPoint y: 164, distance: 140.0
click at [1245, 164] on input "[PERSON_NAME]-3-7-sonnet-latest" at bounding box center [1299, 163] width 474 height 16
type input "[PERSON_NAME]"
click at [1189, 760] on button "Test Workflow" at bounding box center [1299, 761] width 495 height 26
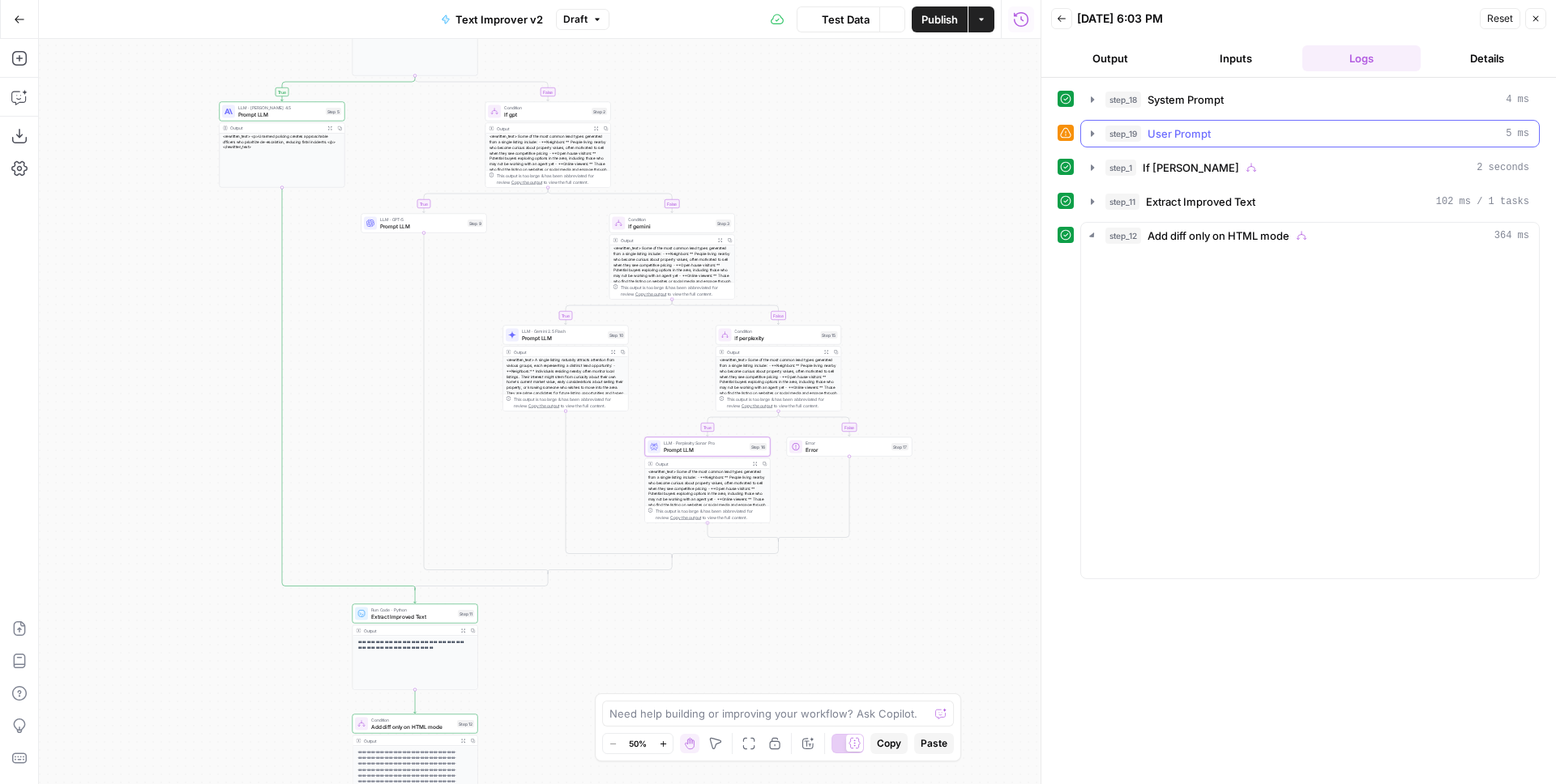
click at [1193, 137] on span "User Prompt" at bounding box center [1179, 133] width 63 height 16
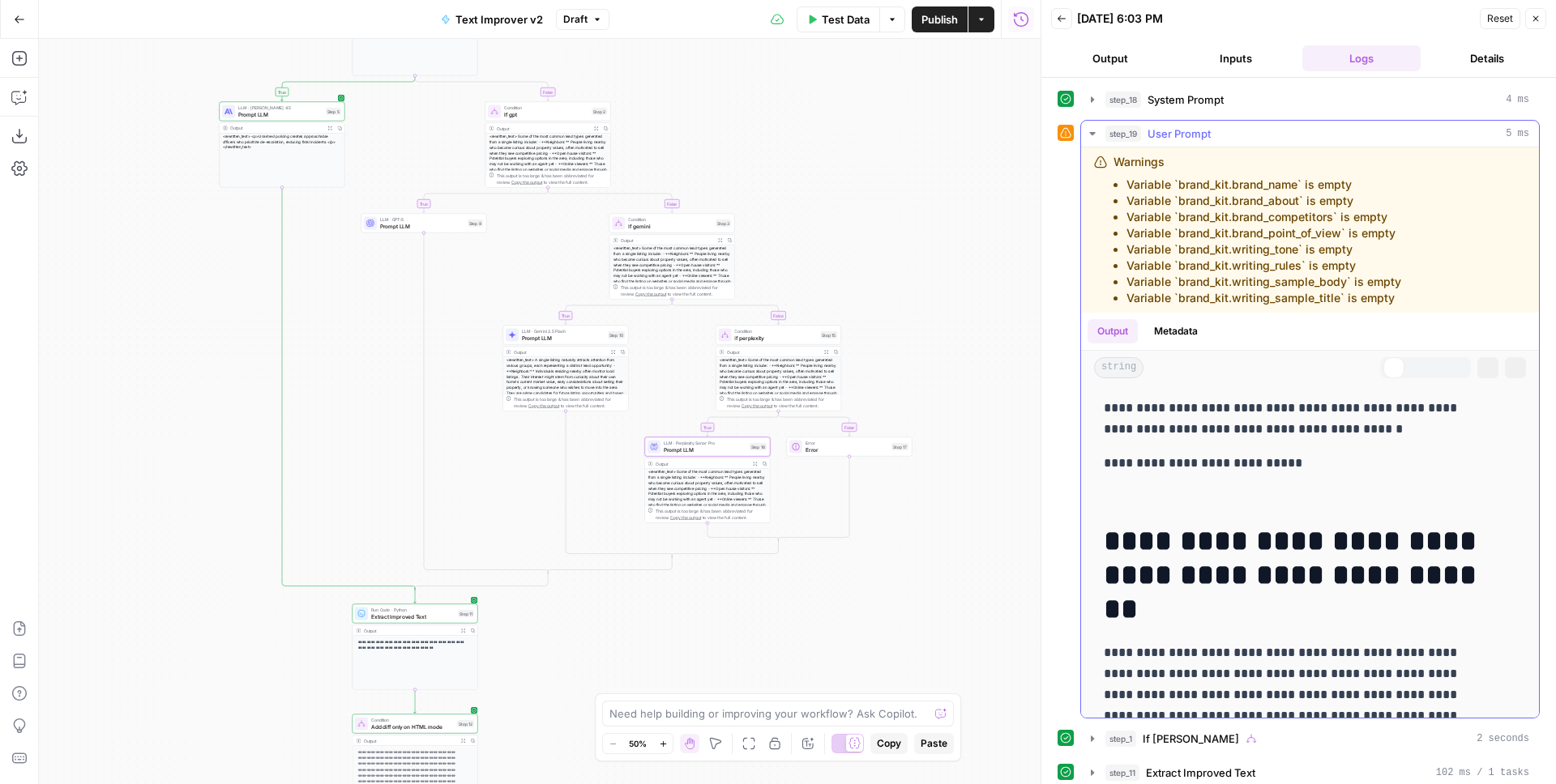
click at [1191, 135] on span "User Prompt" at bounding box center [1179, 133] width 63 height 16
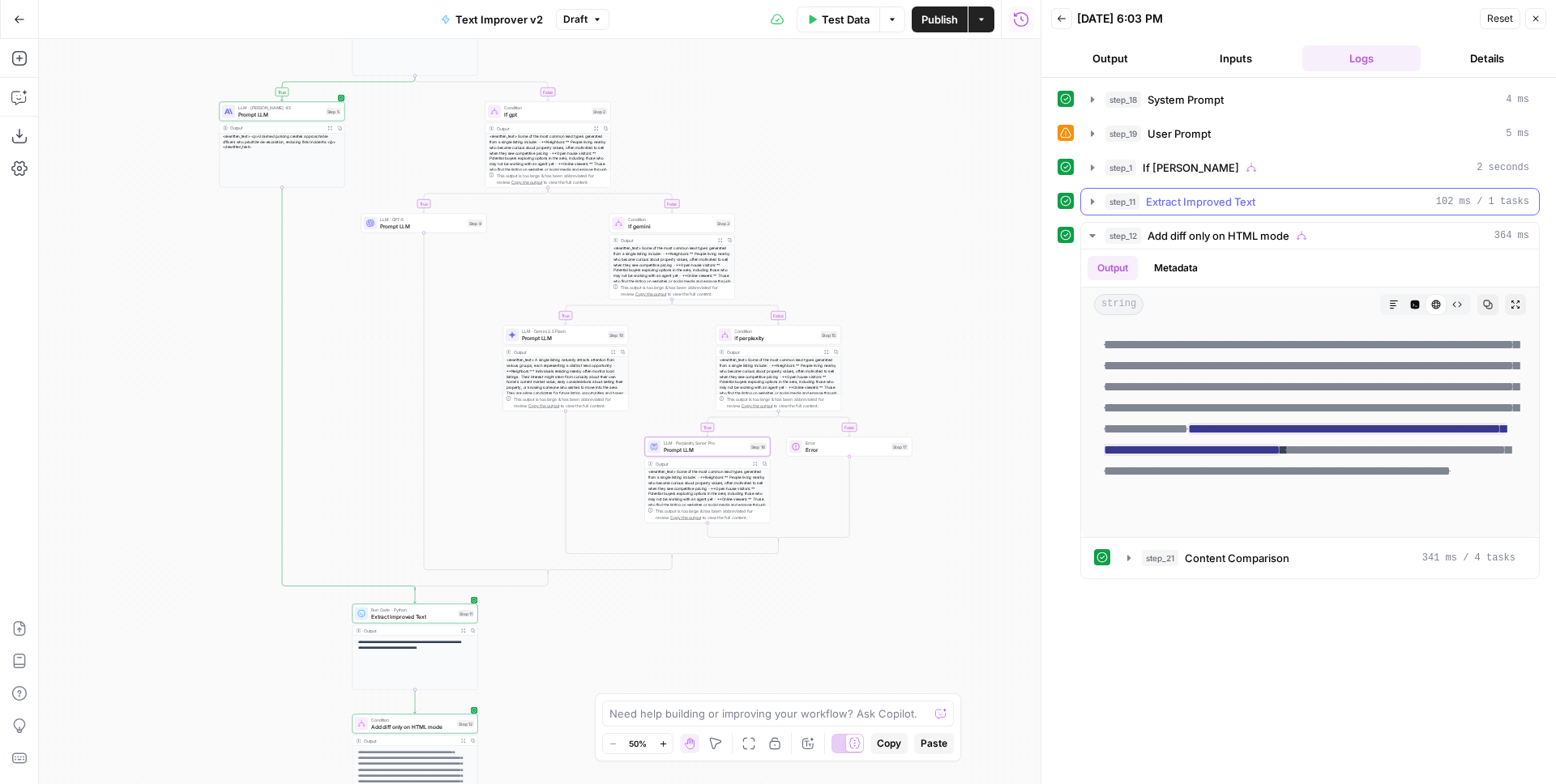
click at [1157, 170] on span "If [PERSON_NAME]" at bounding box center [1190, 167] width 96 height 16
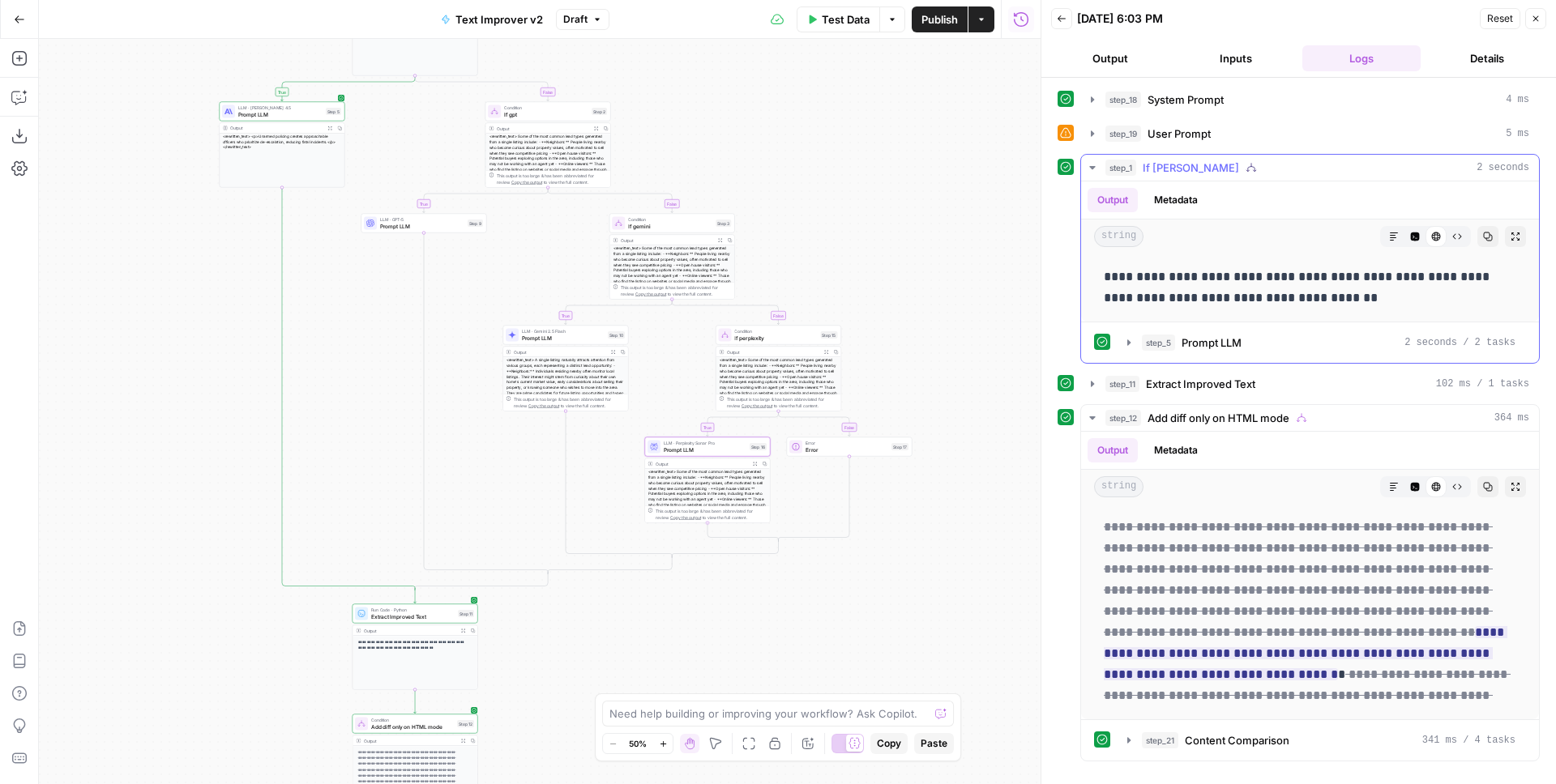
click at [1160, 168] on span "If [PERSON_NAME]" at bounding box center [1190, 167] width 96 height 16
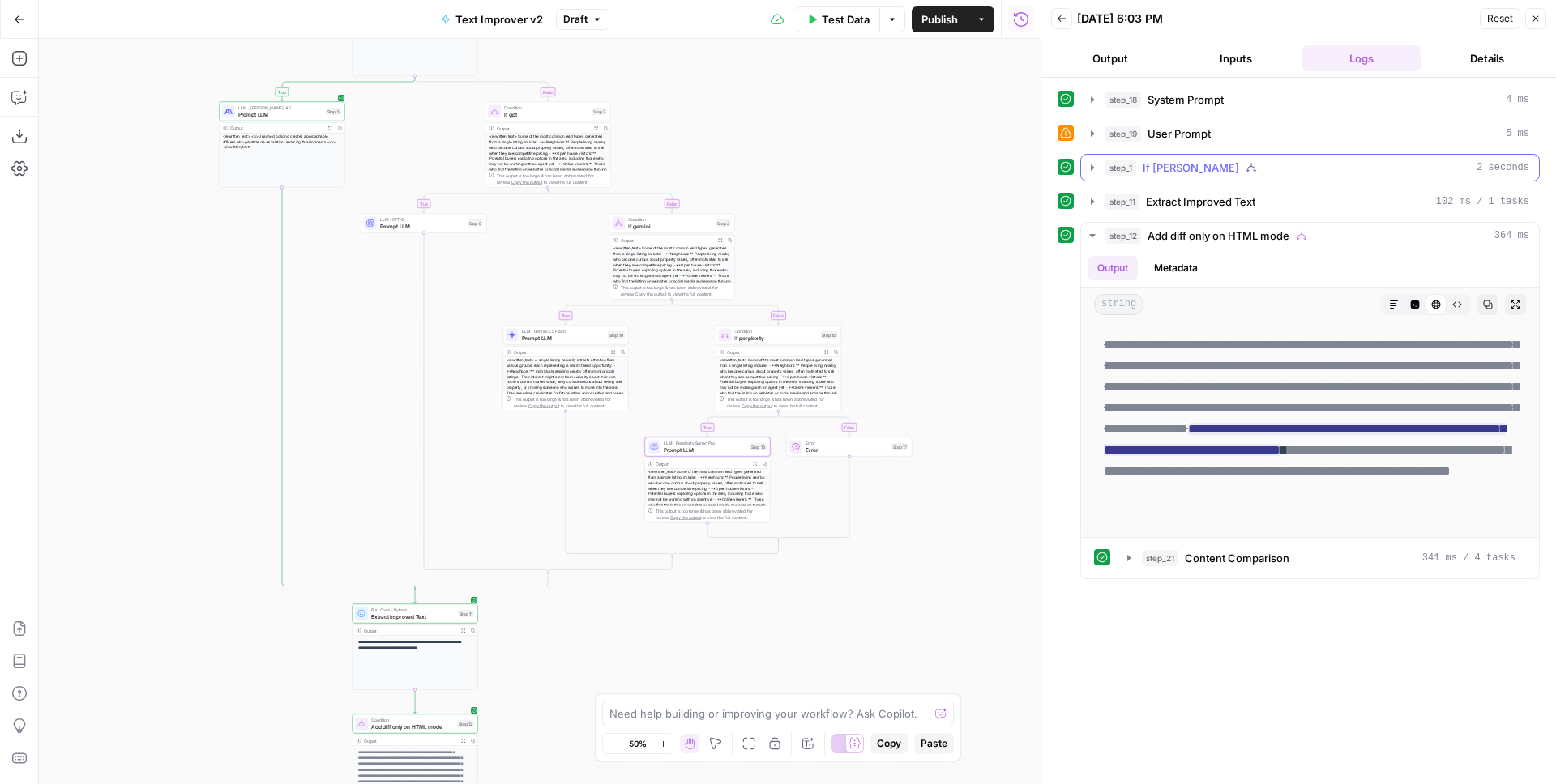
click at [1101, 167] on button "step_1 If [PERSON_NAME] 2 seconds" at bounding box center [1310, 168] width 458 height 26
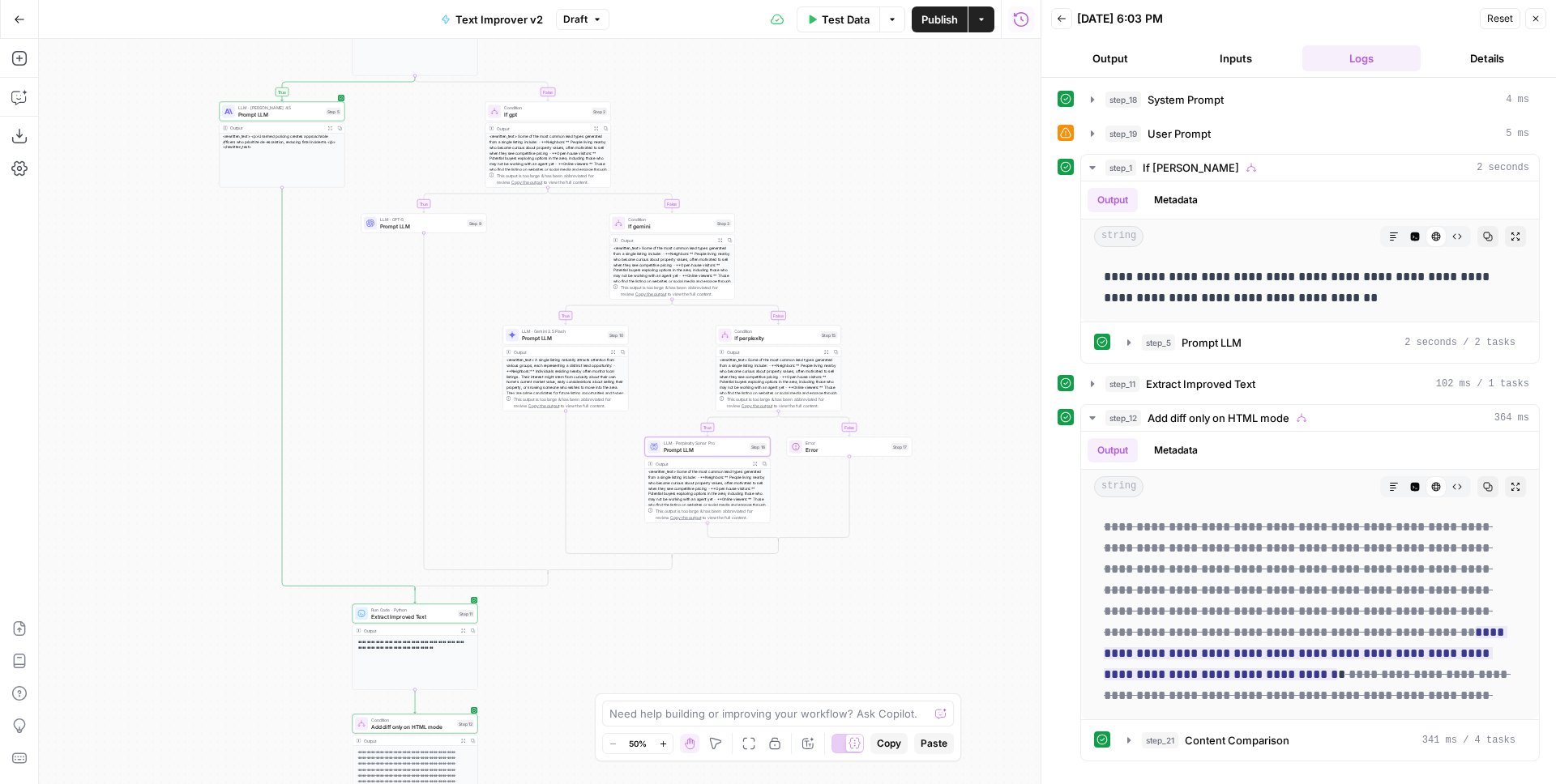
click at [946, 217] on div "**********" at bounding box center [540, 412] width 1002 height 746
click at [1290, 480] on div at bounding box center [1262, 487] width 223 height 21
click at [1226, 381] on span "Extract Improved Text" at bounding box center [1200, 383] width 109 height 16
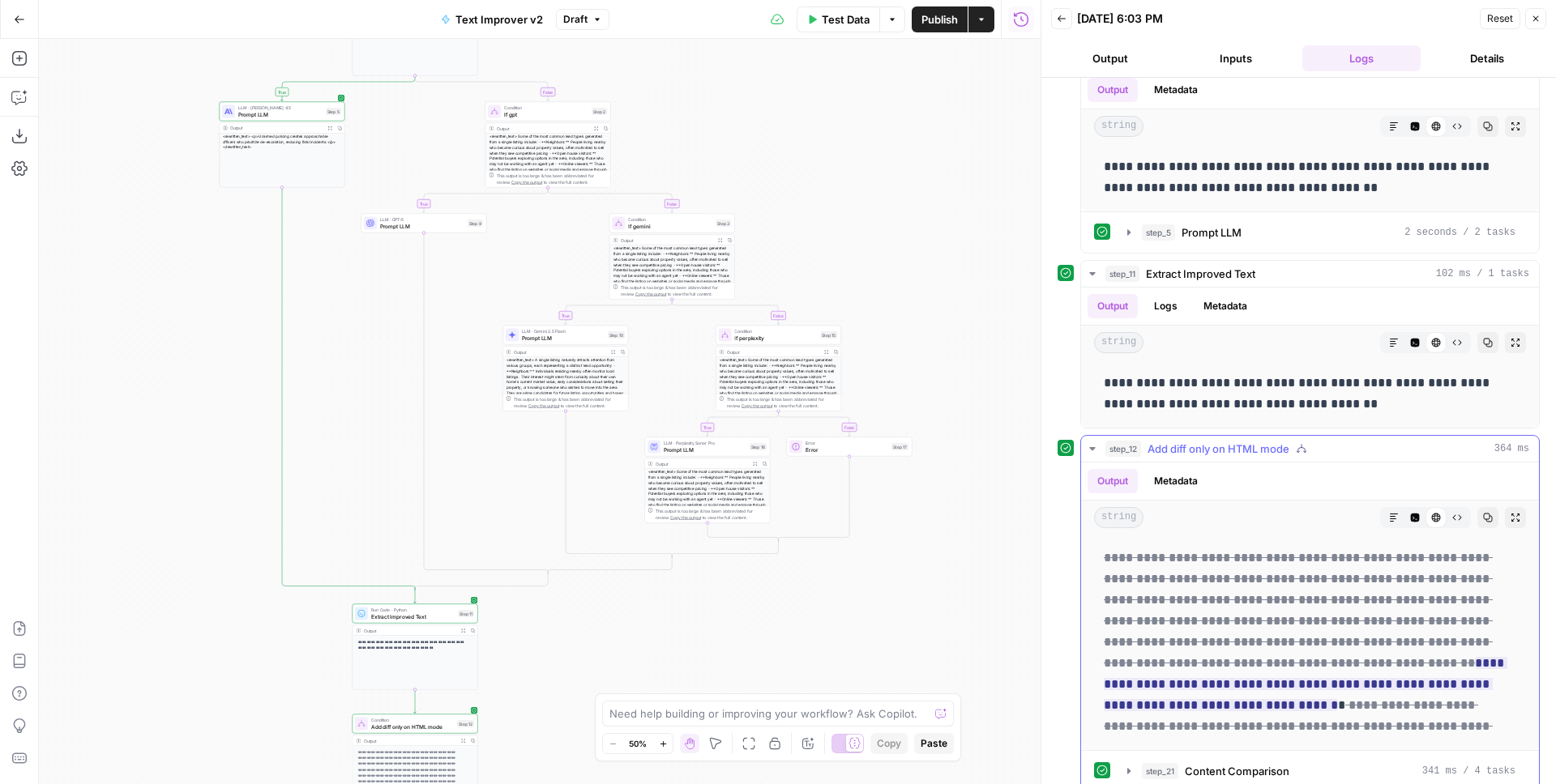
scroll to position [126, 0]
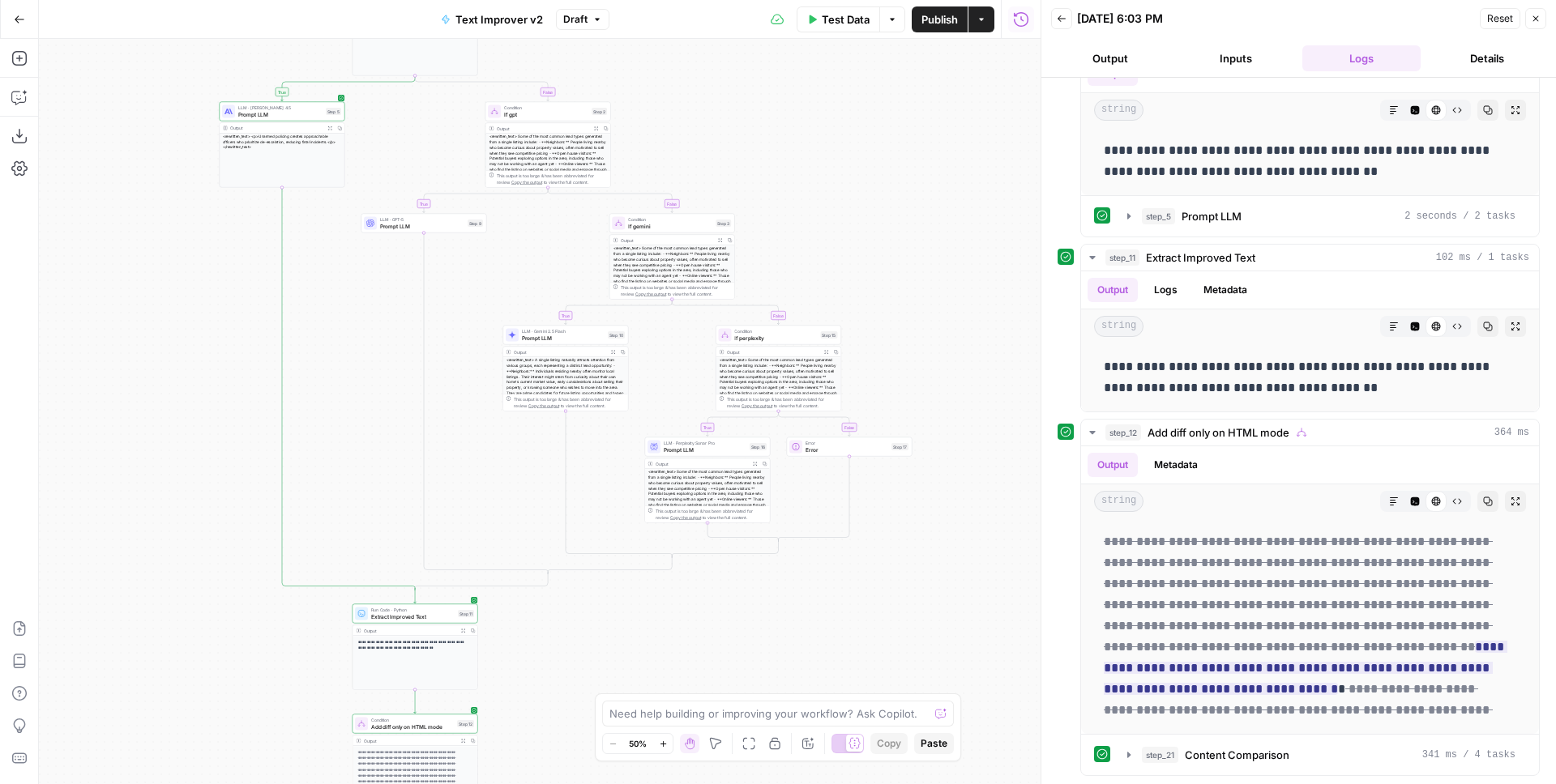
click at [907, 639] on div "**********" at bounding box center [540, 412] width 1002 height 746
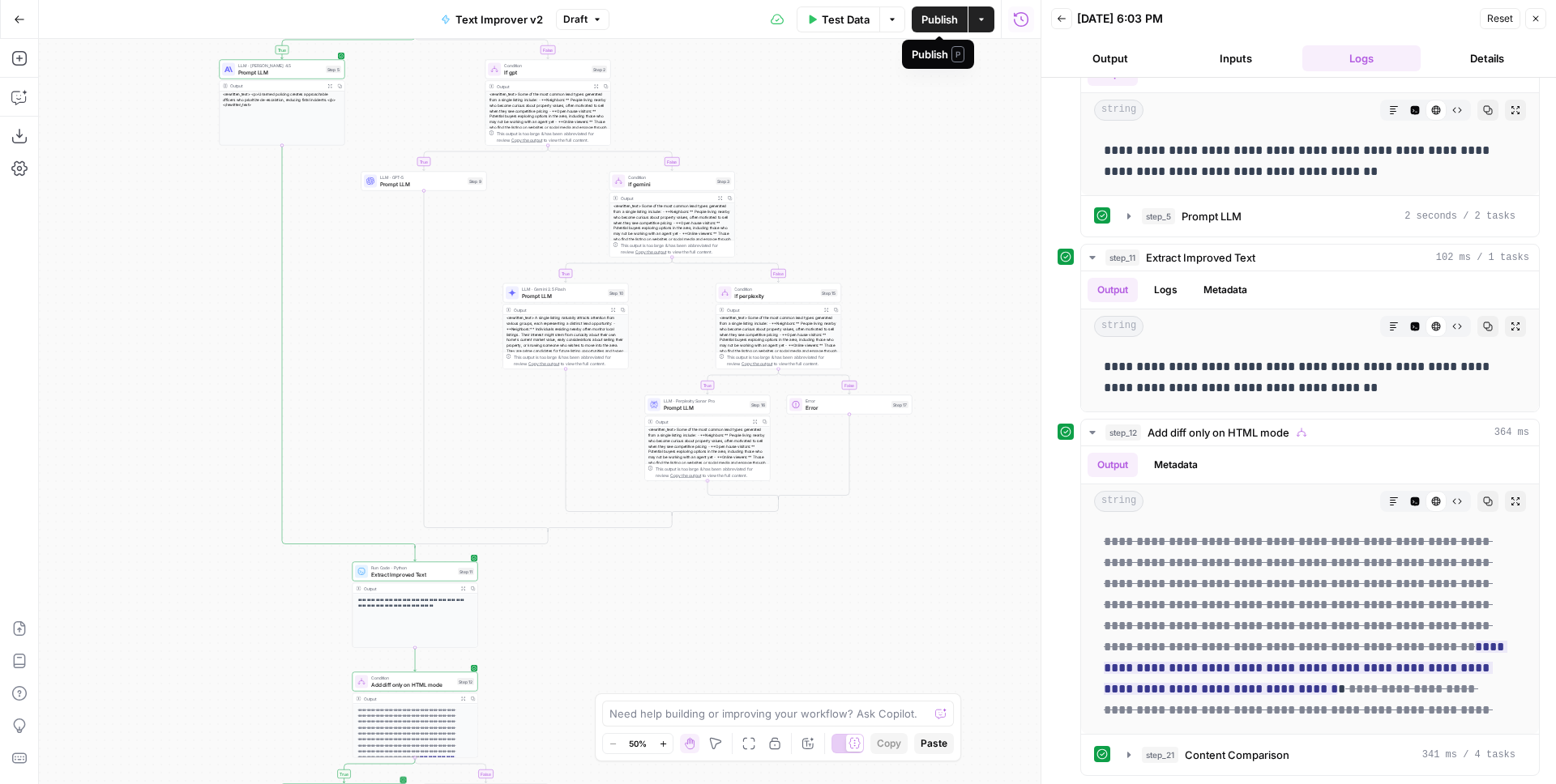
click at [936, 22] on span "Publish" at bounding box center [940, 19] width 37 height 16
click at [1062, 17] on icon "button" at bounding box center [1061, 18] width 9 height 9
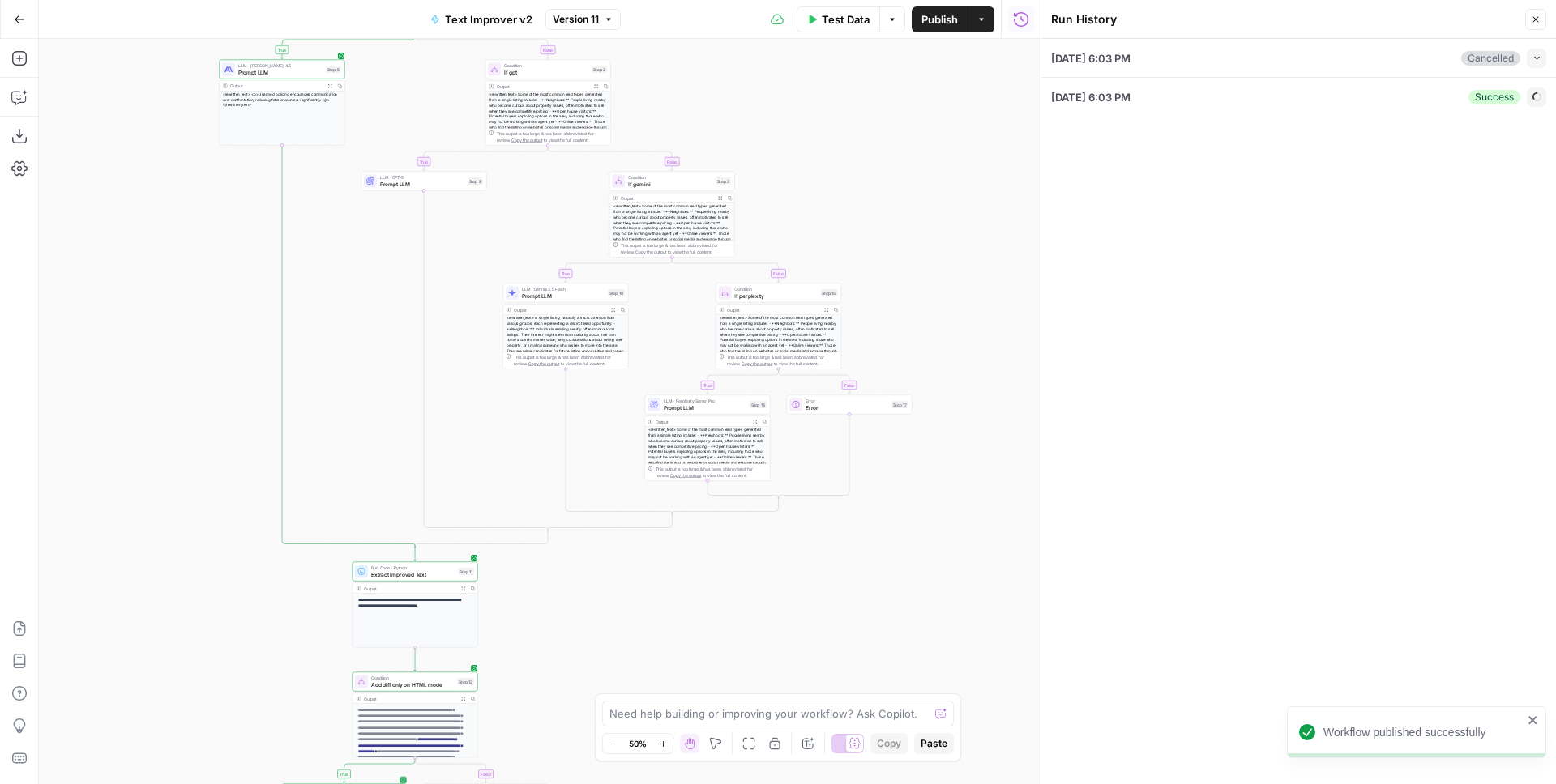
click at [1024, 18] on icon "button" at bounding box center [1021, 19] width 16 height 16
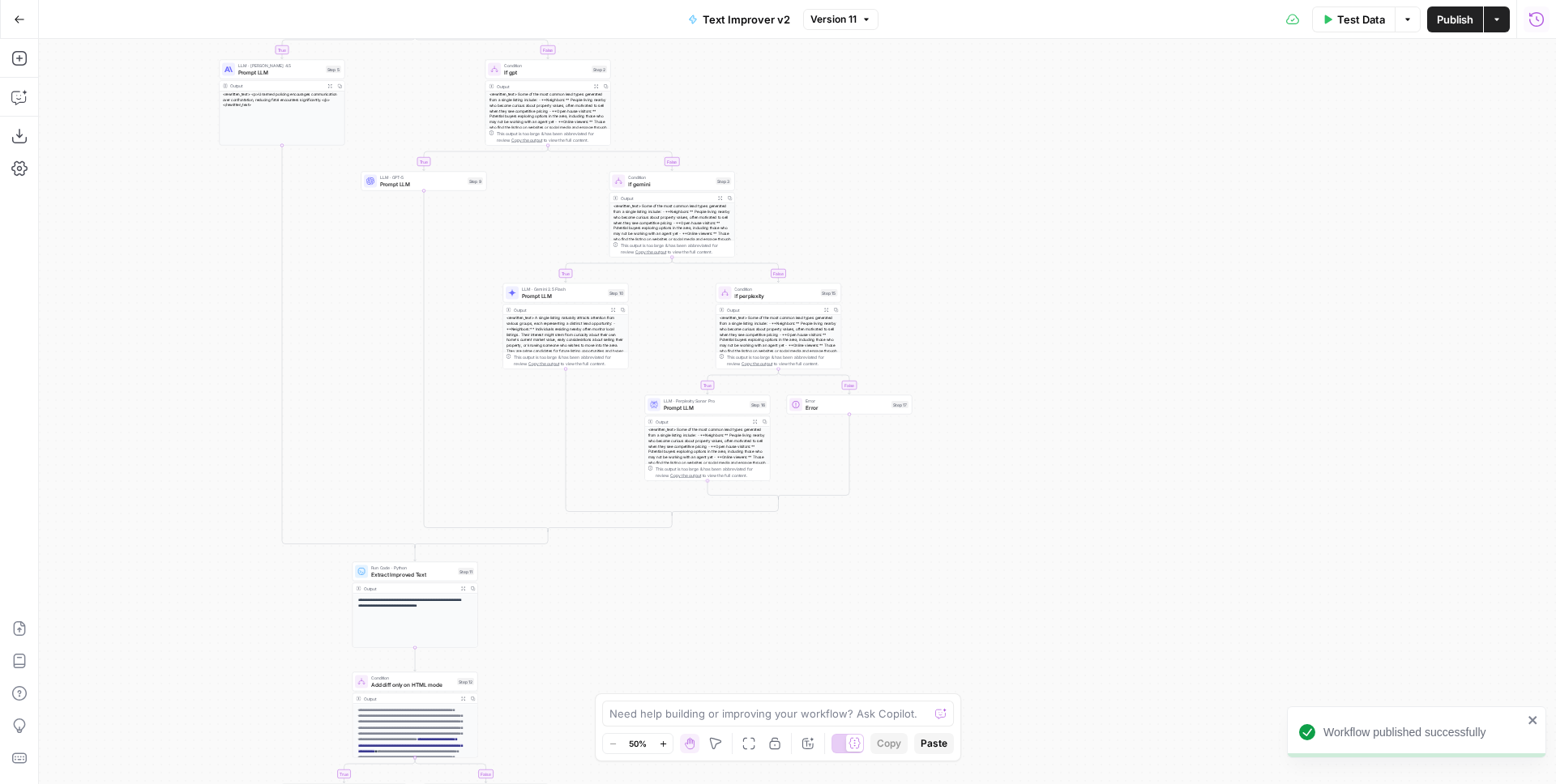
click at [21, 16] on icon "button" at bounding box center [19, 19] width 11 height 11
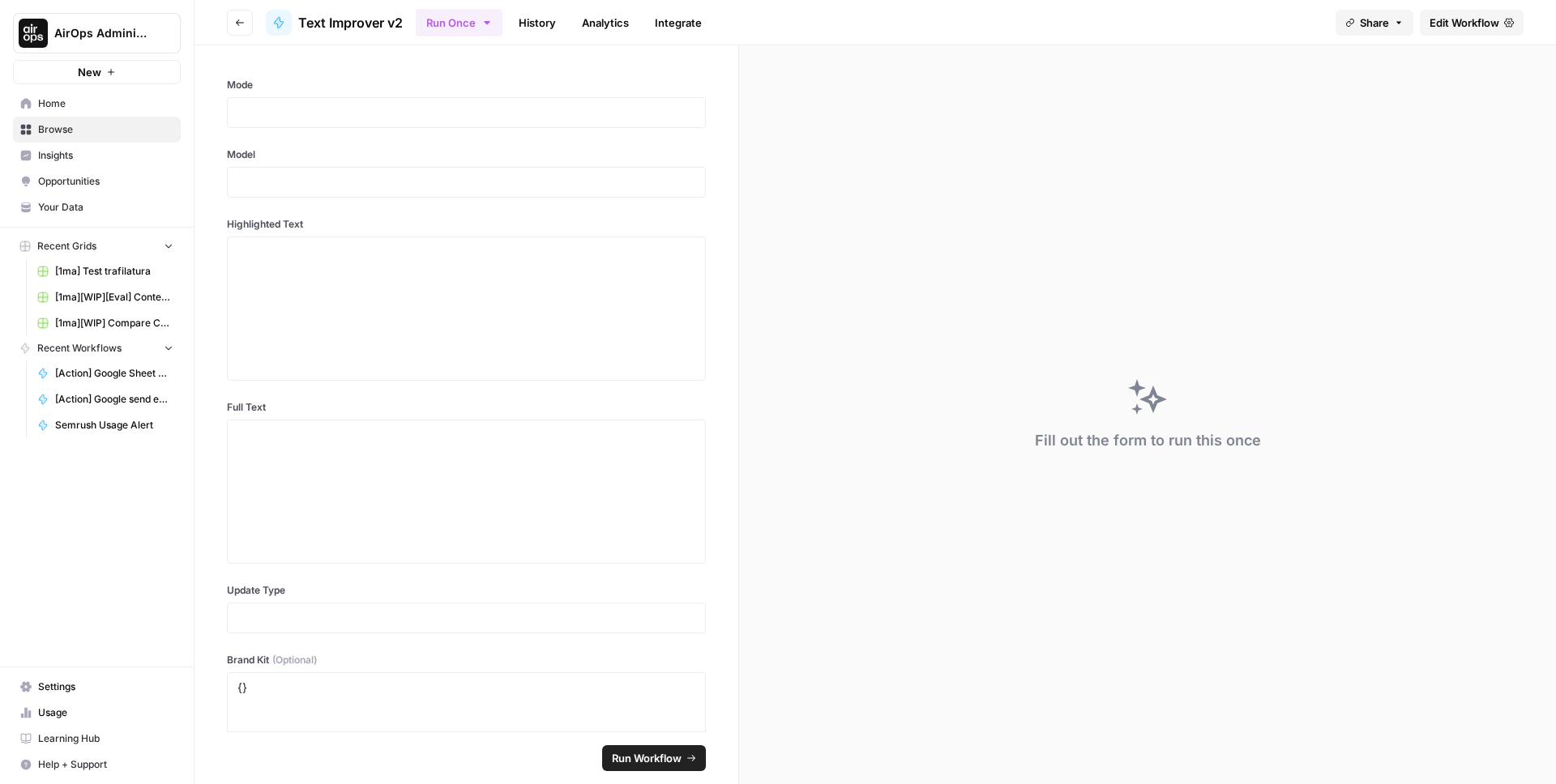
click at [552, 24] on link "History" at bounding box center [537, 22] width 57 height 26
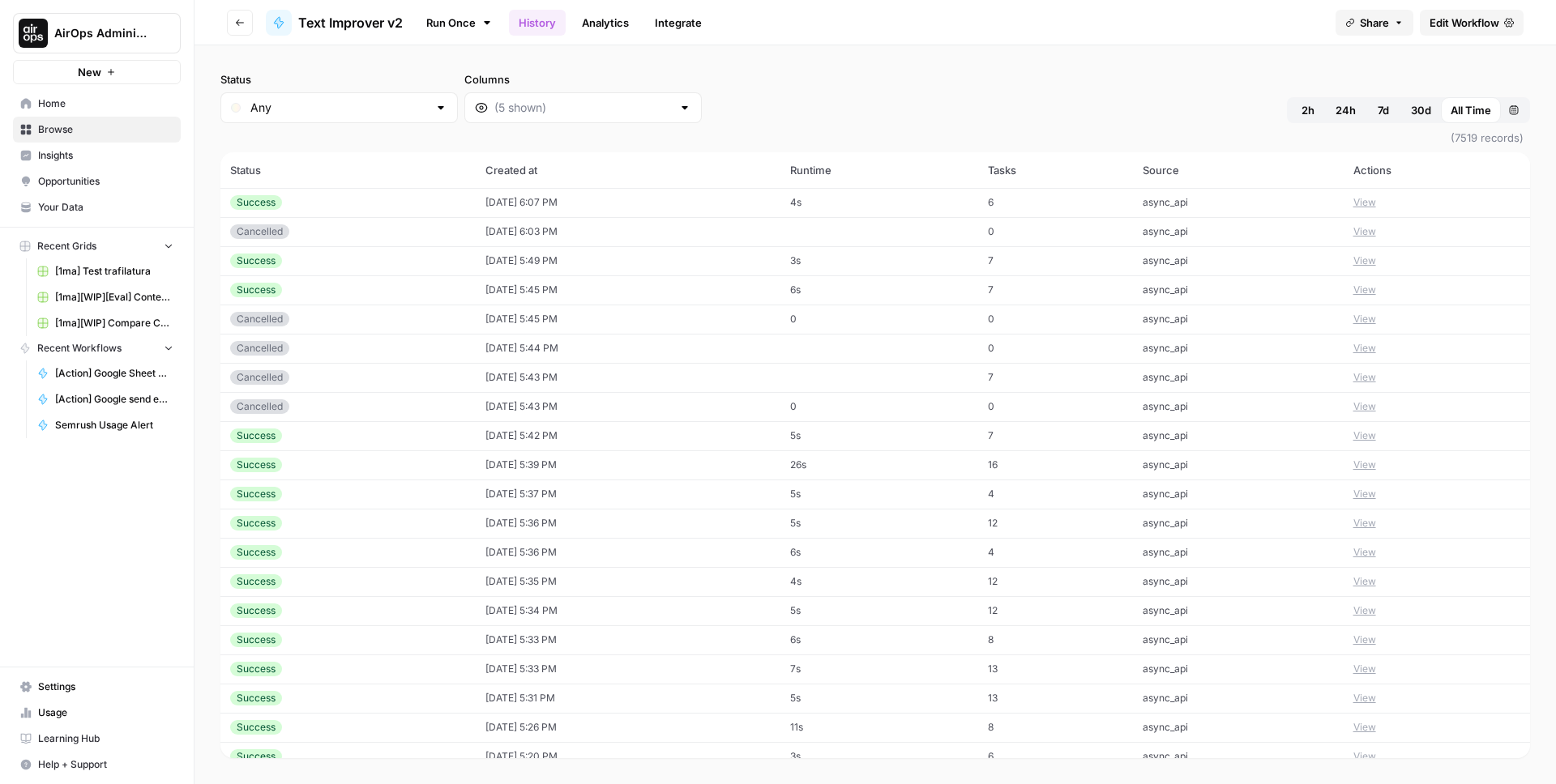
click at [651, 207] on td "[DATE] 6:07 PM" at bounding box center [628, 203] width 304 height 29
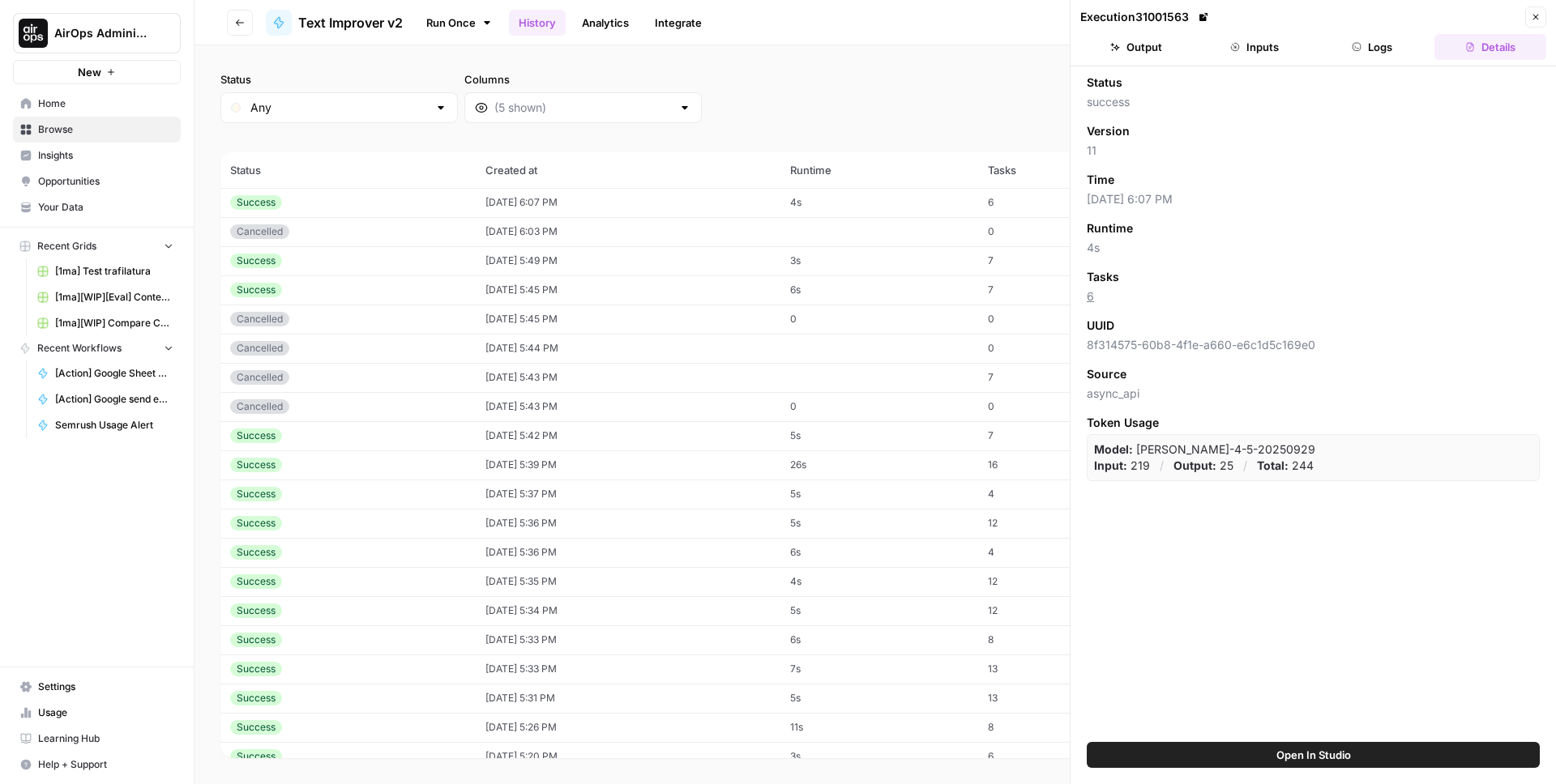
click at [1381, 42] on button "Logs" at bounding box center [1373, 47] width 112 height 26
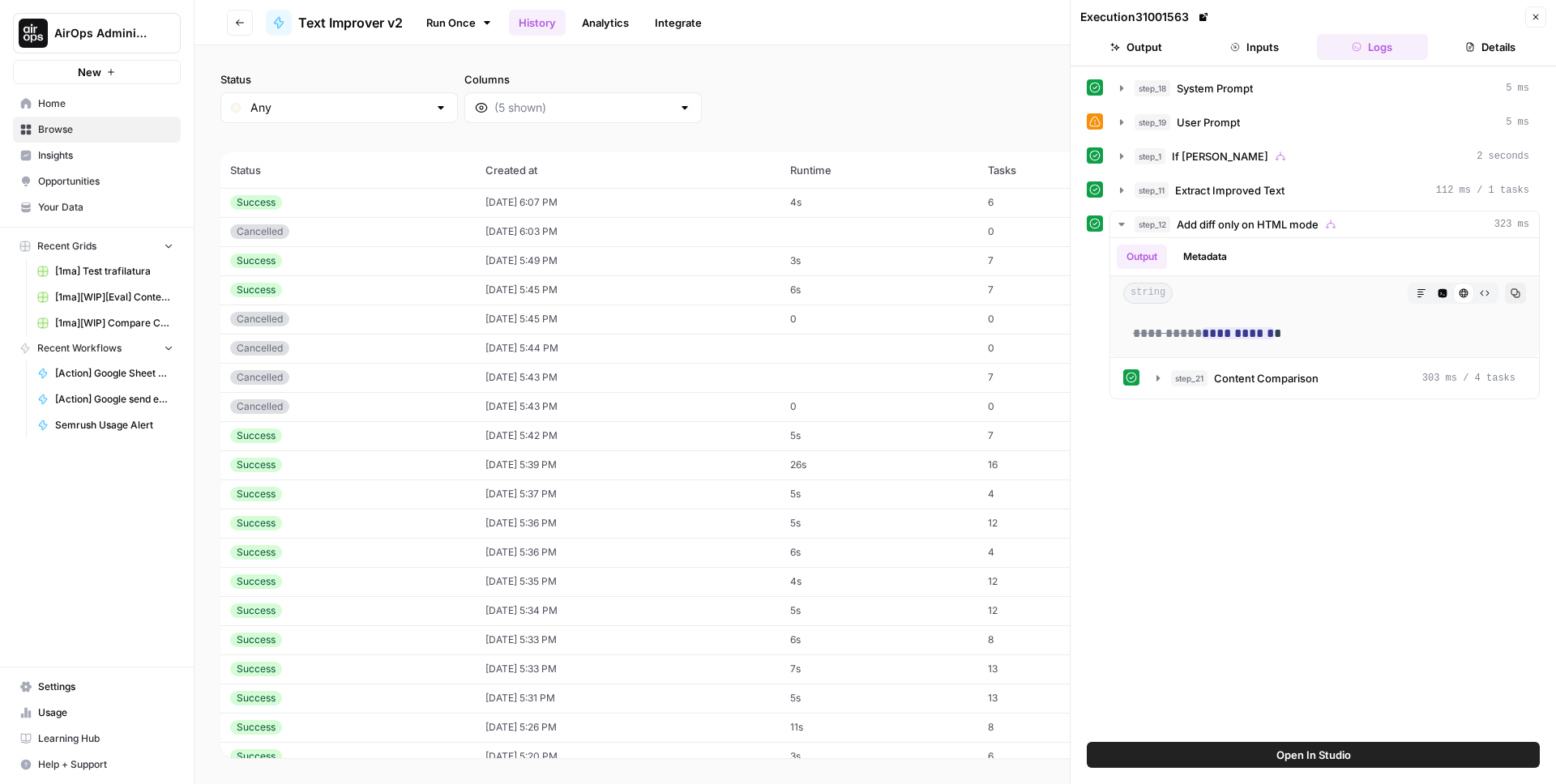
click at [1527, 22] on button "Close" at bounding box center [1536, 17] width 21 height 21
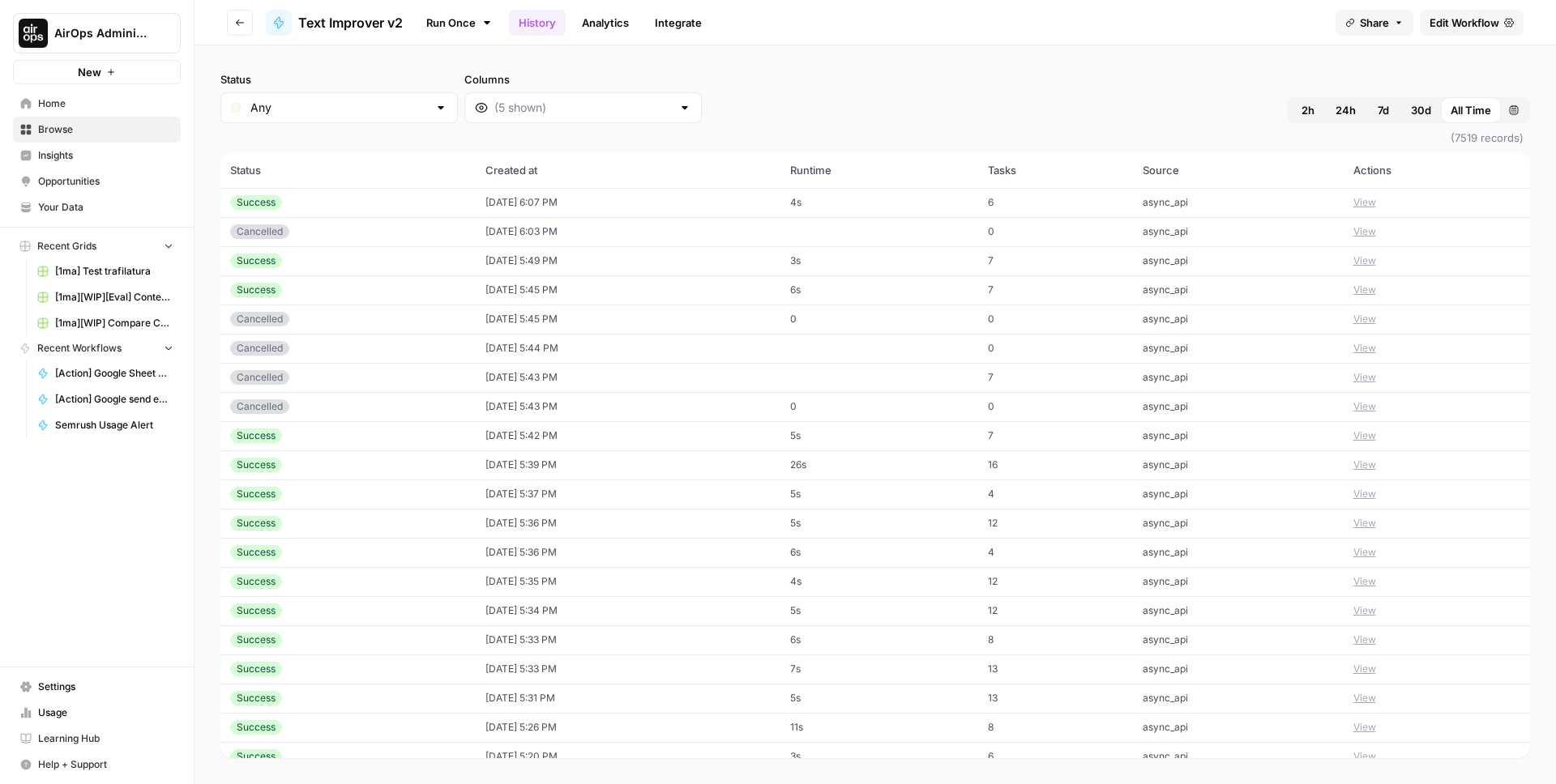
click at [1484, 20] on span "Edit Workflow" at bounding box center [1465, 22] width 70 height 16
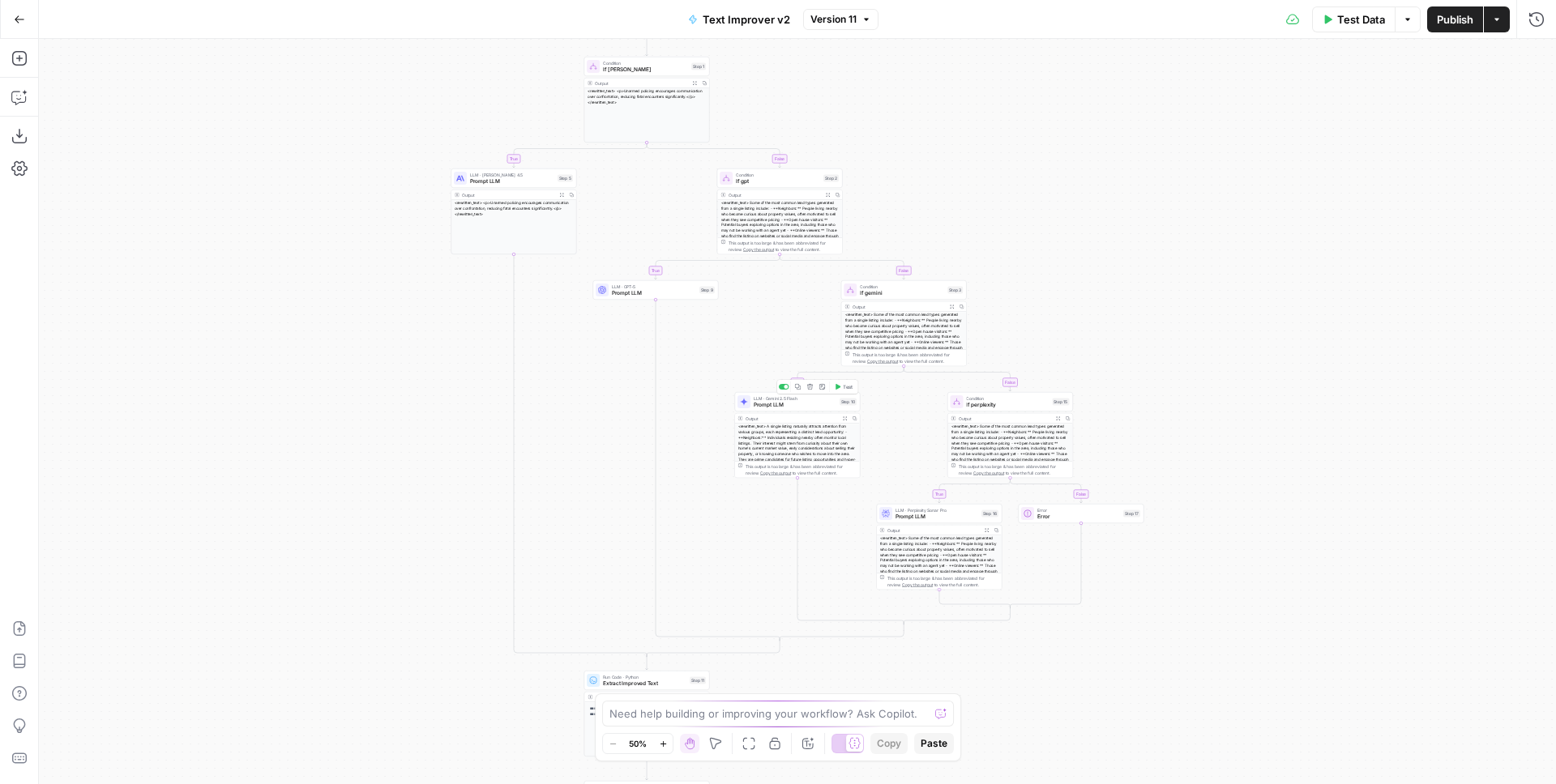
click at [795, 403] on span "Prompt LLM" at bounding box center [795, 406] width 83 height 9
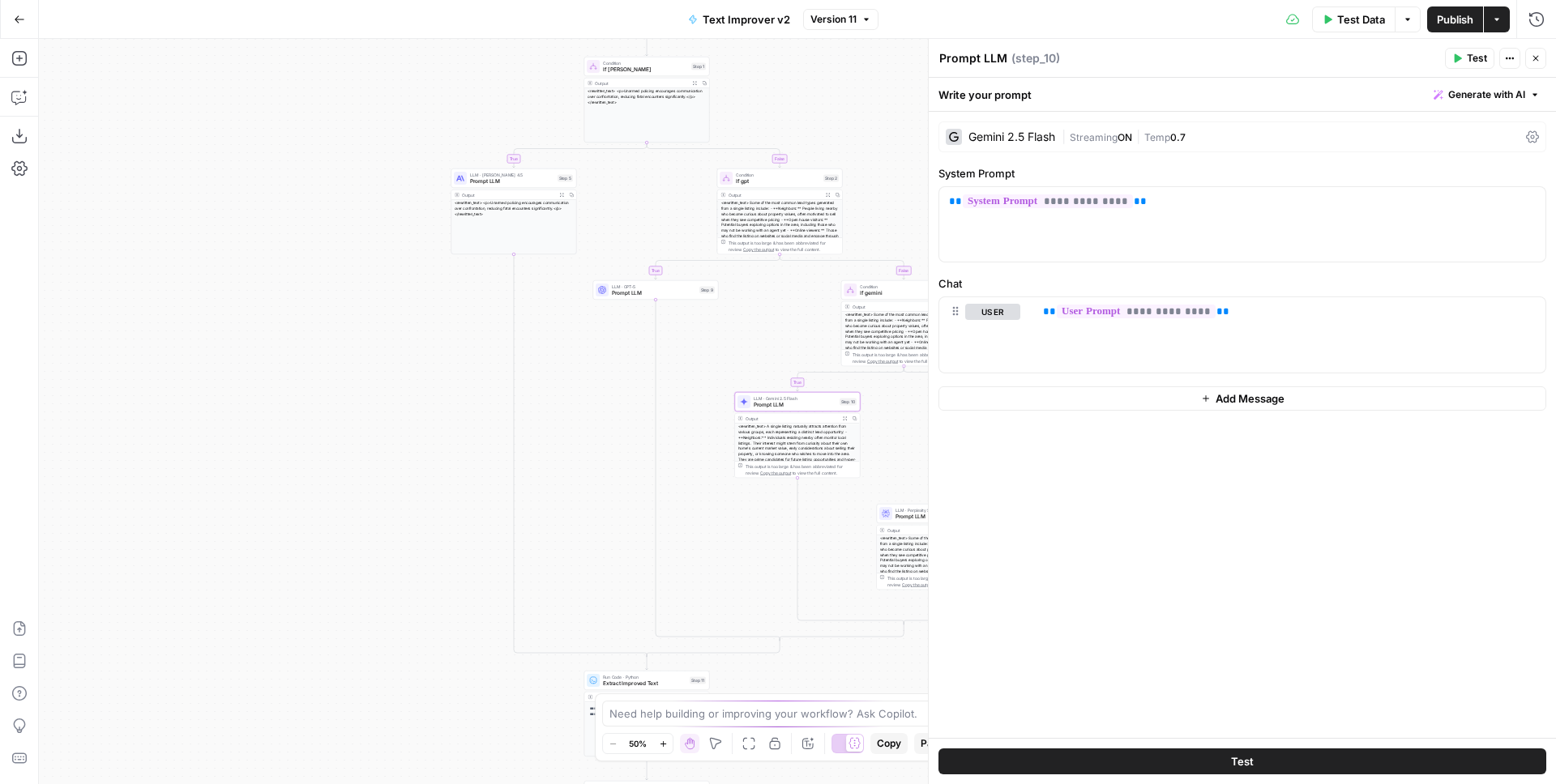
click at [1034, 138] on div "Gemini 2.5 Flash" at bounding box center [1012, 136] width 87 height 11
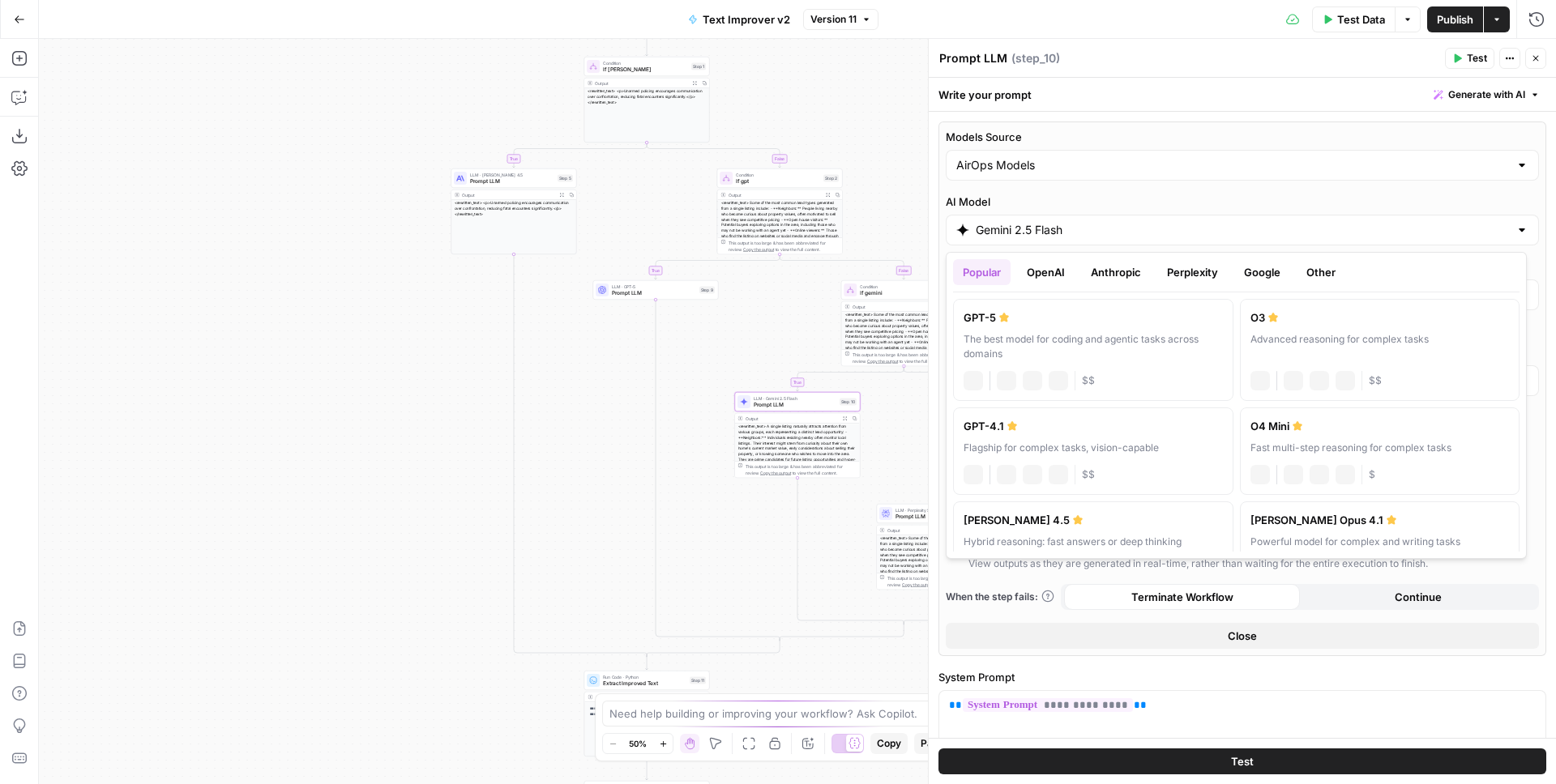
click at [1243, 223] on input "Gemini 2.5 Flash" at bounding box center [1242, 229] width 533 height 16
click at [1263, 268] on button "Google" at bounding box center [1263, 272] width 56 height 26
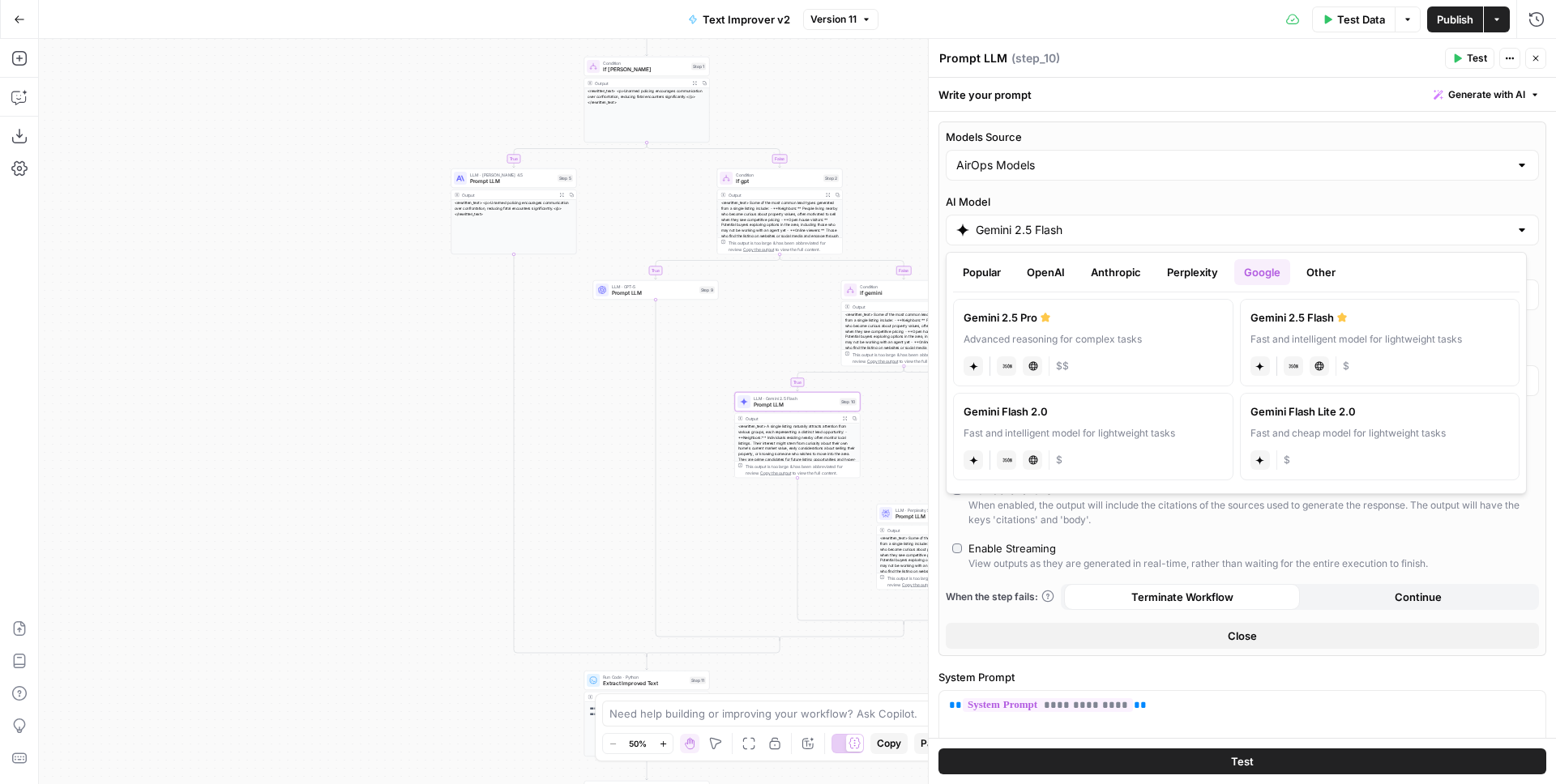
click at [1533, 62] on icon "button" at bounding box center [1536, 58] width 9 height 9
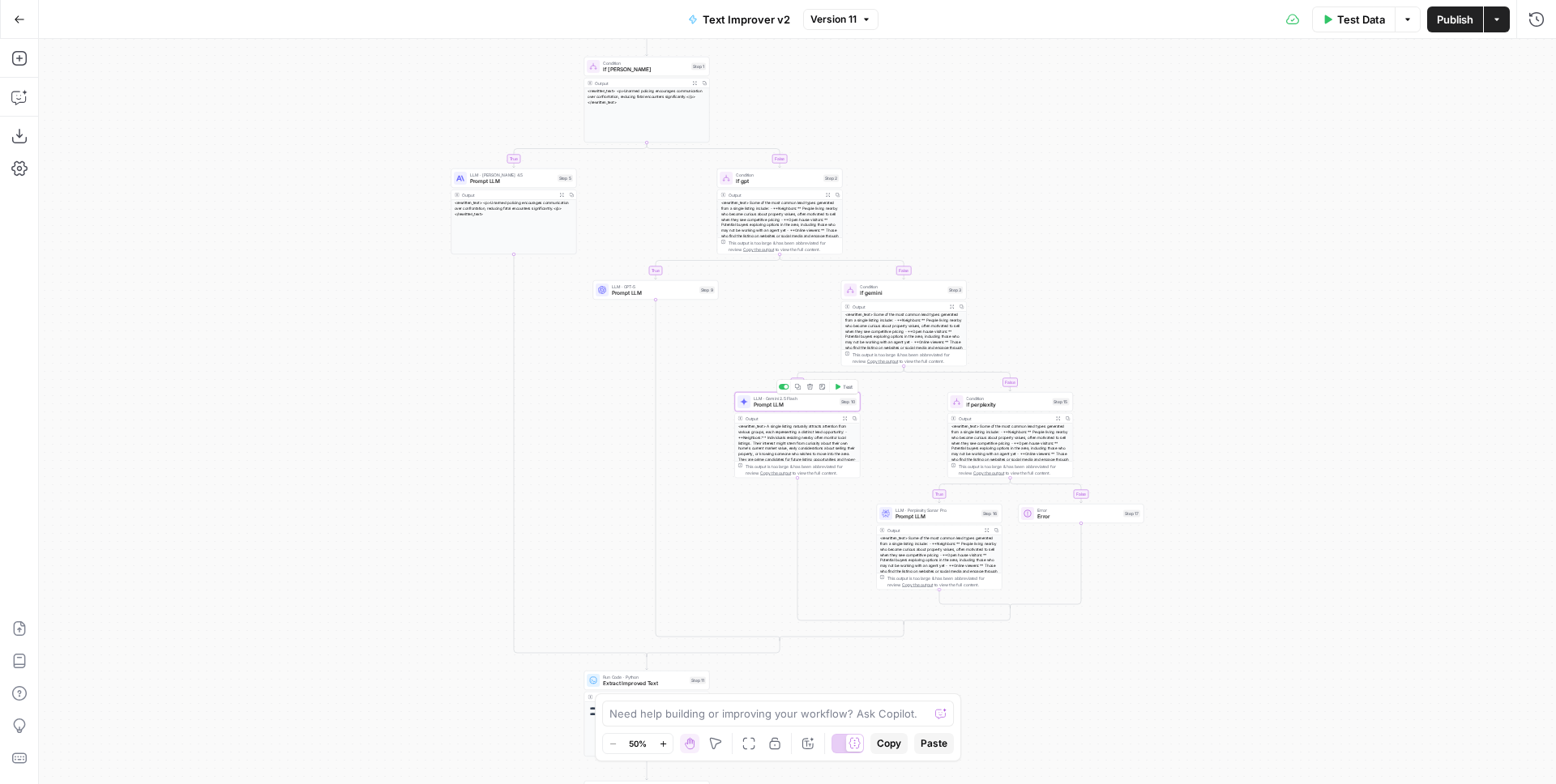
click at [784, 405] on span "Prompt LLM" at bounding box center [795, 406] width 83 height 9
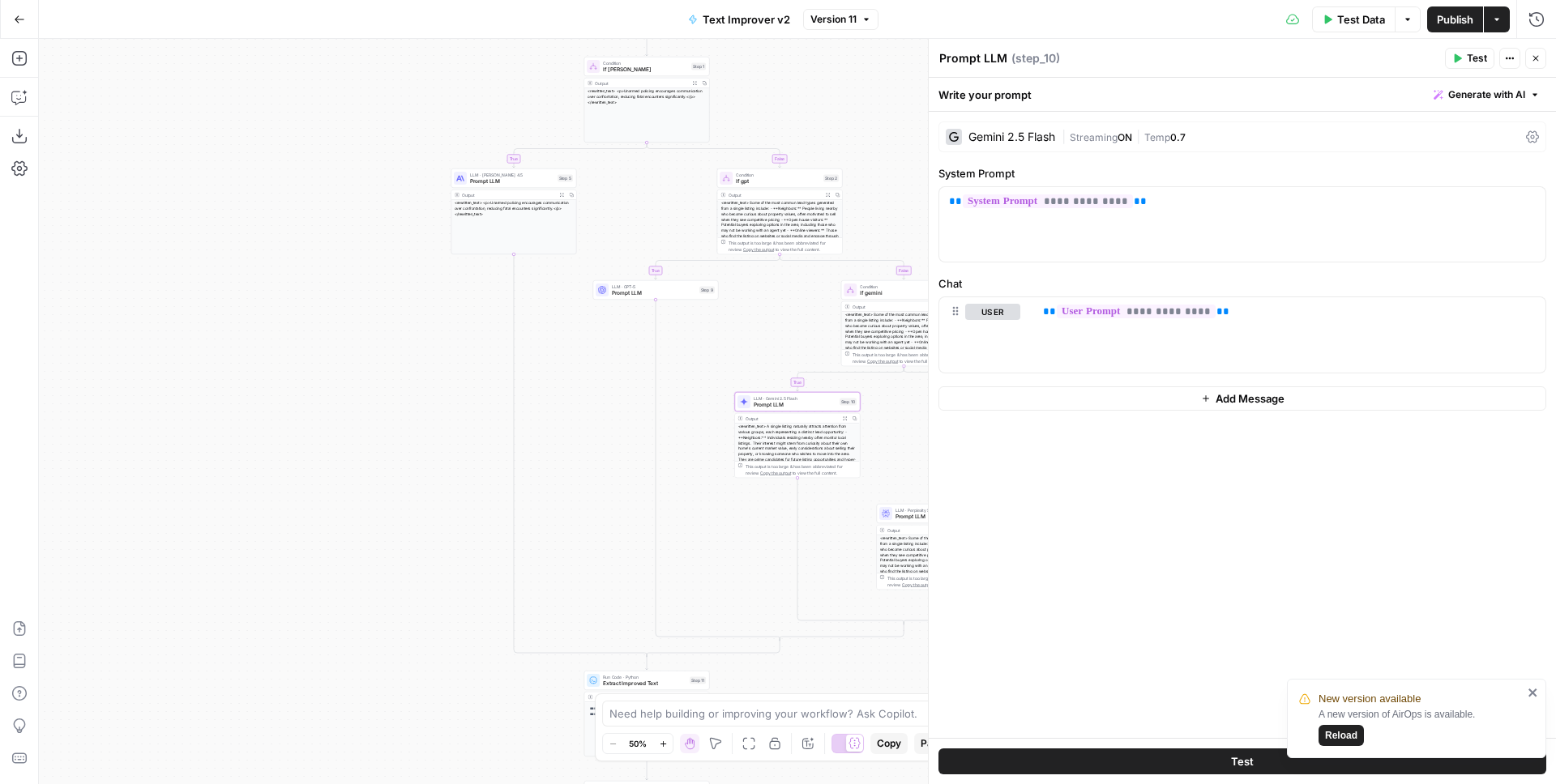
click at [1005, 134] on div "Gemini 2.5 Flash" at bounding box center [1012, 136] width 87 height 11
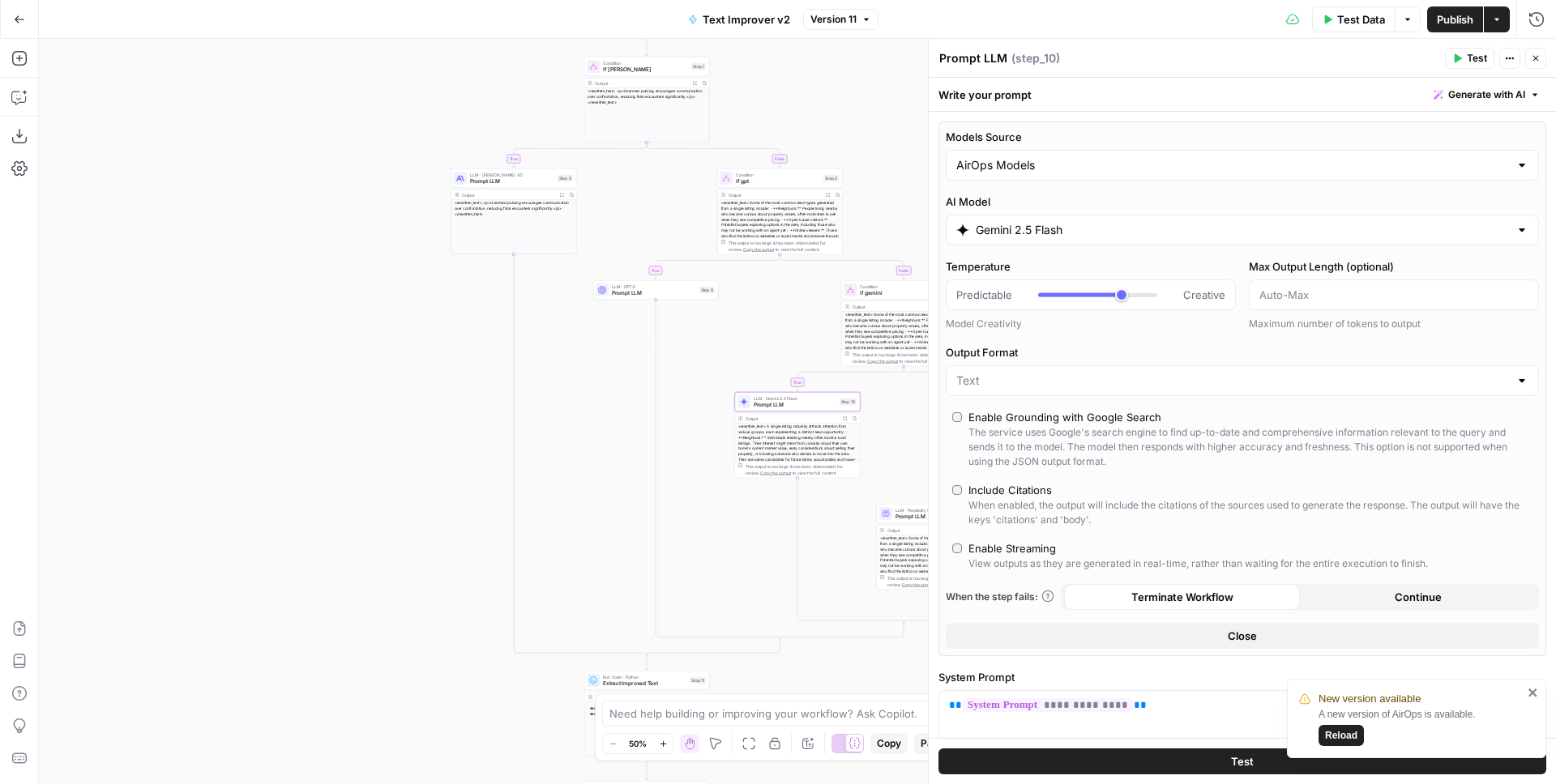
click at [1074, 229] on input "Gemini 2.5 Flash" at bounding box center [1242, 229] width 533 height 16
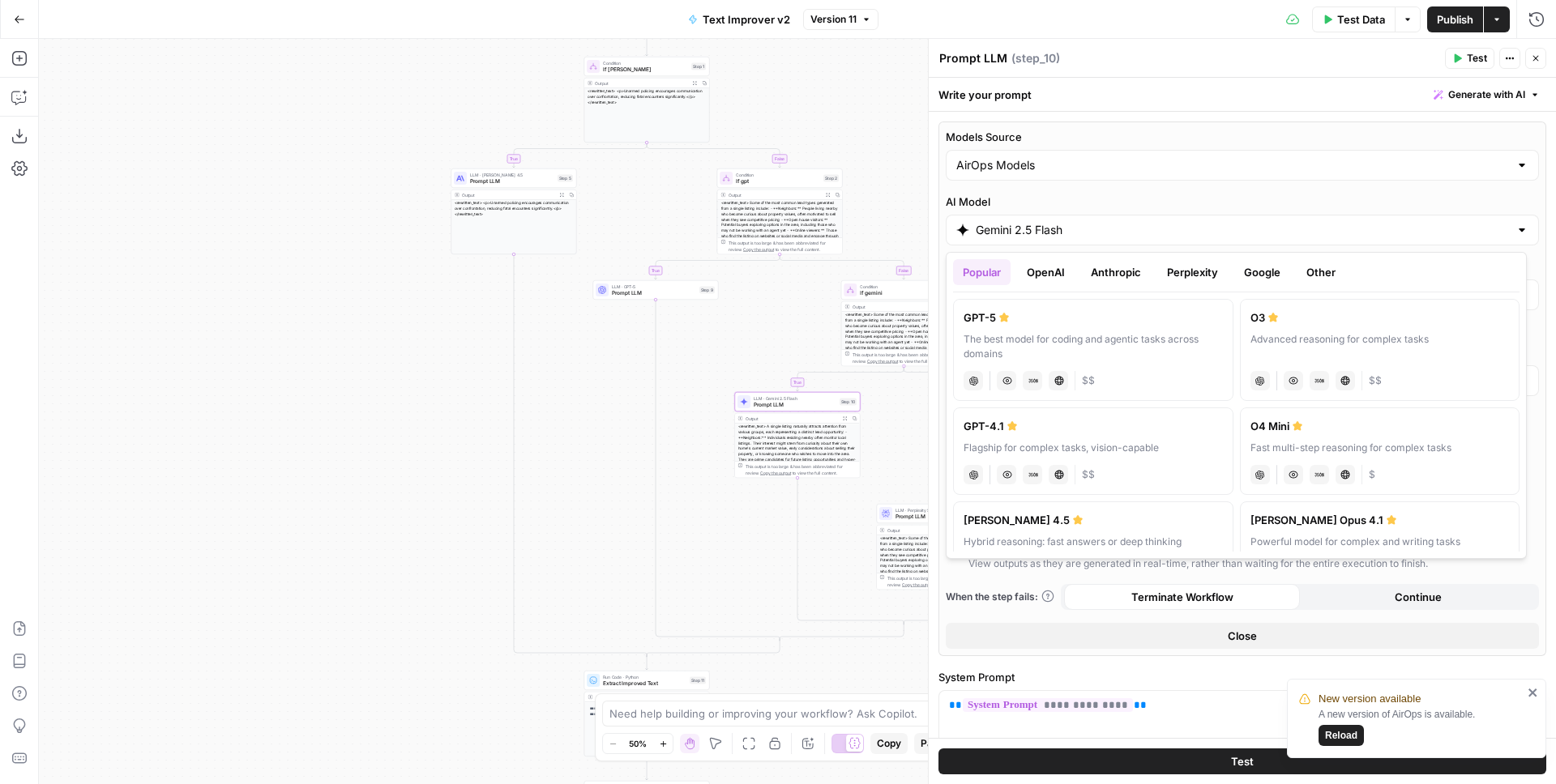
click at [1261, 271] on button "Google" at bounding box center [1263, 272] width 56 height 26
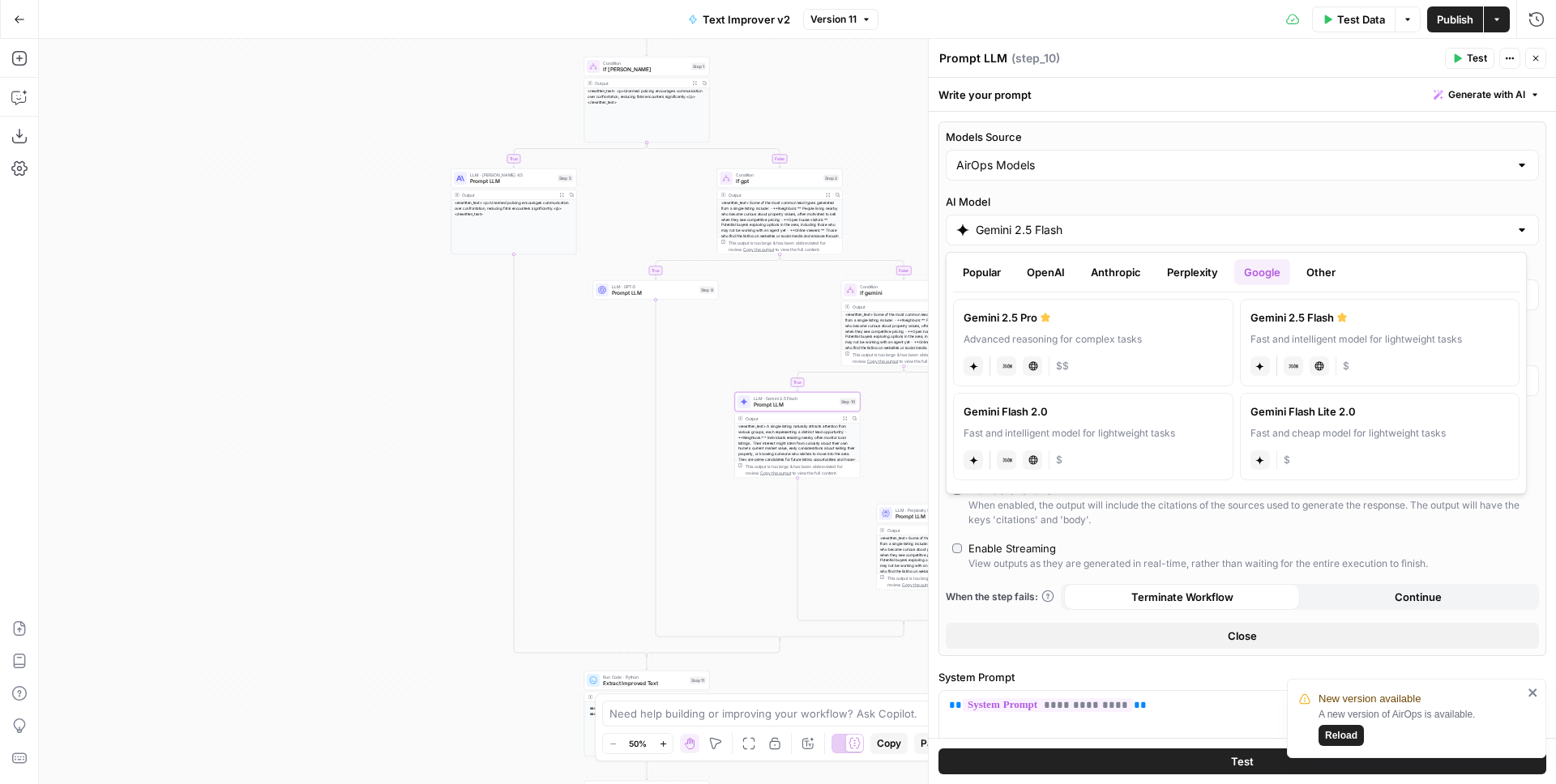
click at [1119, 321] on div "Gemini 2.5 Pro" at bounding box center [1093, 317] width 259 height 16
type input "Gemini 2.5 Pro"
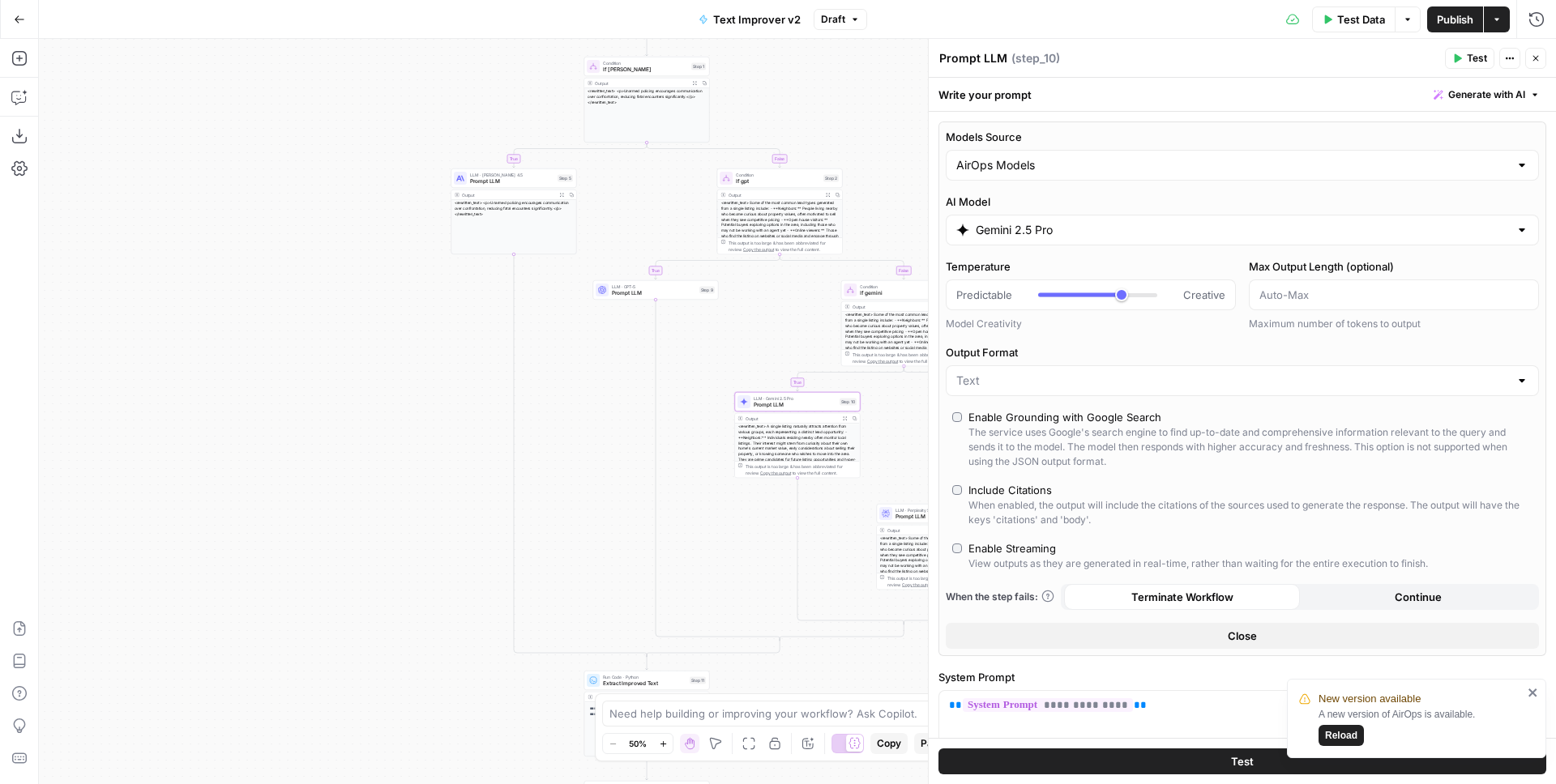
click at [1536, 61] on icon "button" at bounding box center [1536, 58] width 9 height 9
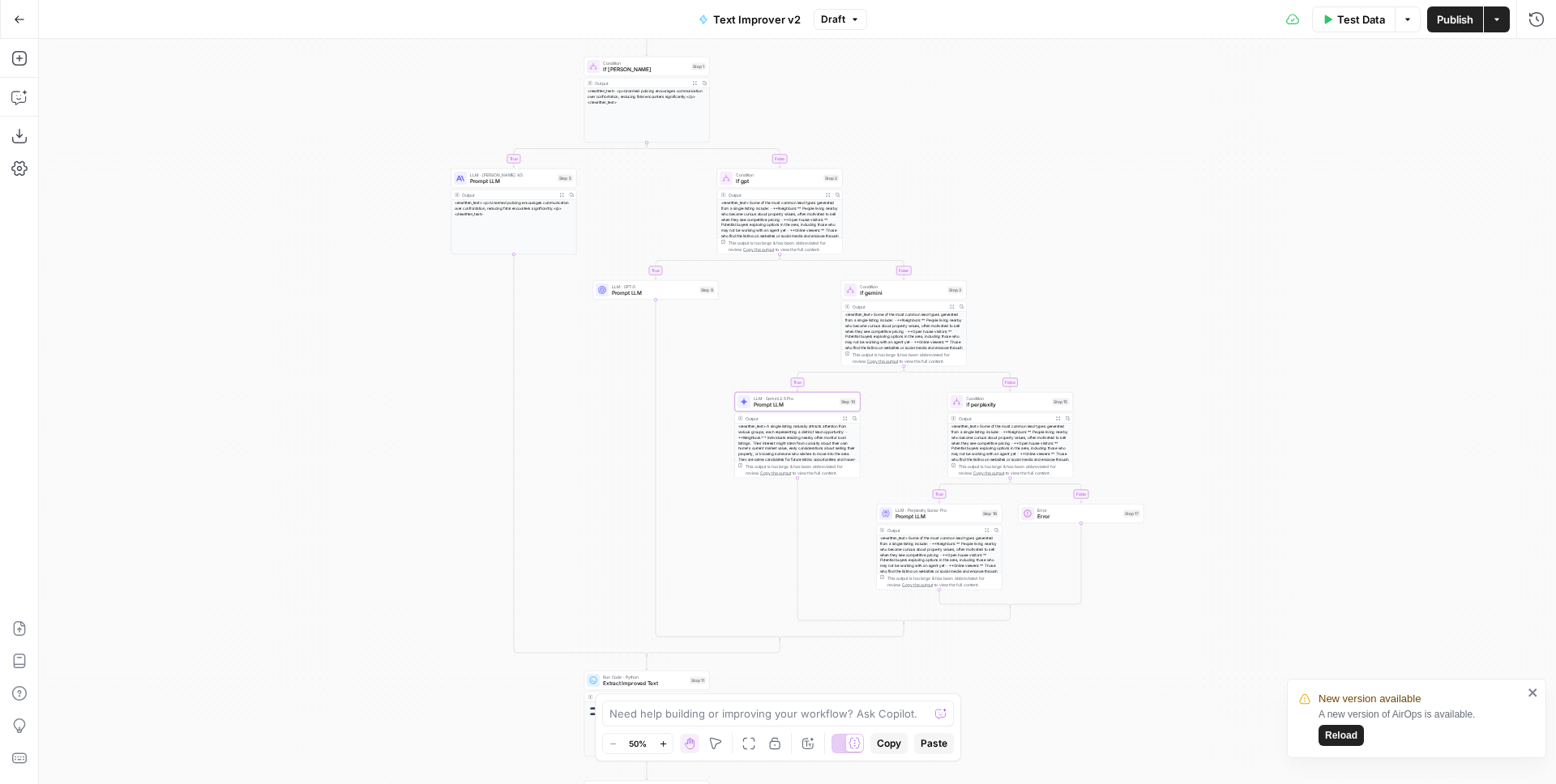
click at [1449, 26] on span "Publish" at bounding box center [1455, 19] width 37 height 16
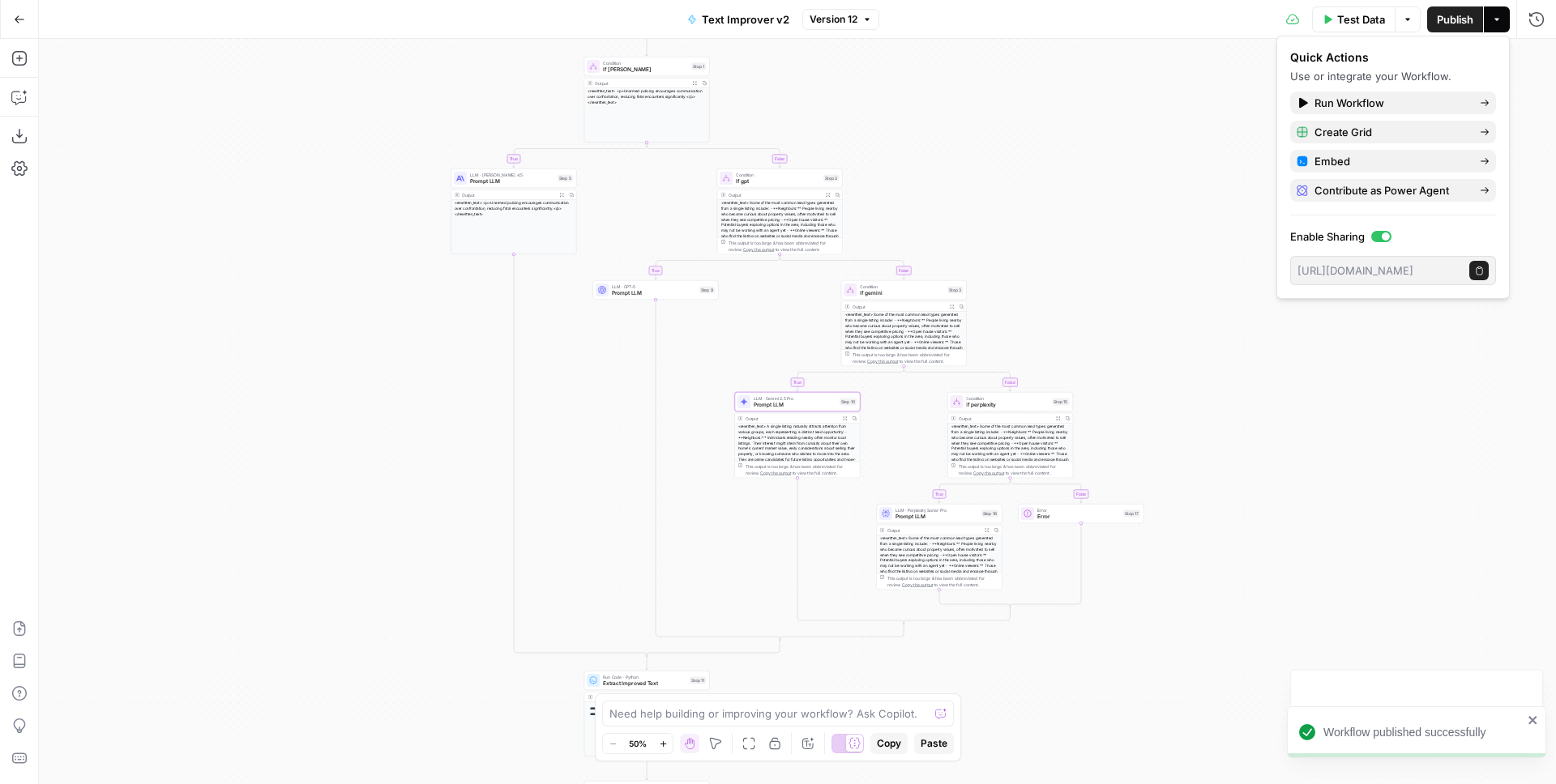
click at [788, 14] on button "Text Improver v2" at bounding box center [738, 20] width 122 height 26
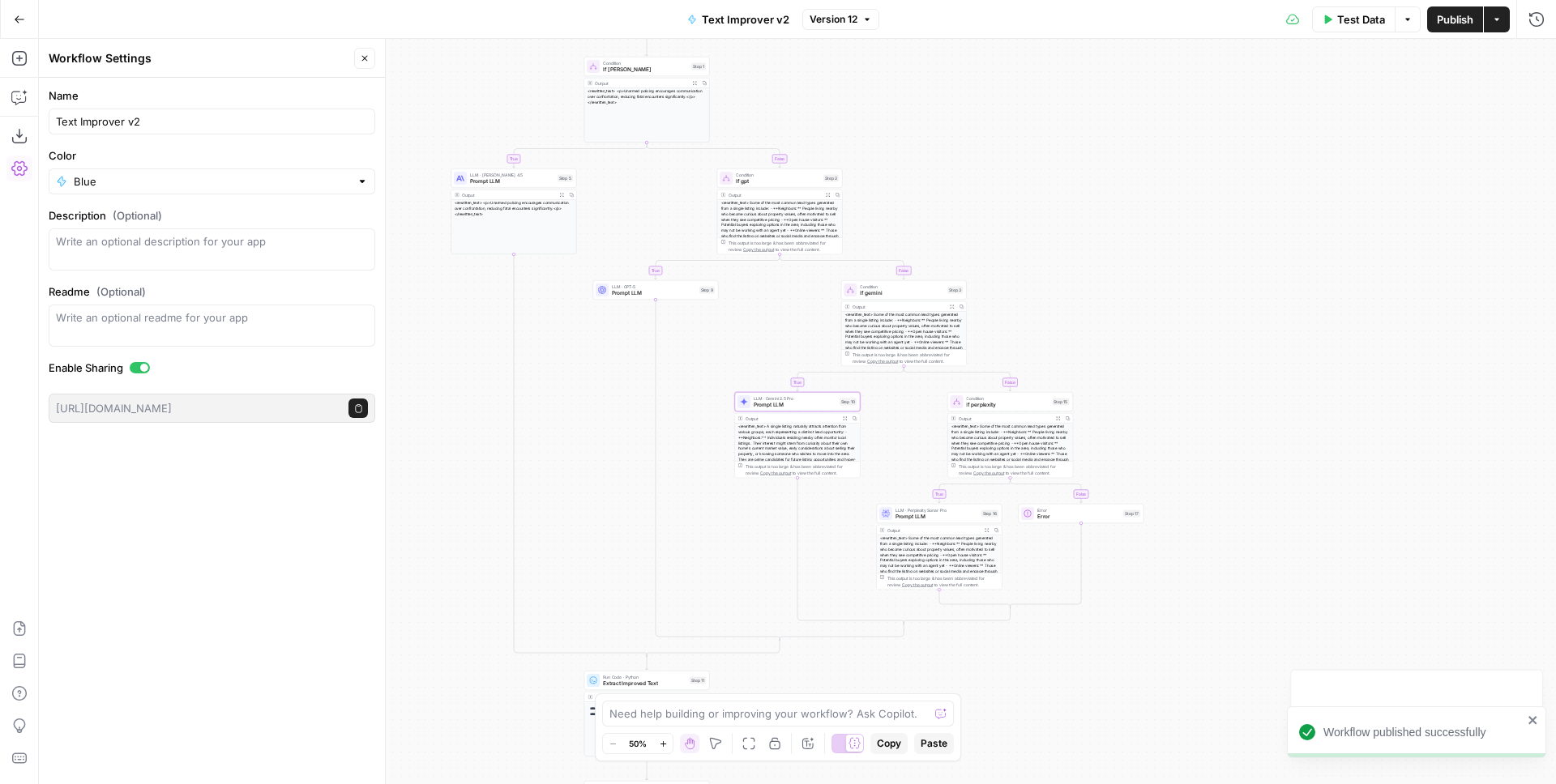
click at [880, 12] on div "Test Data Options Publish Actions Run History" at bounding box center [1218, 19] width 678 height 38
click at [865, 20] on icon "button" at bounding box center [867, 19] width 5 height 3
click at [595, 369] on div "**********" at bounding box center [798, 412] width 1518 height 746
click at [766, 401] on span "Prompt LLM" at bounding box center [795, 406] width 83 height 9
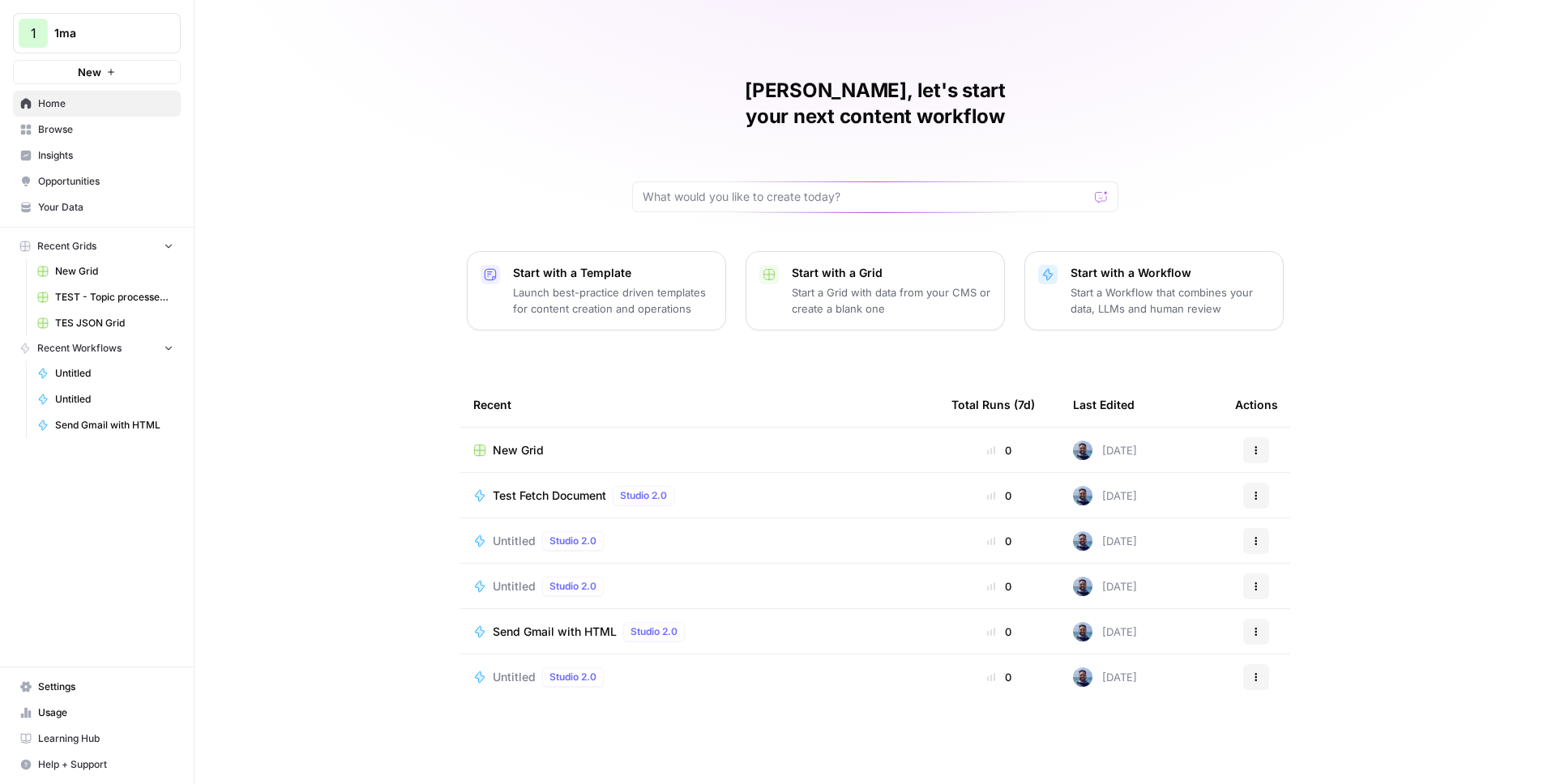
click at [524, 442] on span "New Grid" at bounding box center [518, 450] width 51 height 16
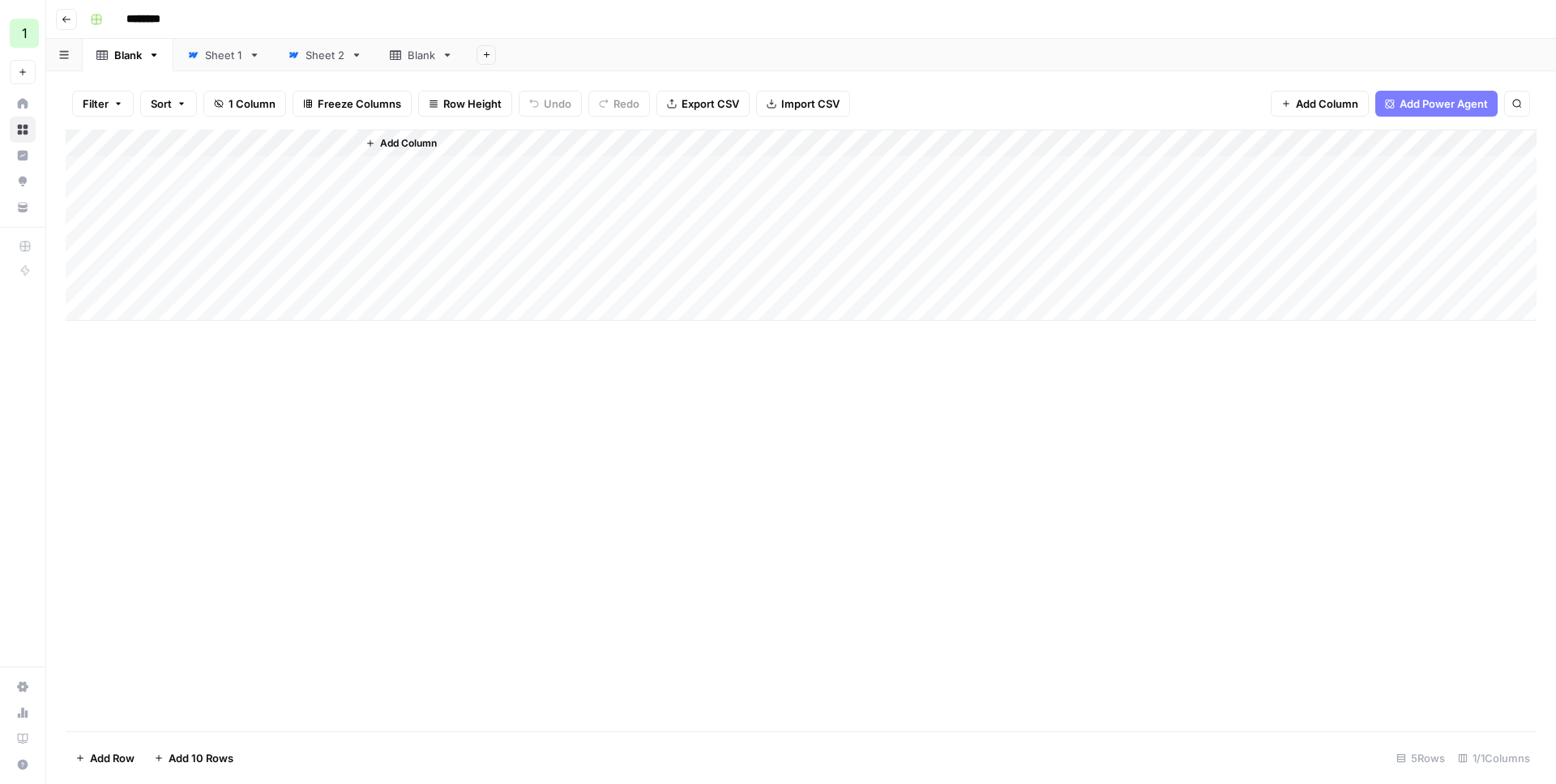
click at [202, 140] on div "Add Column" at bounding box center [801, 225] width 1471 height 191
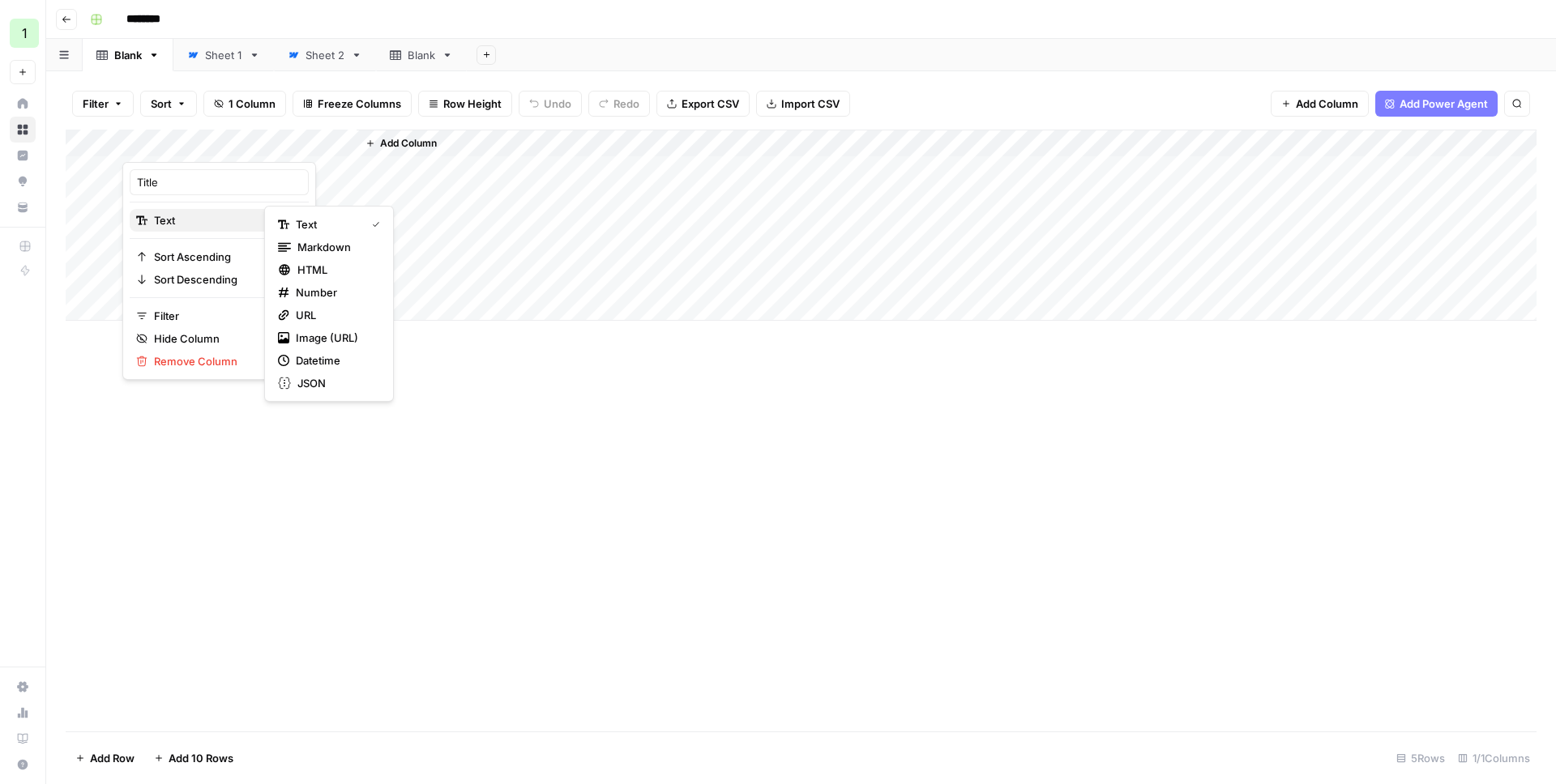
click at [184, 210] on button "Text" at bounding box center [219, 220] width 179 height 23
drag, startPoint x: 347, startPoint y: 246, endPoint x: 338, endPoint y: 267, distance: 22.8
click at [338, 267] on div "Text Markdown HTML Number URL Image (URL) Datetime JSON" at bounding box center [329, 303] width 130 height 196
click at [335, 270] on span "HTML" at bounding box center [335, 269] width 76 height 16
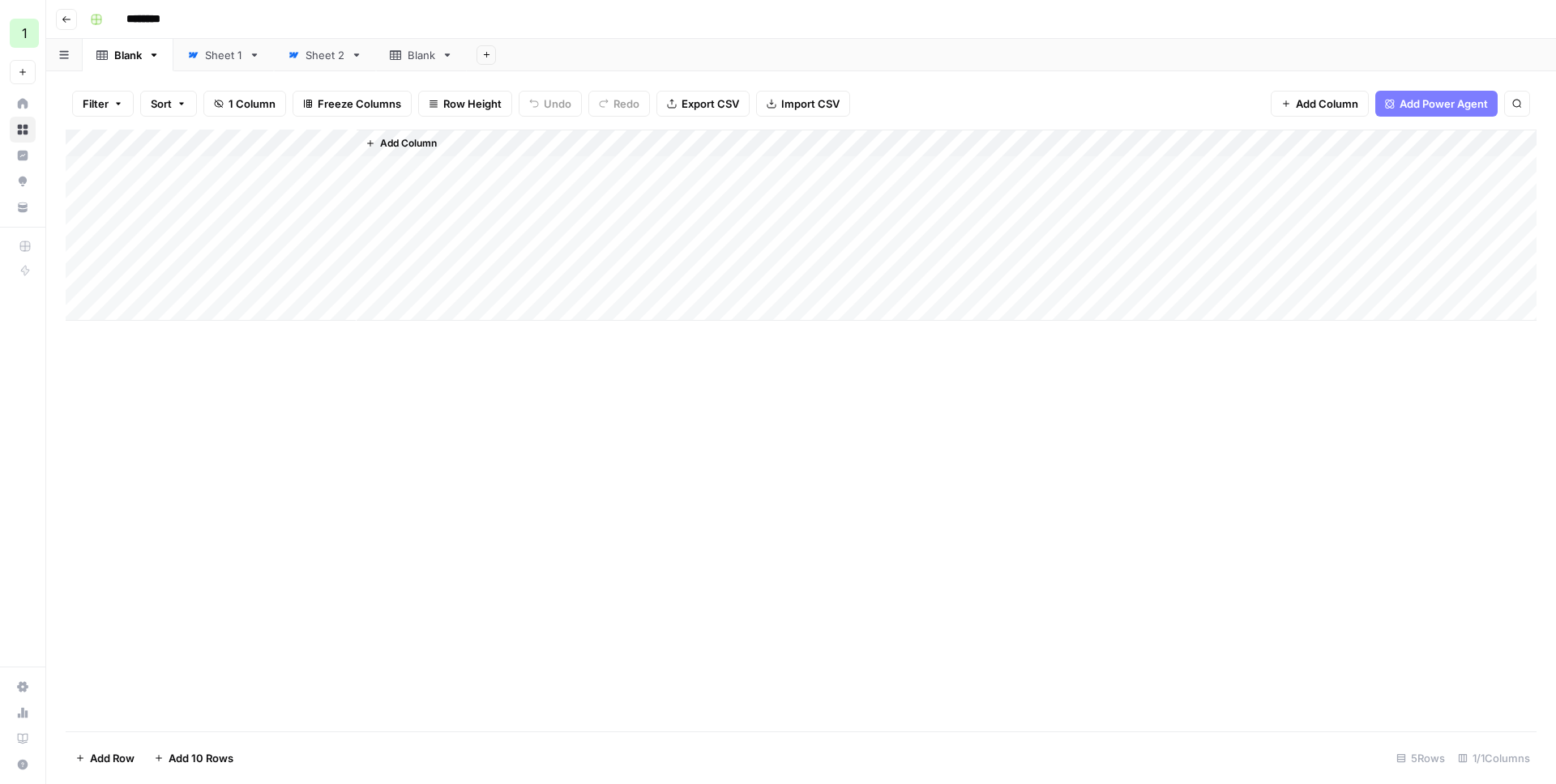
click at [222, 171] on div "Add Column" at bounding box center [801, 225] width 1471 height 191
click at [933, 89] on p at bounding box center [1168, 82] width 518 height 21
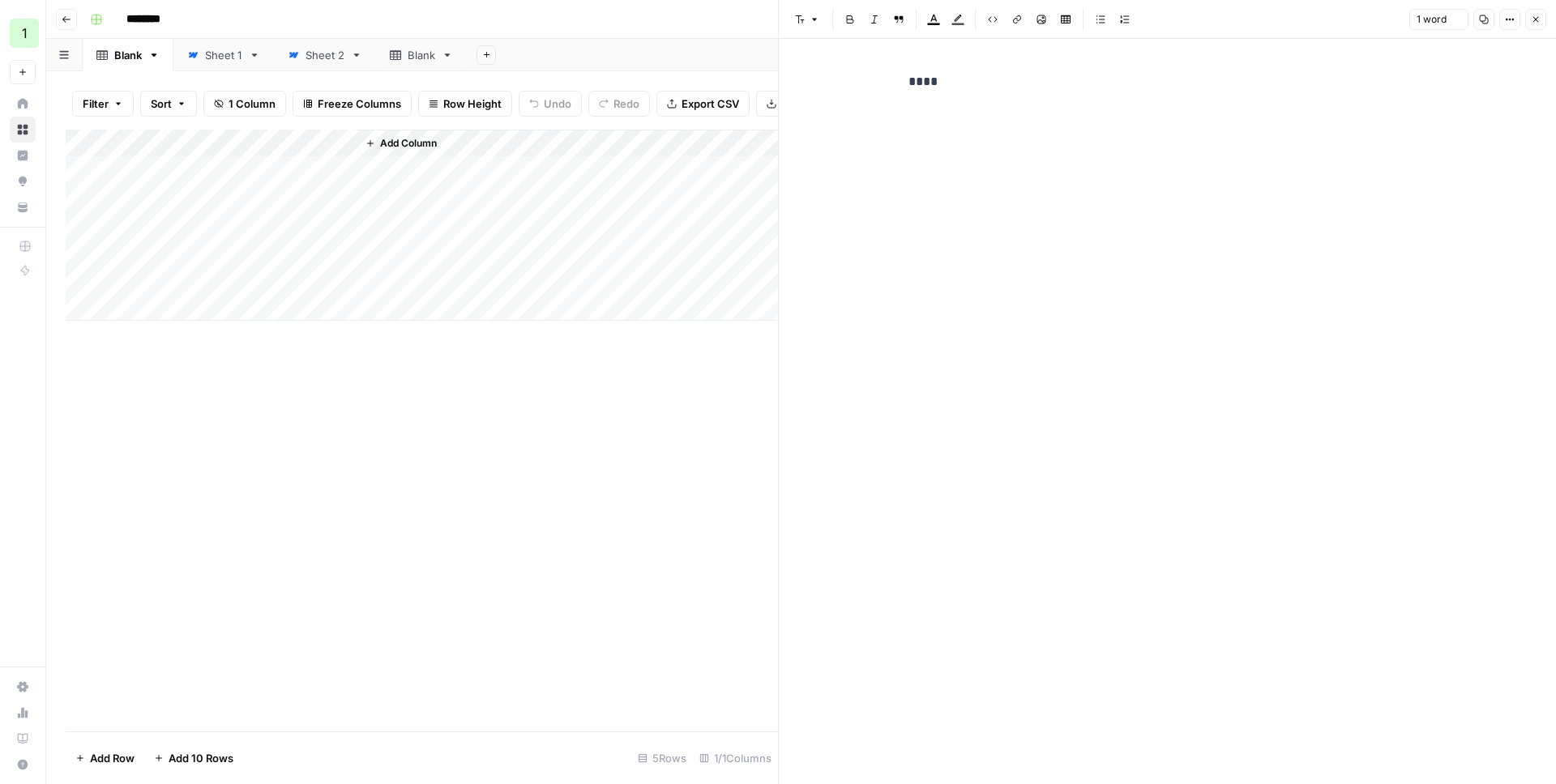
click at [979, 141] on div "****" at bounding box center [1167, 398] width 538 height 667
click at [923, 82] on p "****" at bounding box center [1168, 82] width 518 height 21
click at [956, 119] on button "Edit with AI" at bounding box center [952, 111] width 78 height 21
click at [978, 132] on span "[PERSON_NAME] 3.7 Sonnet" at bounding box center [1001, 134] width 133 height 14
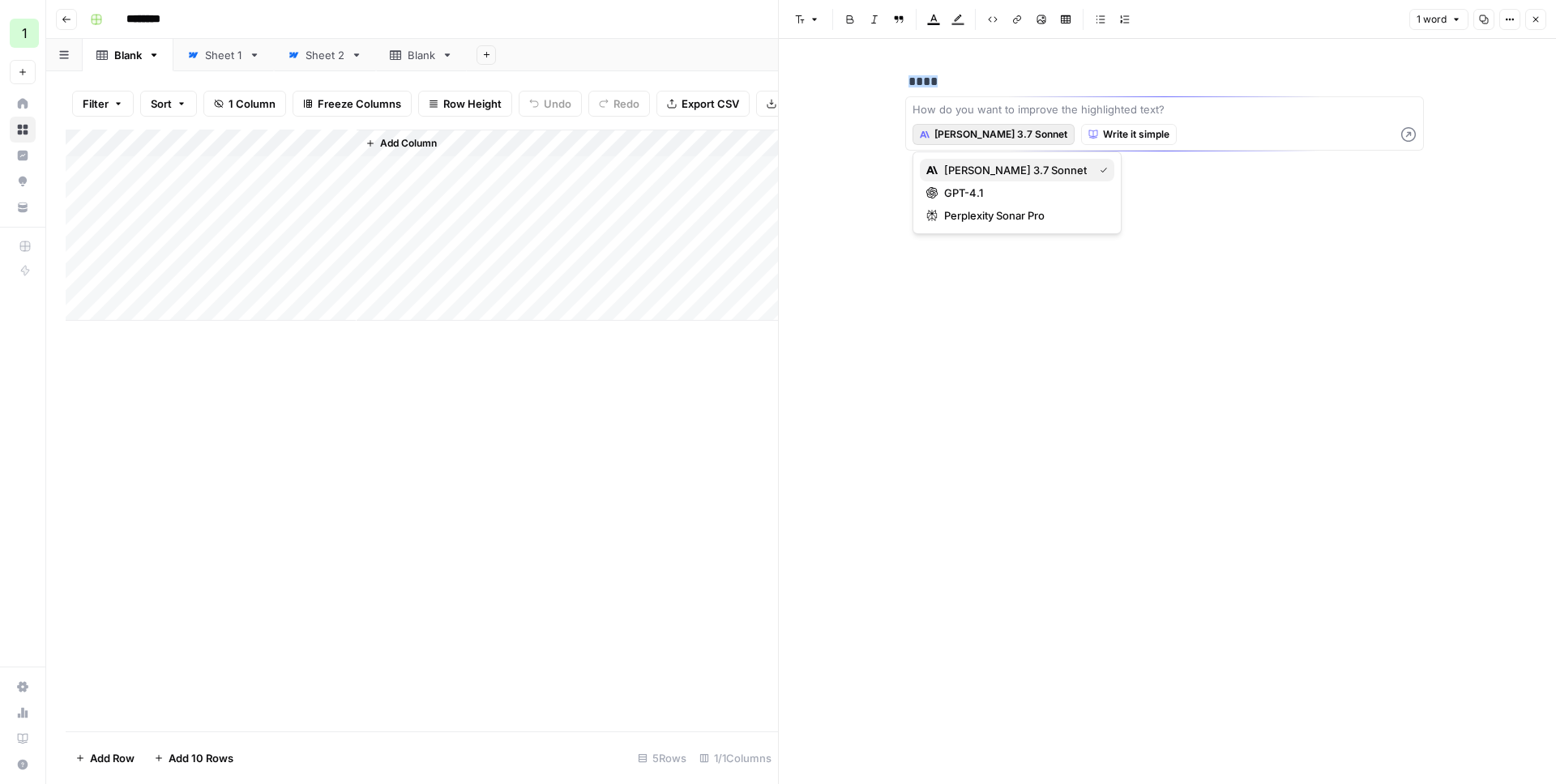
click at [984, 171] on span "[PERSON_NAME] 3.7 Sonnet" at bounding box center [1015, 170] width 142 height 16
click at [967, 113] on textarea at bounding box center [1164, 109] width 504 height 16
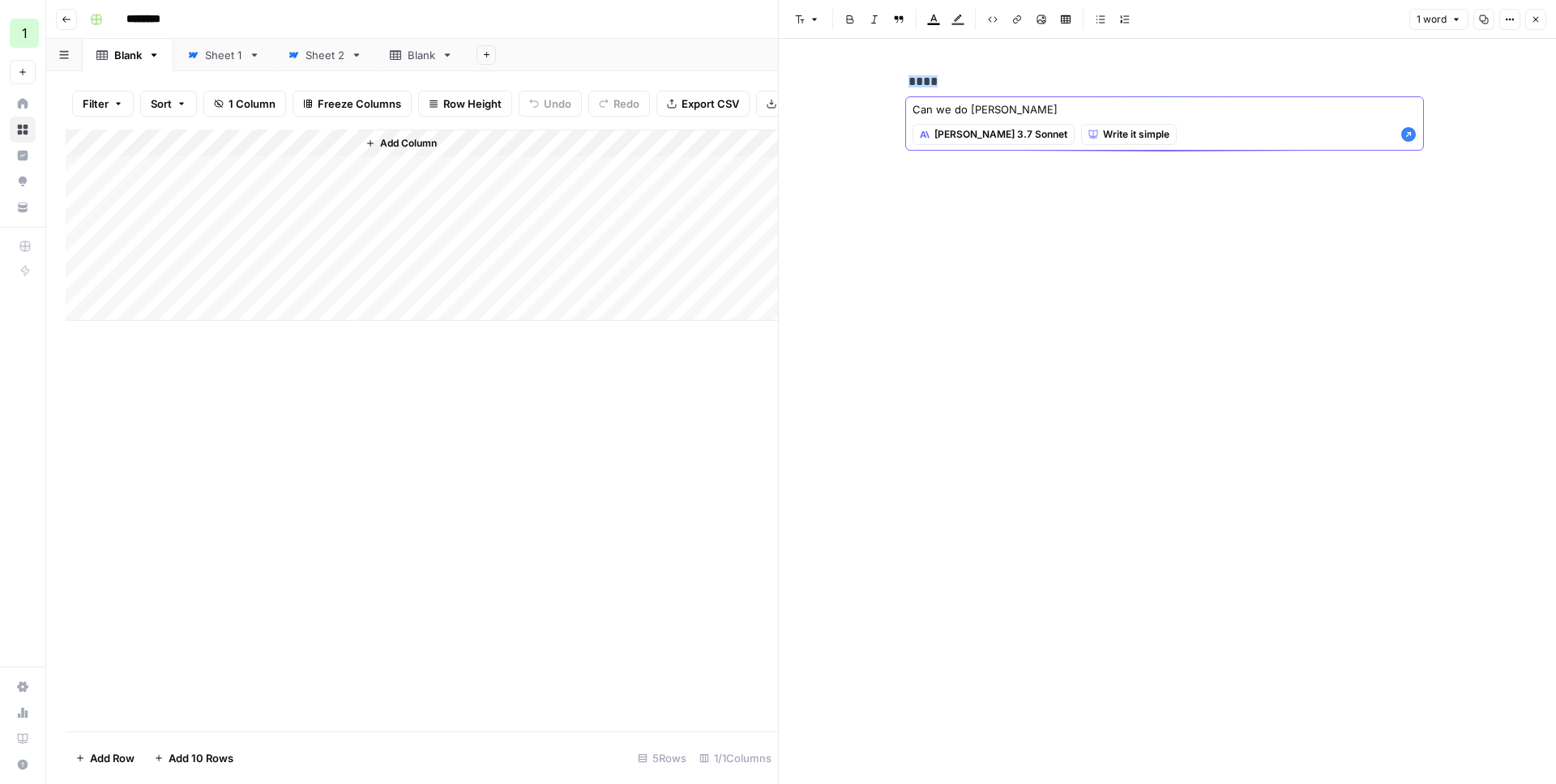
type textarea "Can we do better"
click at [992, 188] on div "****" at bounding box center [1167, 398] width 538 height 667
click at [930, 78] on p "****" at bounding box center [1168, 82] width 518 height 21
click at [1023, 111] on span "Shortcuts" at bounding box center [1023, 111] width 45 height 14
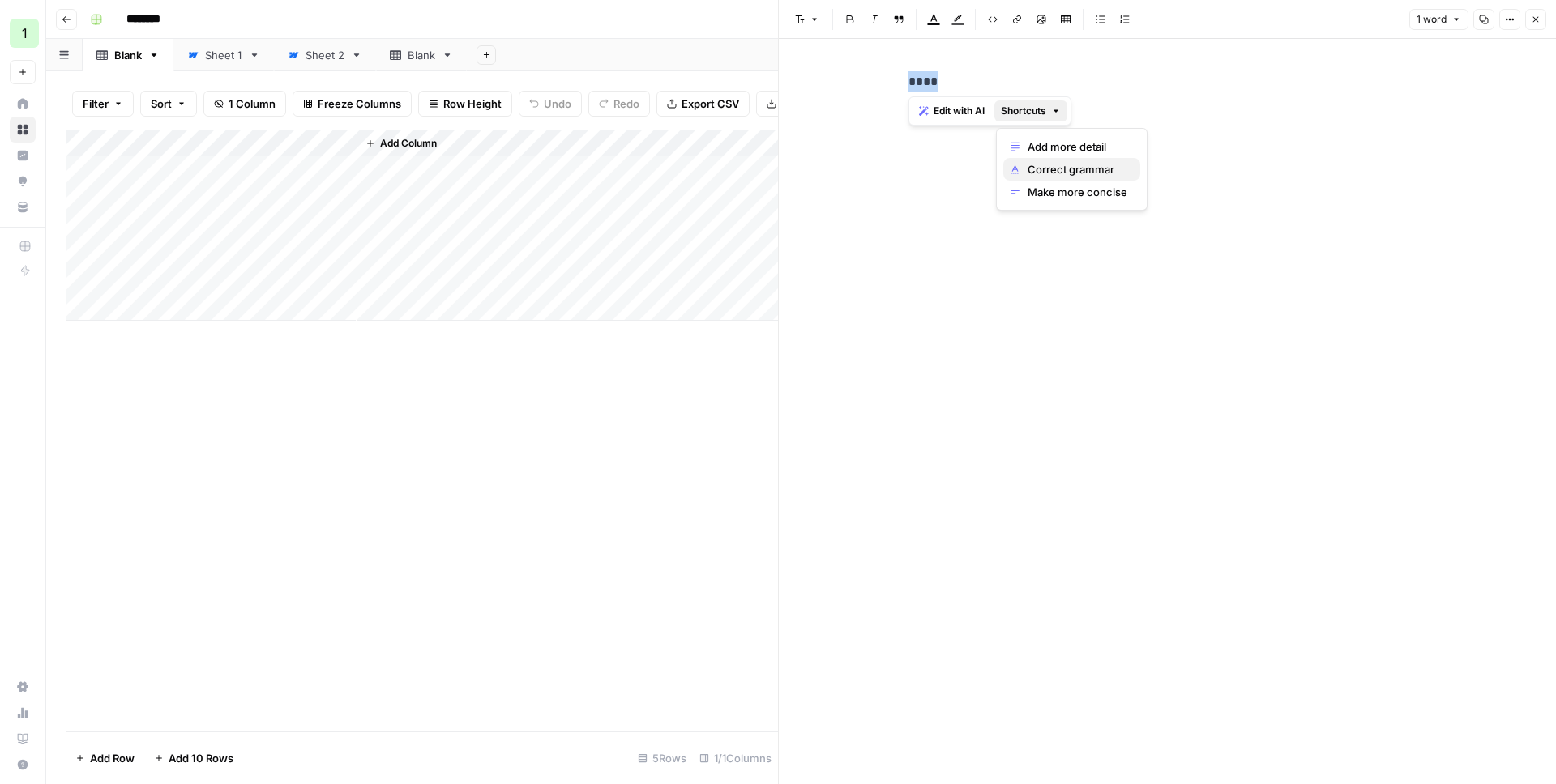
click at [1068, 172] on span "Correct grammar" at bounding box center [1077, 169] width 100 height 16
click at [1019, 77] on p "****" at bounding box center [1168, 82] width 518 height 21
click at [919, 80] on p "****" at bounding box center [1168, 82] width 518 height 21
click at [1009, 112] on span "Shortcuts" at bounding box center [1023, 111] width 45 height 14
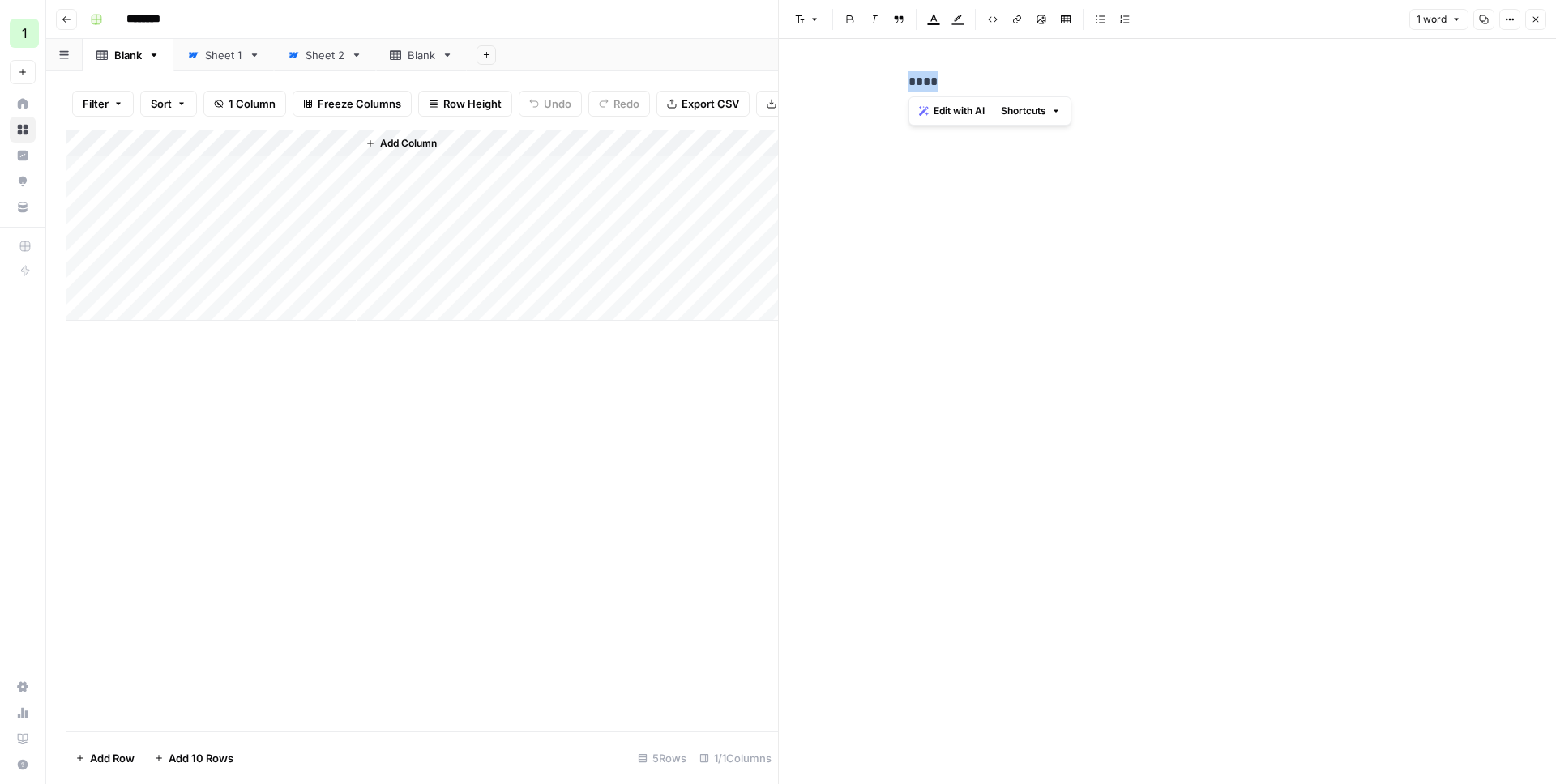
click at [950, 68] on div "****" at bounding box center [1167, 82] width 538 height 34
click at [961, 87] on p "****" at bounding box center [1168, 82] width 518 height 21
drag, startPoint x: 987, startPoint y: 84, endPoint x: 791, endPoint y: 73, distance: 196.3
click at [791, 73] on div "**********" at bounding box center [1168, 412] width 778 height 746
click at [1031, 119] on button "Shortcuts" at bounding box center [1031, 111] width 73 height 21
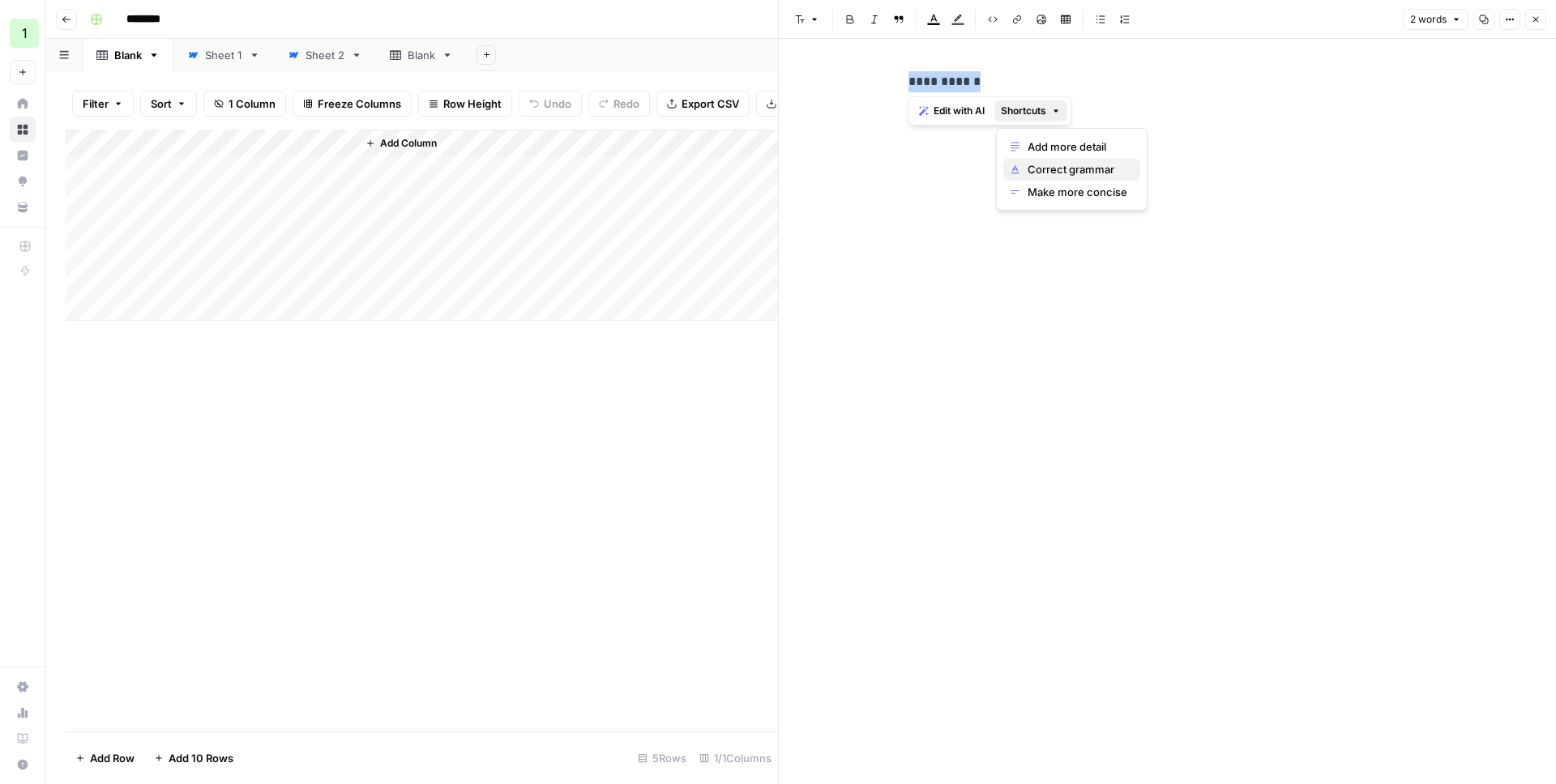
click at [1074, 172] on span "Correct grammar" at bounding box center [1077, 169] width 100 height 16
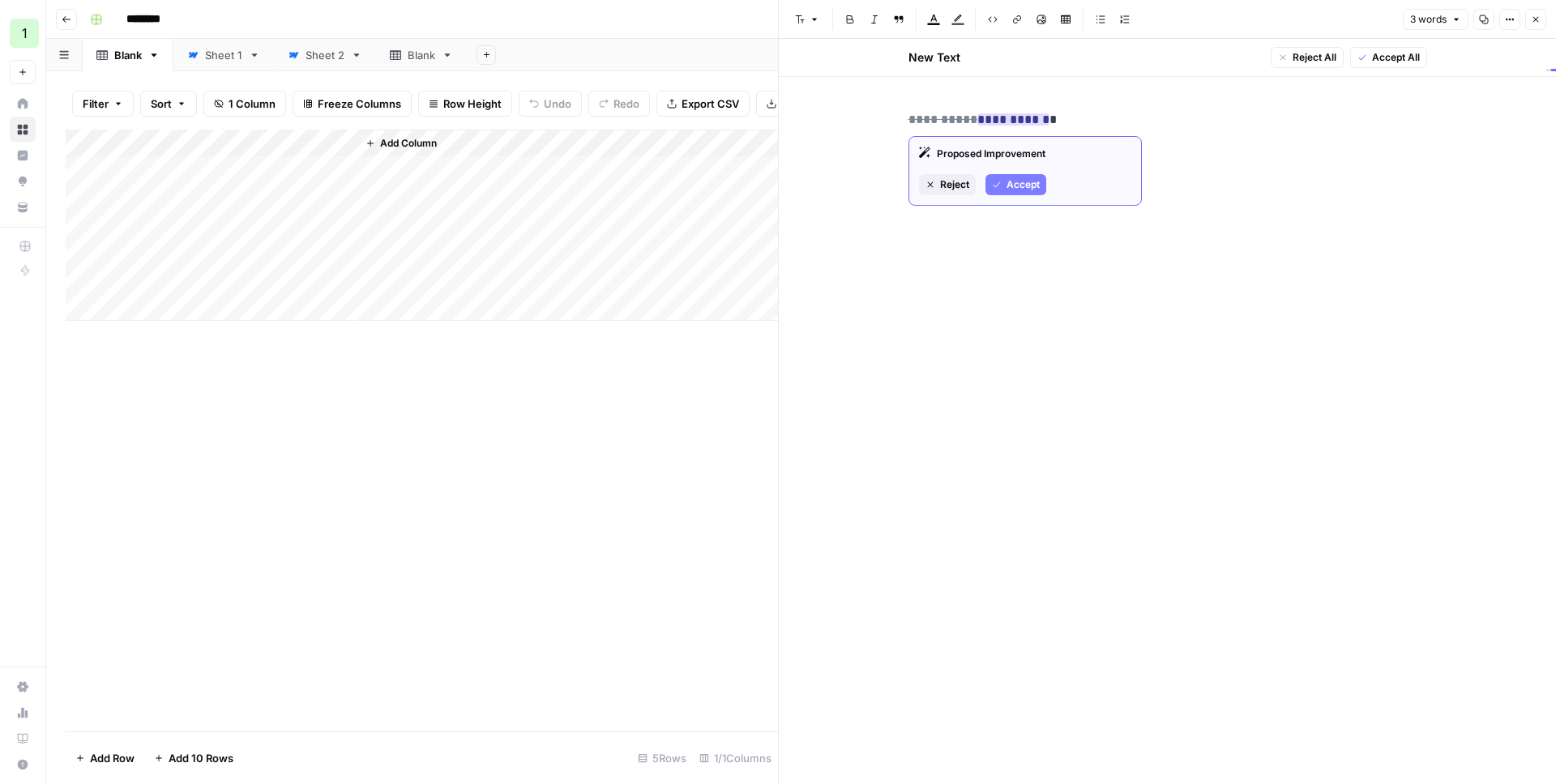
click at [1007, 182] on span "Accept" at bounding box center [1023, 184] width 33 height 14
